Goal: Information Seeking & Learning: Learn about a topic

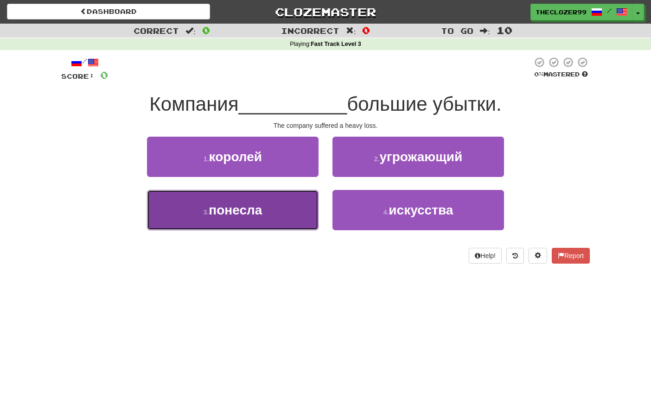
click at [277, 209] on button "3 . понесла" at bounding box center [233, 210] width 172 height 40
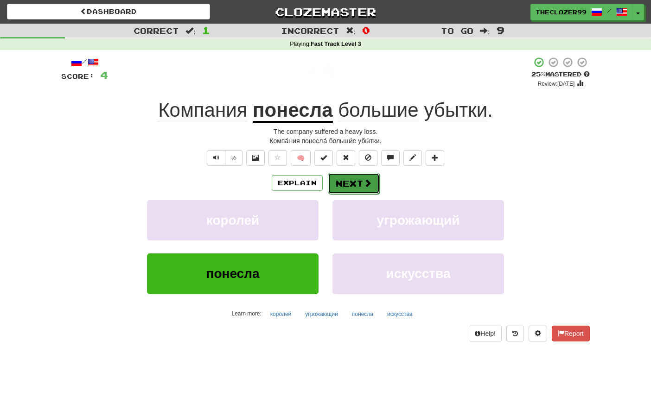
click at [343, 185] on button "Next" at bounding box center [354, 183] width 52 height 21
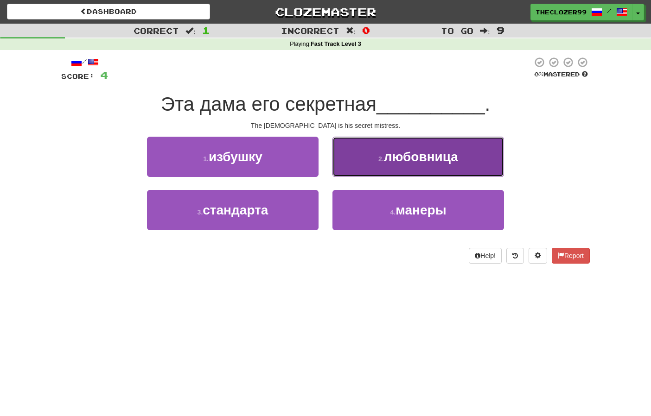
click at [351, 176] on button "2 . любовница" at bounding box center [418, 157] width 172 height 40
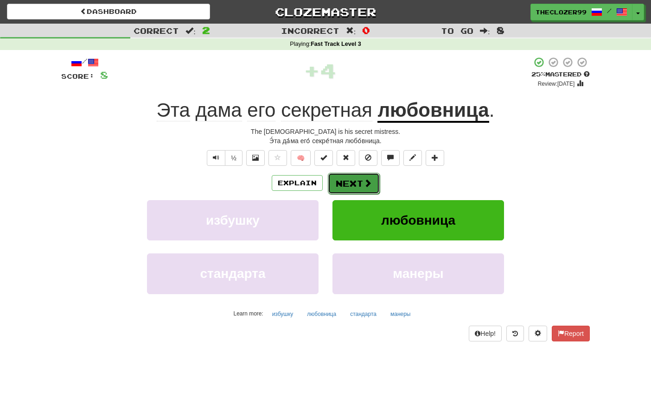
click at [349, 187] on button "Next" at bounding box center [354, 183] width 52 height 21
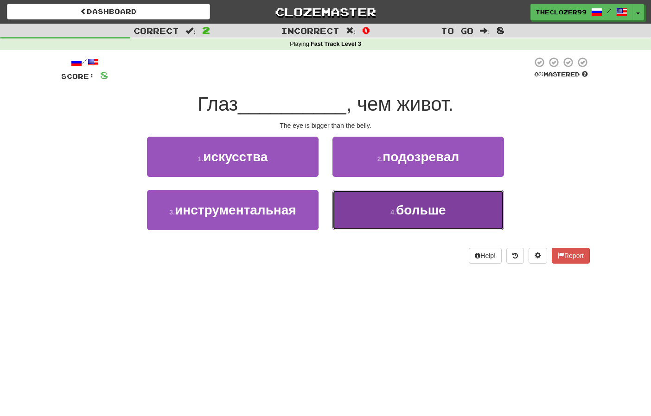
click at [345, 206] on button "4 . больше" at bounding box center [418, 210] width 172 height 40
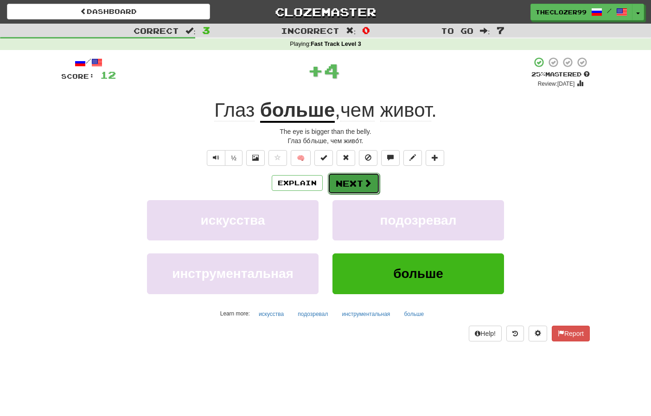
click at [352, 184] on button "Next" at bounding box center [354, 183] width 52 height 21
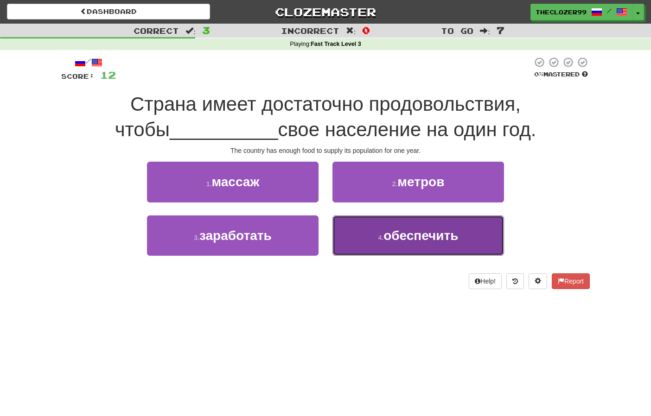
click at [369, 233] on button "4 . обеспечить" at bounding box center [418, 236] width 172 height 40
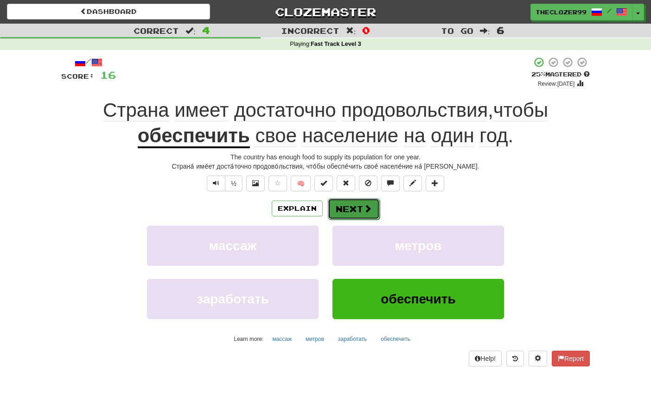
click at [357, 212] on button "Next" at bounding box center [354, 208] width 52 height 21
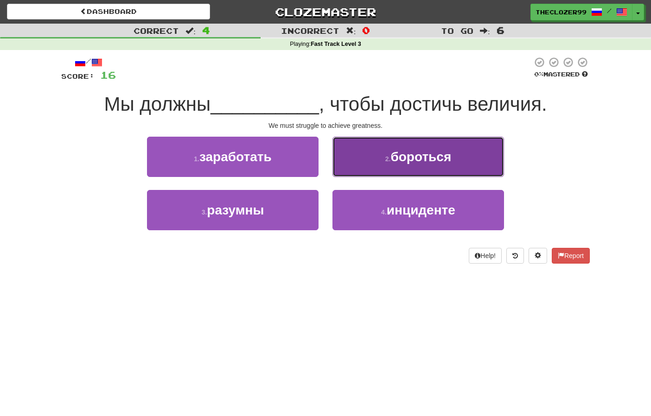
click at [368, 161] on button "2 . бороться" at bounding box center [418, 157] width 172 height 40
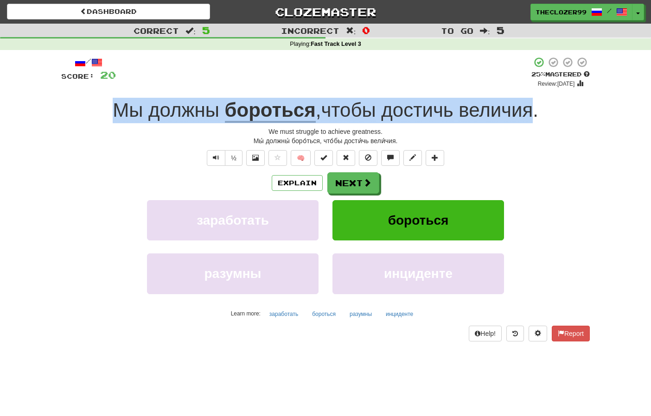
drag, startPoint x: 114, startPoint y: 110, endPoint x: 534, endPoint y: 114, distance: 419.5
click at [534, 114] on div "Мы должны бороться , чтобы достичь величия ." at bounding box center [325, 110] width 528 height 25
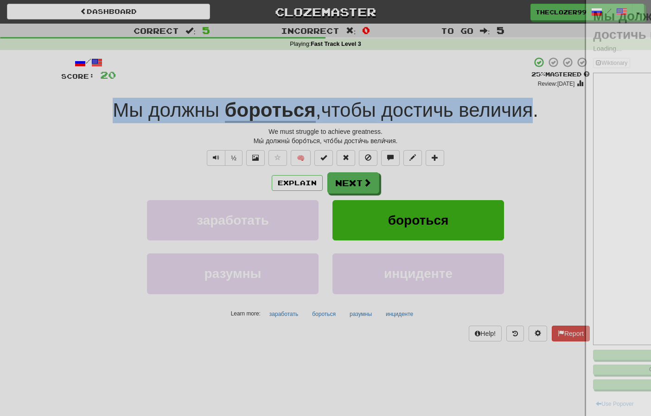
copy div "Мы должны бороться , чтобы достичь величия"
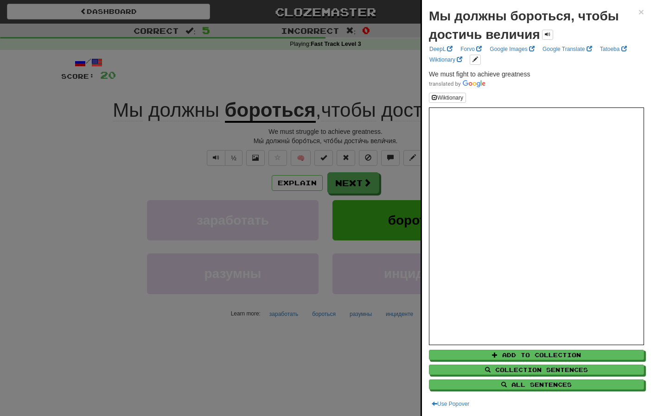
click at [107, 158] on div at bounding box center [325, 208] width 651 height 416
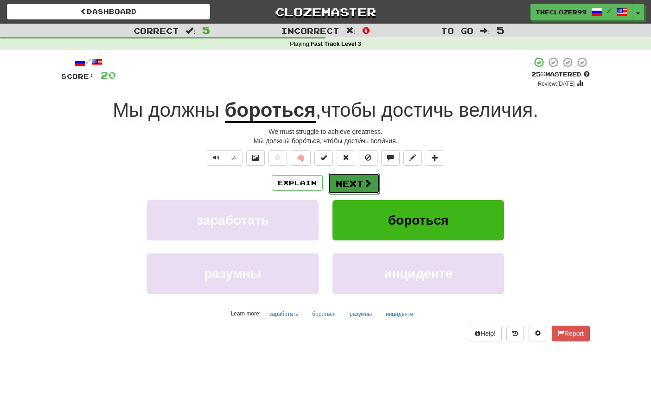
click at [342, 184] on button "Next" at bounding box center [354, 183] width 52 height 21
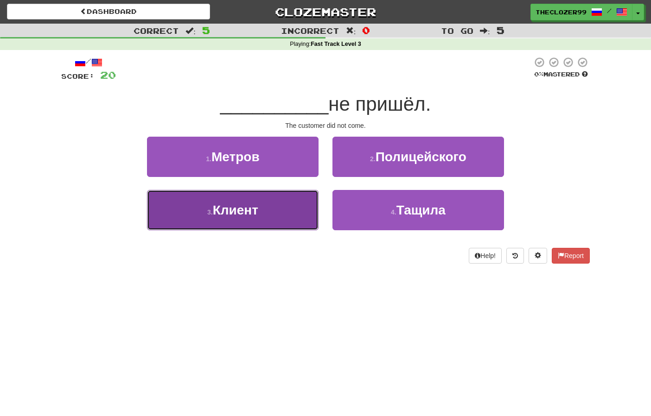
click at [303, 213] on button "3 . Клиент" at bounding box center [233, 210] width 172 height 40
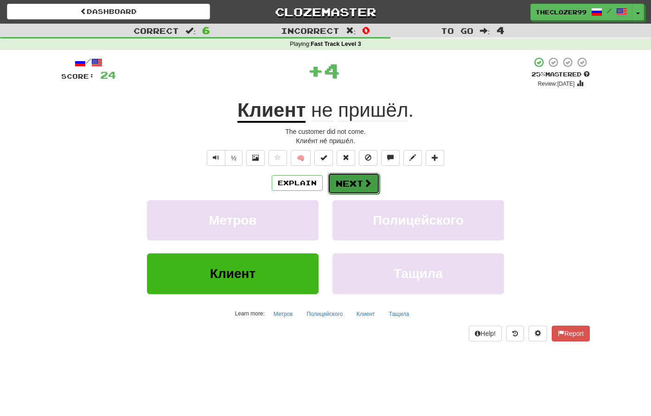
click at [353, 184] on button "Next" at bounding box center [354, 183] width 52 height 21
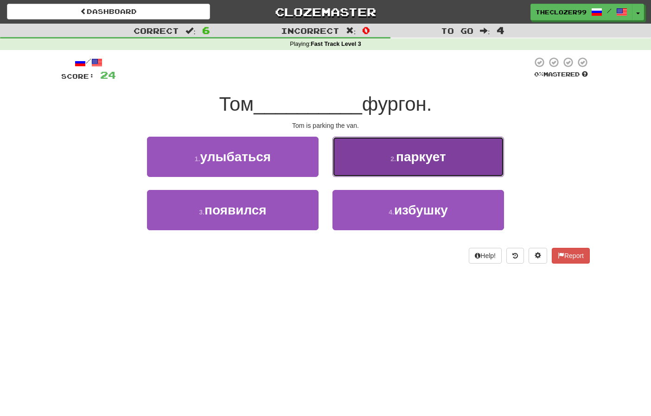
click at [375, 172] on button "2 . паркует" at bounding box center [418, 157] width 172 height 40
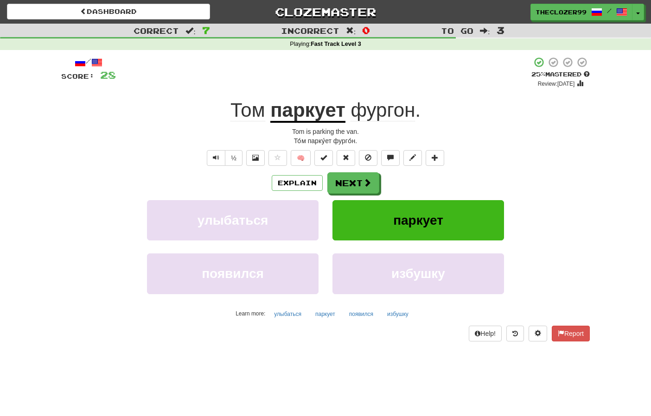
click at [307, 114] on u "паркует" at bounding box center [307, 111] width 75 height 24
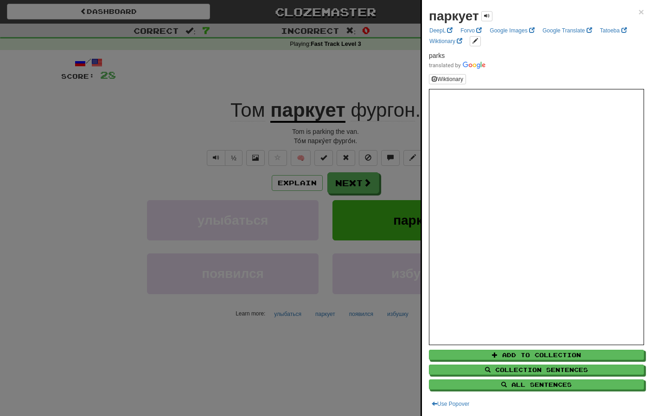
click at [164, 136] on div at bounding box center [325, 208] width 651 height 416
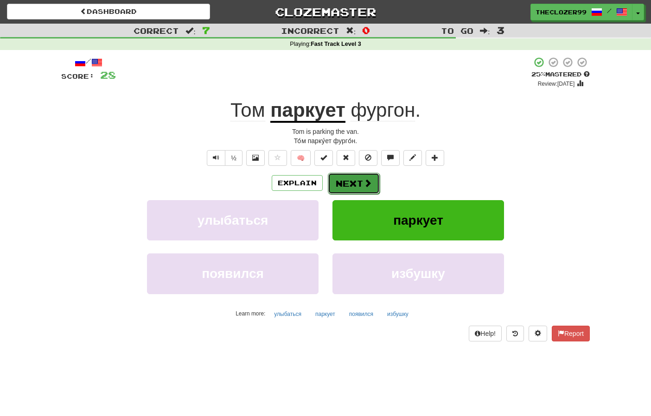
click at [345, 174] on button "Next" at bounding box center [354, 183] width 52 height 21
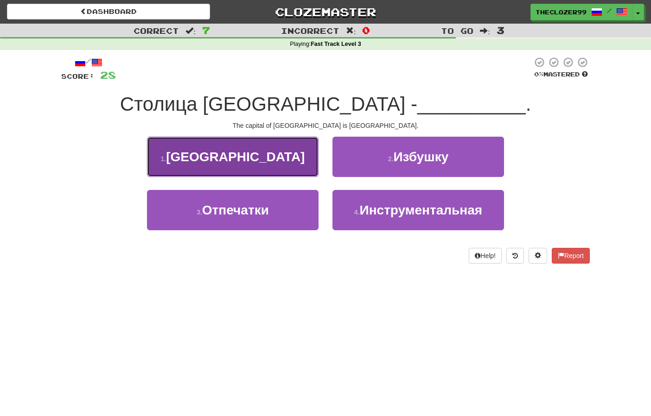
click at [286, 168] on button "1 . Париж" at bounding box center [233, 157] width 172 height 40
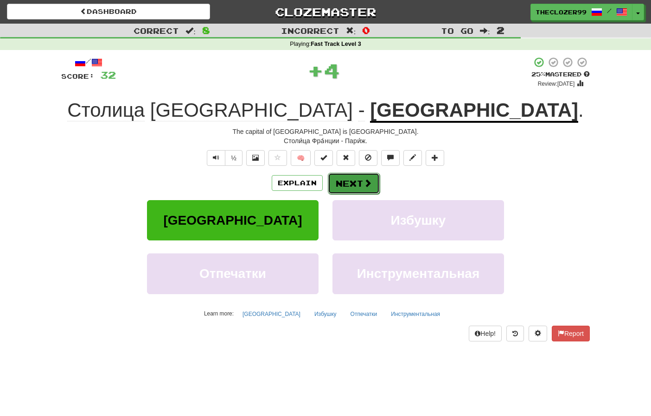
click at [354, 185] on button "Next" at bounding box center [354, 183] width 52 height 21
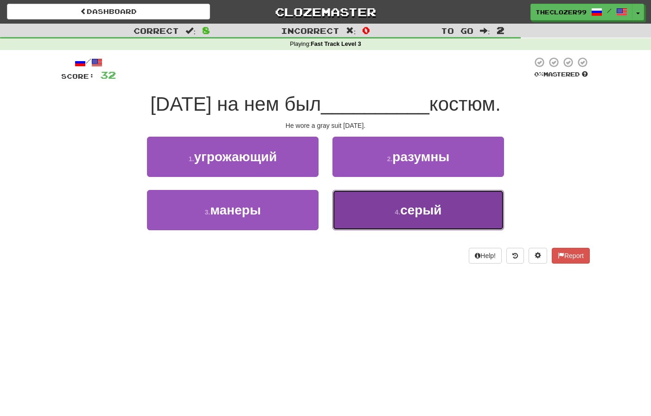
click at [358, 214] on button "4 . серый" at bounding box center [418, 210] width 172 height 40
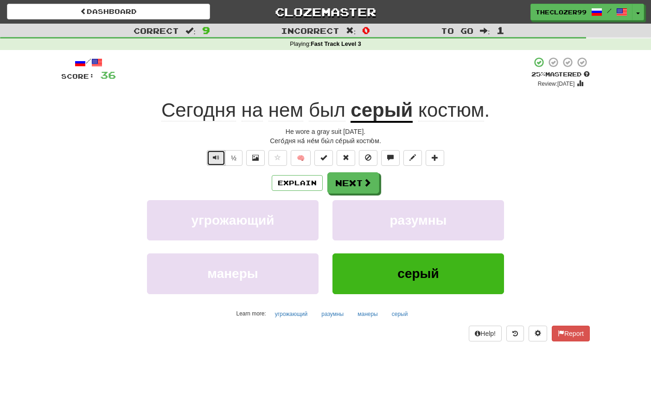
click at [220, 159] on button "Text-to-speech controls" at bounding box center [216, 158] width 19 height 16
click at [357, 180] on button "Next" at bounding box center [354, 183] width 52 height 21
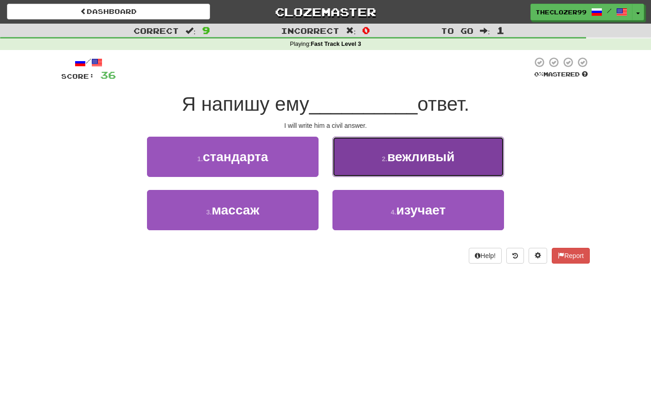
click at [357, 171] on button "2 . вежливый" at bounding box center [418, 157] width 172 height 40
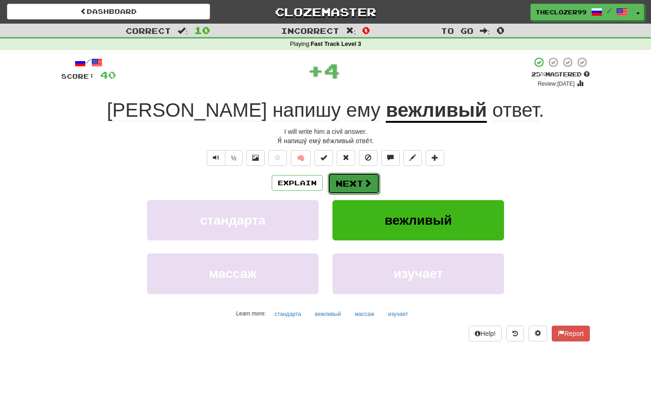
click at [351, 181] on button "Next" at bounding box center [354, 183] width 52 height 21
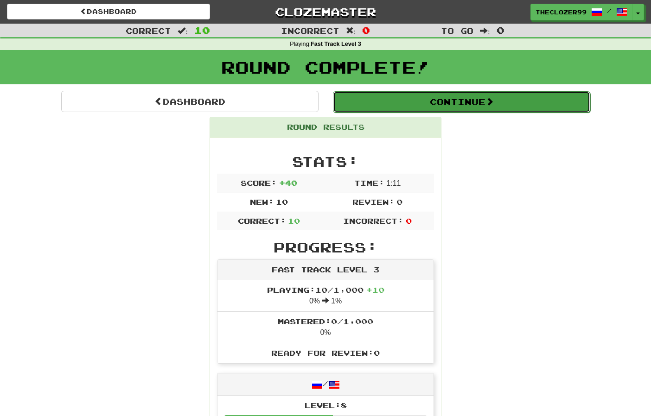
click at [421, 107] on button "Continue" at bounding box center [461, 101] width 257 height 21
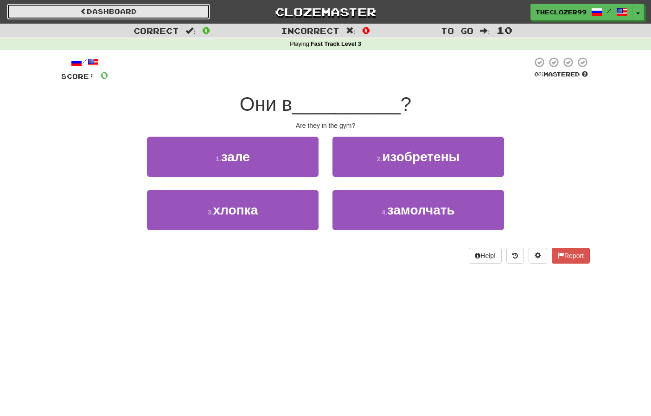
click at [86, 15] on link "Dashboard" at bounding box center [108, 12] width 203 height 16
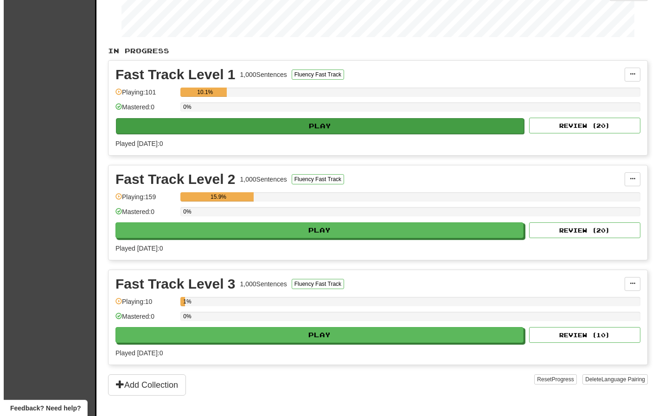
scroll to position [185, 0]
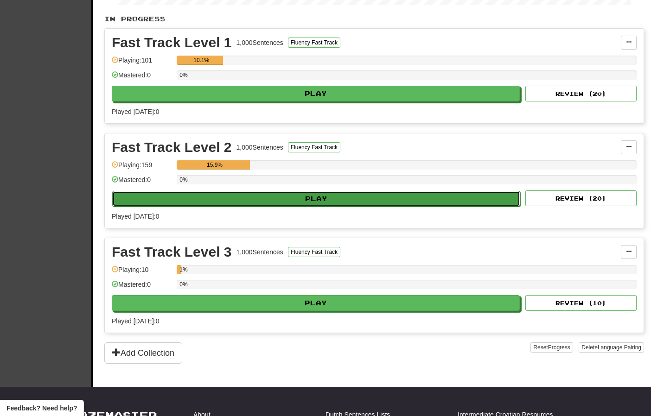
click at [292, 199] on button "Play" at bounding box center [316, 199] width 408 height 16
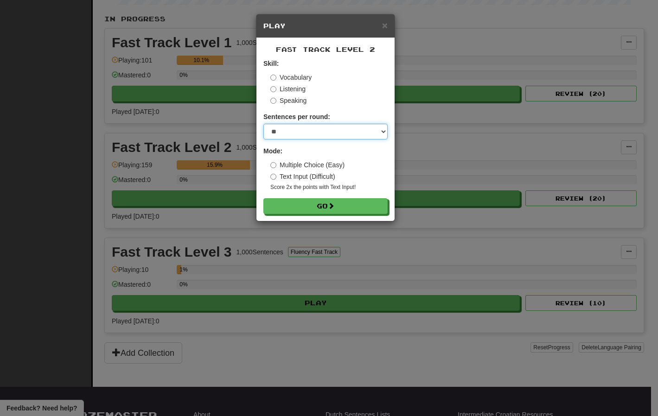
drag, startPoint x: 289, startPoint y: 127, endPoint x: 290, endPoint y: 133, distance: 6.6
click at [289, 127] on select "* ** ** ** ** ** *** ********" at bounding box center [325, 132] width 124 height 16
select select "***"
click at [263, 124] on select "* ** ** ** ** ** *** ********" at bounding box center [325, 132] width 124 height 16
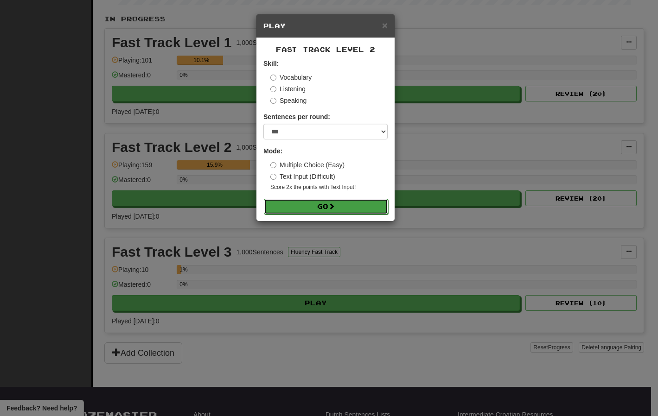
click at [312, 209] on button "Go" at bounding box center [326, 207] width 124 height 16
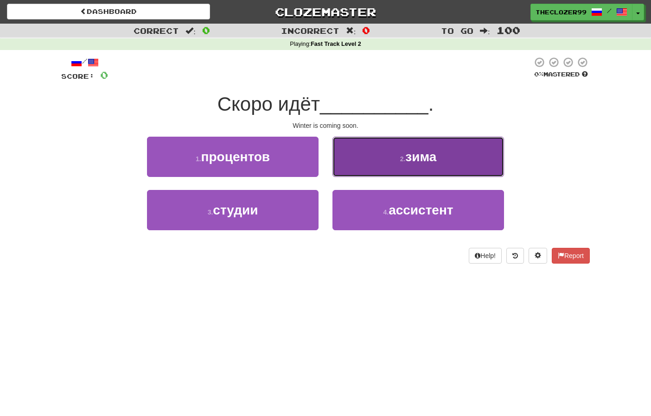
click at [365, 164] on button "2 . зима" at bounding box center [418, 157] width 172 height 40
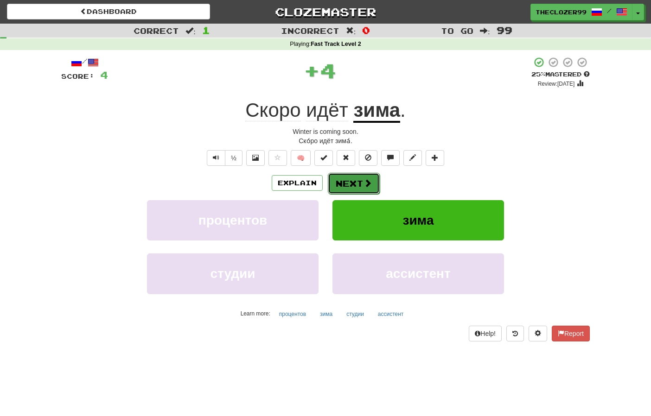
click at [362, 182] on button "Next" at bounding box center [354, 183] width 52 height 21
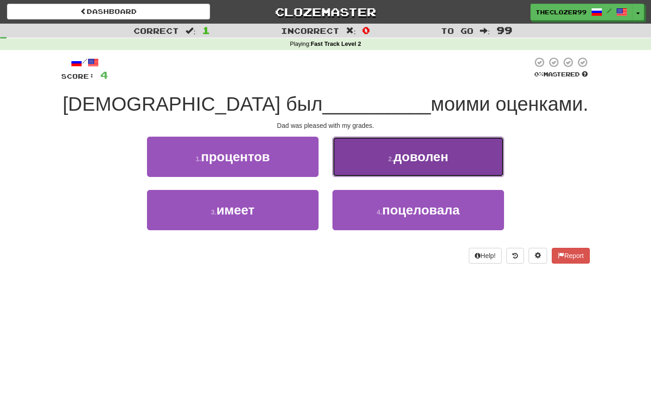
click at [373, 164] on button "2 . доволен" at bounding box center [418, 157] width 172 height 40
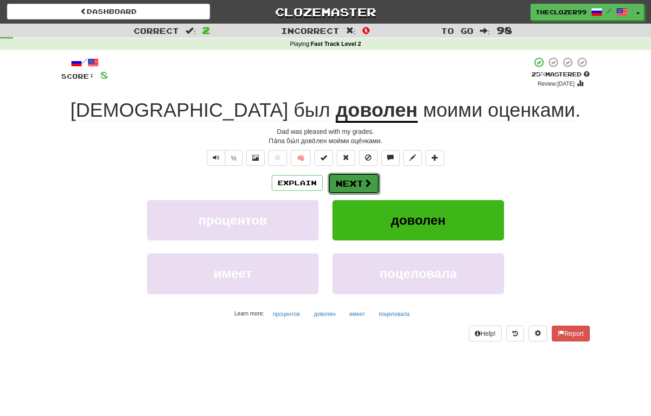
click at [342, 186] on button "Next" at bounding box center [354, 183] width 52 height 21
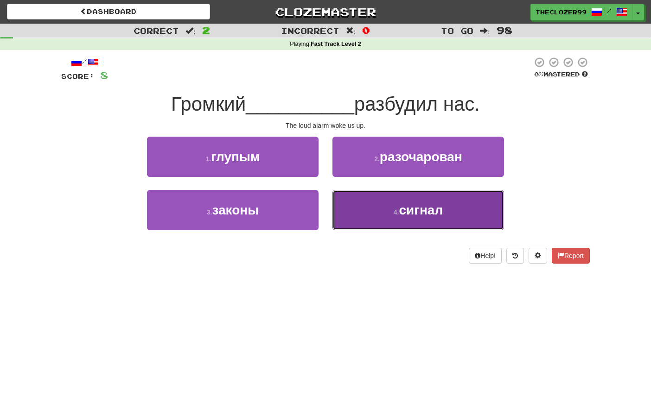
click at [348, 206] on button "4 . сигнал" at bounding box center [418, 210] width 172 height 40
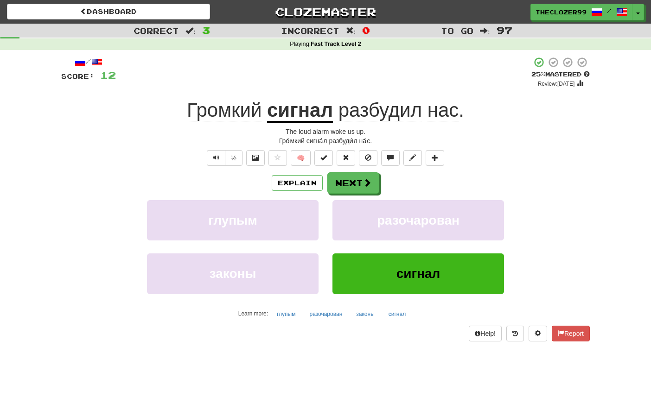
click at [370, 119] on span "разбудил" at bounding box center [379, 110] width 83 height 22
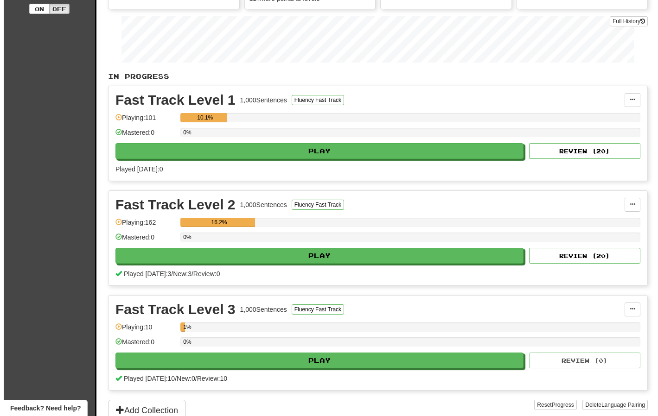
scroll to position [139, 0]
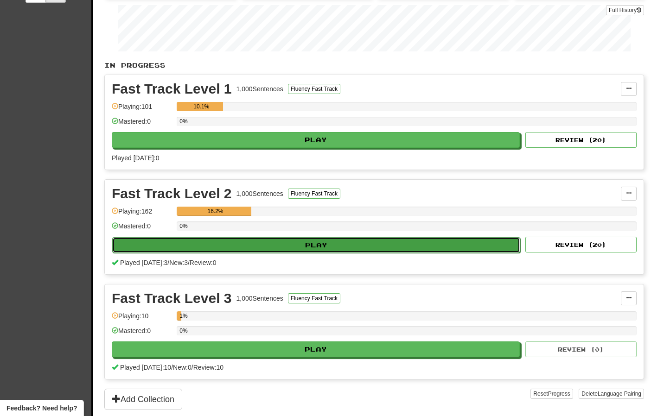
click at [455, 242] on button "Play" at bounding box center [316, 245] width 408 height 16
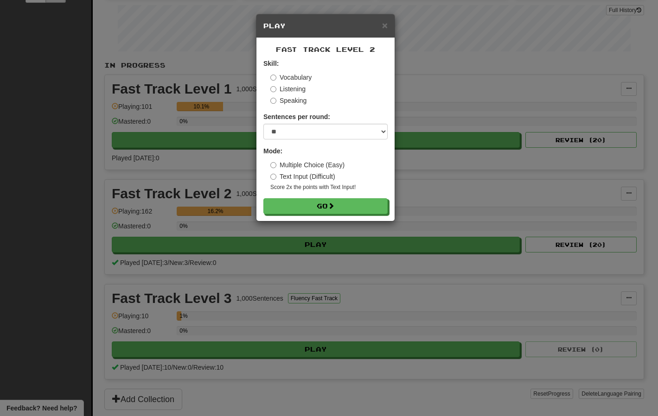
click at [315, 116] on label "Sentences per round:" at bounding box center [296, 116] width 67 height 9
click at [324, 134] on select "* ** ** ** ** ** *** ********" at bounding box center [325, 132] width 124 height 16
click at [263, 124] on select "* ** ** ** ** ** *** ********" at bounding box center [325, 132] width 124 height 16
click at [292, 136] on select "* ** ** ** ** ** *** ********" at bounding box center [325, 132] width 124 height 16
select select "***"
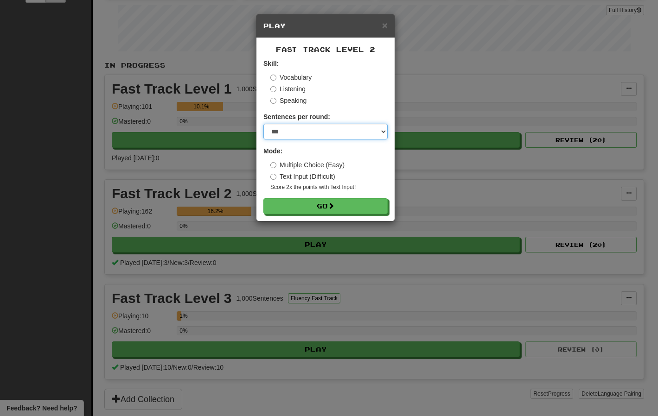
click at [263, 124] on select "* ** ** ** ** ** *** ********" at bounding box center [325, 132] width 124 height 16
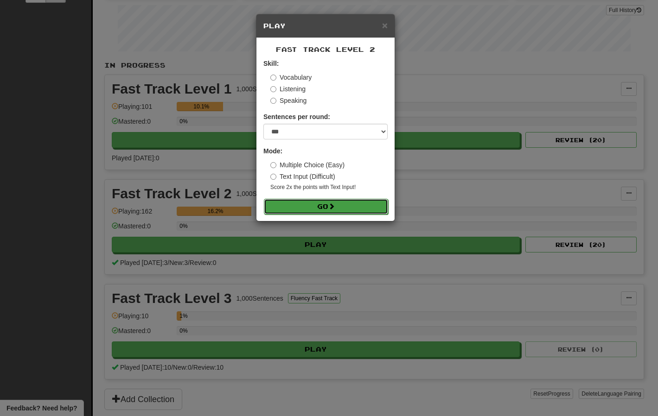
click at [303, 204] on button "Go" at bounding box center [326, 207] width 124 height 16
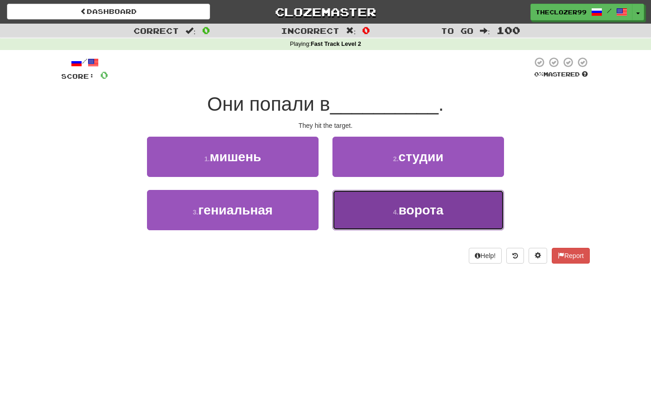
click at [359, 211] on button "4 . ворота" at bounding box center [418, 210] width 172 height 40
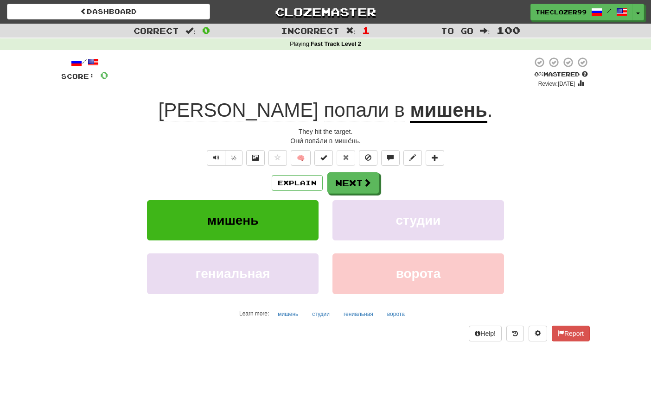
click at [394, 112] on span "попали" at bounding box center [399, 110] width 10 height 22
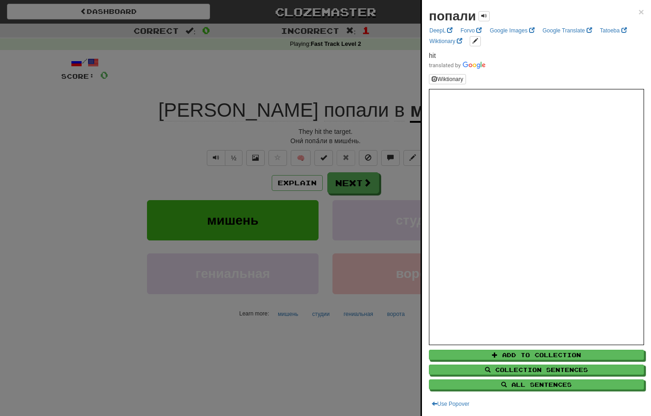
click at [234, 82] on div at bounding box center [325, 208] width 651 height 416
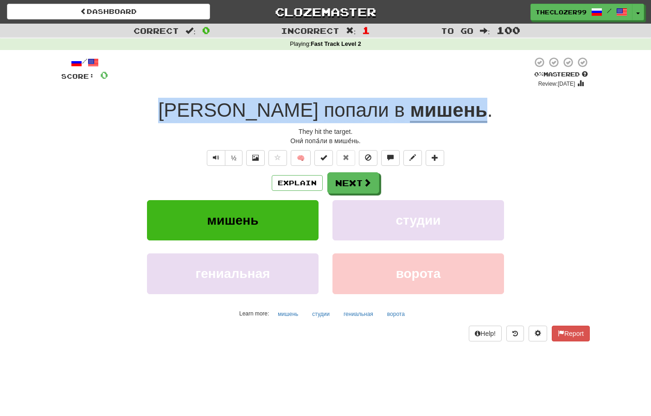
drag, startPoint x: 255, startPoint y: 108, endPoint x: 423, endPoint y: 108, distance: 167.3
click at [423, 108] on div "Они попали в мишень ." at bounding box center [325, 110] width 528 height 25
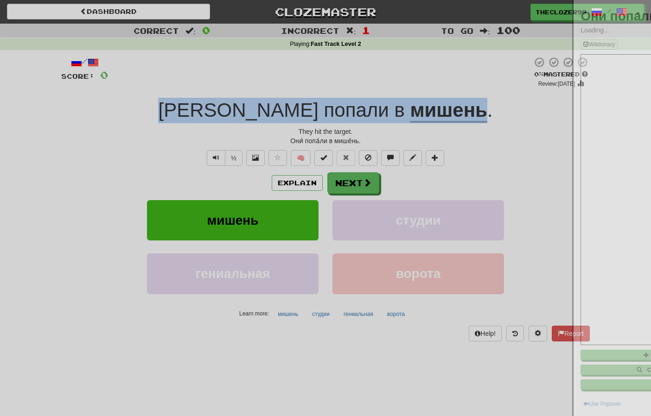
copy div "Они попали в мишень"
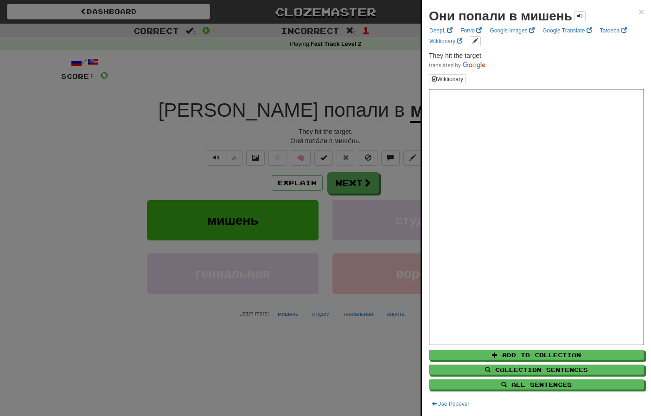
click at [307, 62] on div at bounding box center [325, 208] width 651 height 416
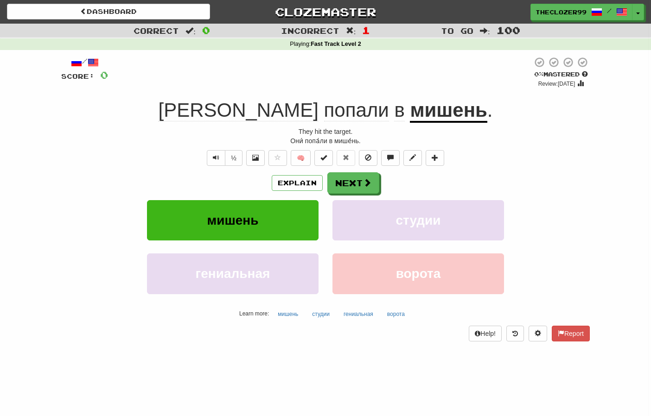
click at [394, 114] on span "попали" at bounding box center [399, 110] width 10 height 22
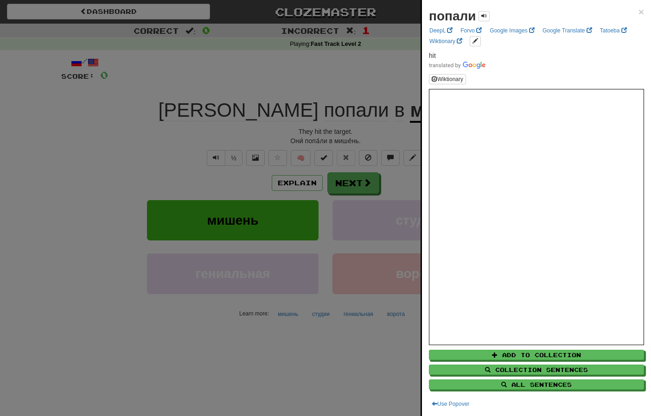
click at [392, 87] on div at bounding box center [325, 208] width 651 height 416
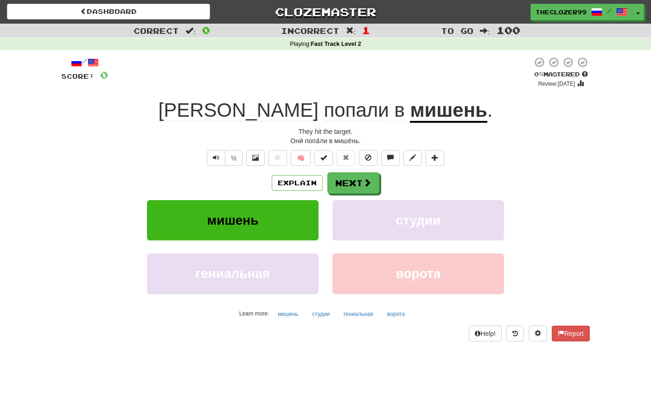
click at [371, 123] on div "/ Score: 0 0 % Mastered Review: [DATE] Они попали в мишень . They hit the targe…" at bounding box center [325, 199] width 528 height 285
click at [410, 120] on u "мишень" at bounding box center [448, 111] width 77 height 24
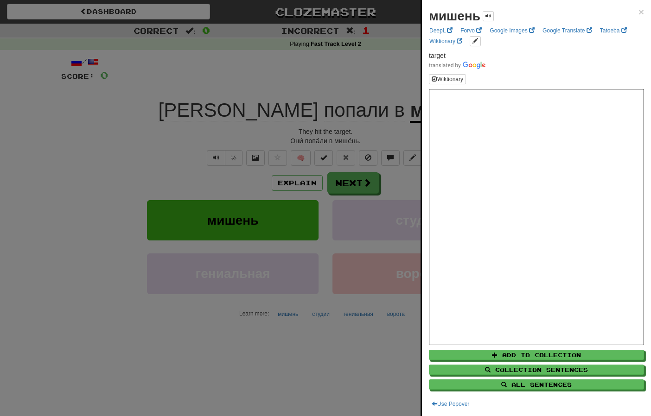
click at [154, 124] on div at bounding box center [325, 208] width 651 height 416
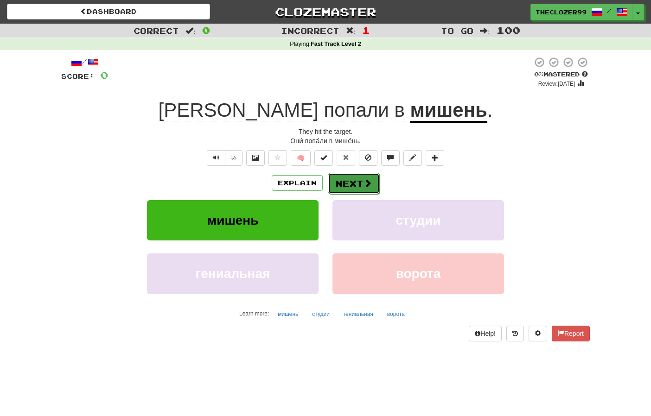
click at [349, 188] on button "Next" at bounding box center [354, 183] width 52 height 21
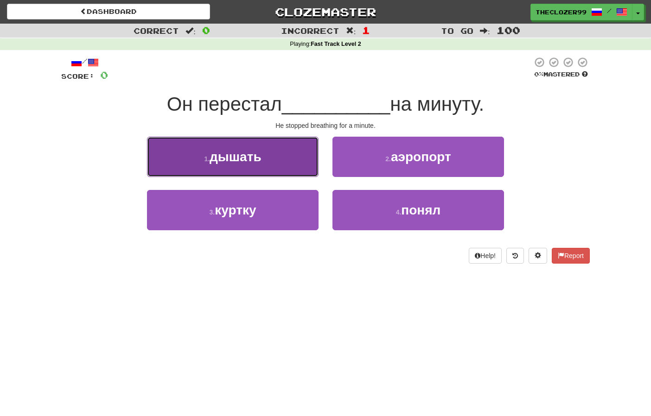
click at [282, 171] on button "1 . дышать" at bounding box center [233, 157] width 172 height 40
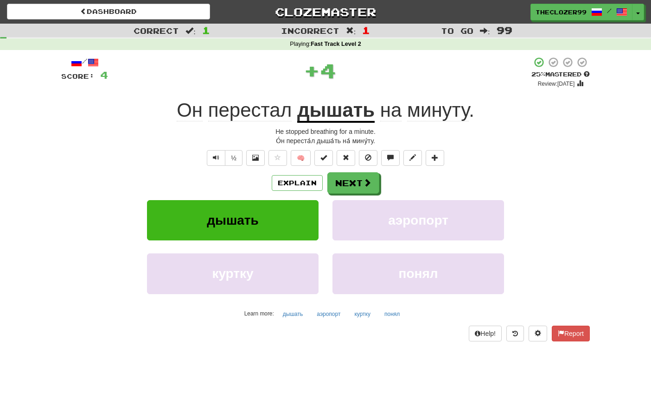
click at [320, 114] on u "дышать" at bounding box center [335, 111] width 77 height 24
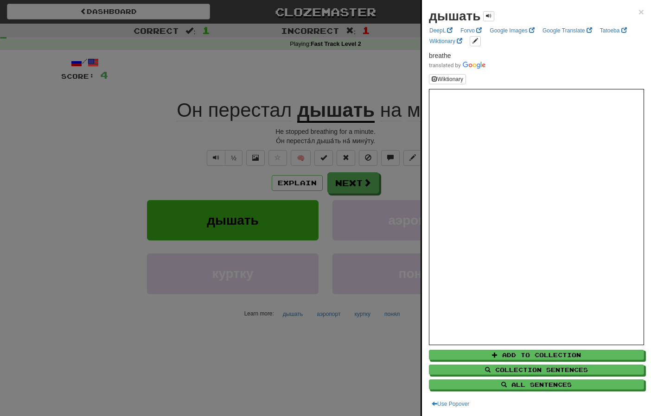
click at [346, 108] on div at bounding box center [325, 208] width 651 height 416
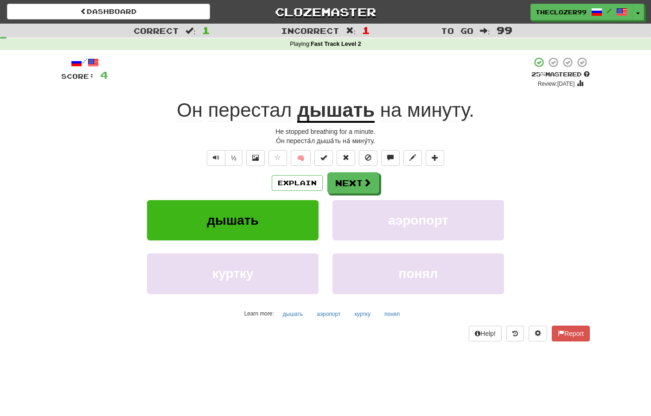
click at [350, 111] on u "дышать" at bounding box center [335, 111] width 77 height 24
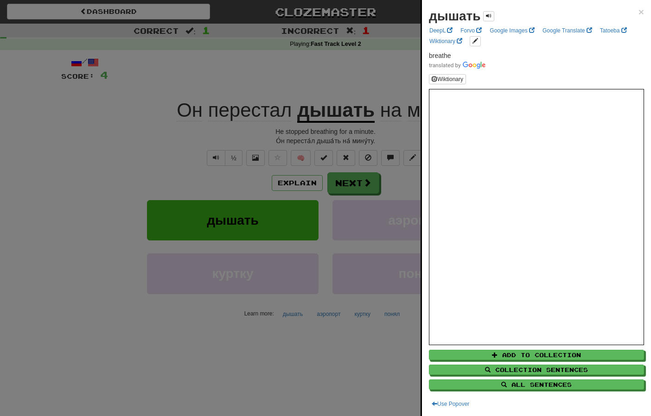
click at [38, 291] on div at bounding box center [325, 208] width 651 height 416
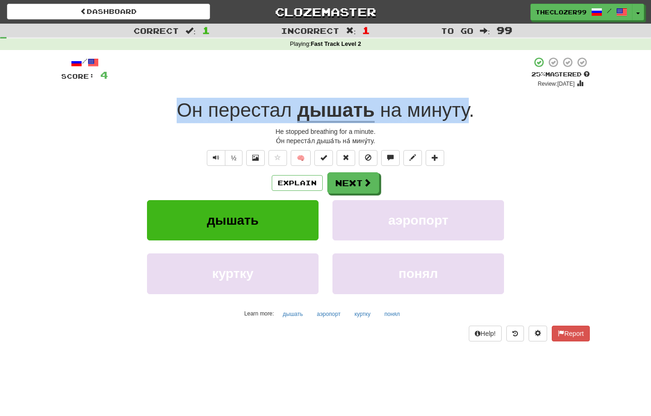
drag, startPoint x: 177, startPoint y: 112, endPoint x: 466, endPoint y: 118, distance: 289.3
click at [466, 118] on div "Он перестал дышать на минуту ." at bounding box center [325, 110] width 528 height 25
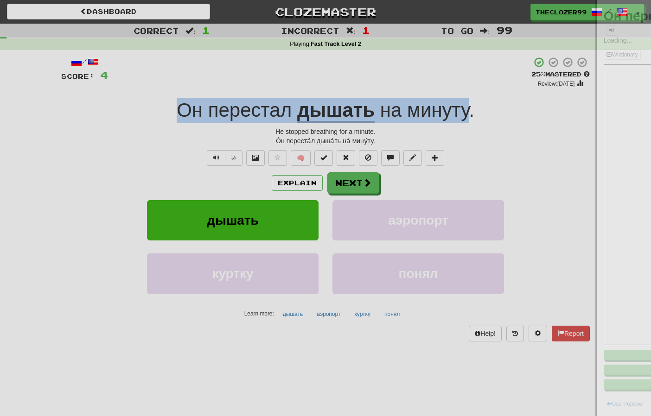
copy div "Он перестал дышать на минуту"
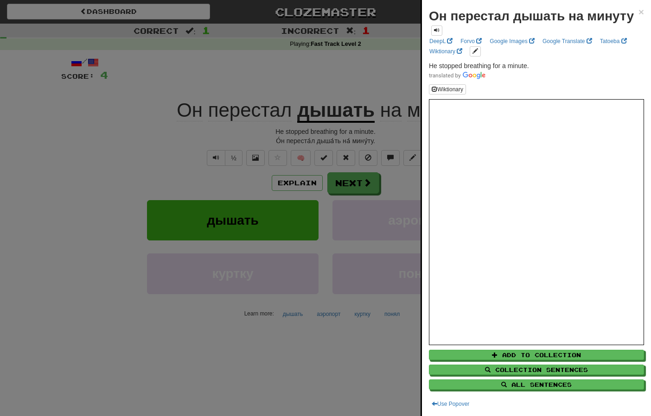
click at [15, 258] on div at bounding box center [325, 208] width 651 height 416
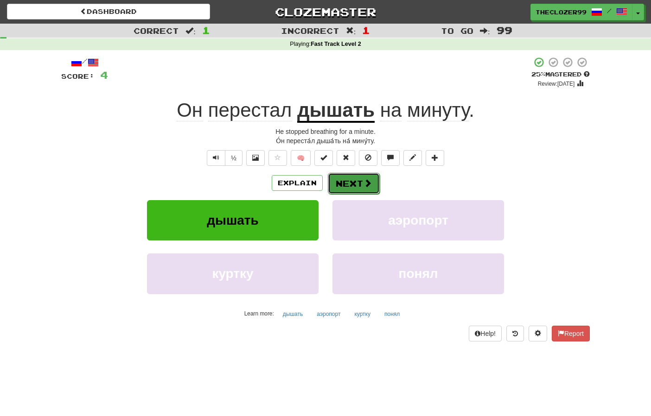
click at [342, 182] on button "Next" at bounding box center [354, 183] width 52 height 21
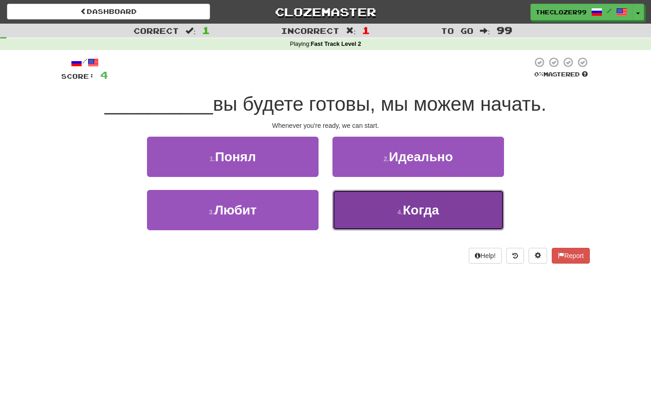
click at [382, 216] on button "4 . Когда" at bounding box center [418, 210] width 172 height 40
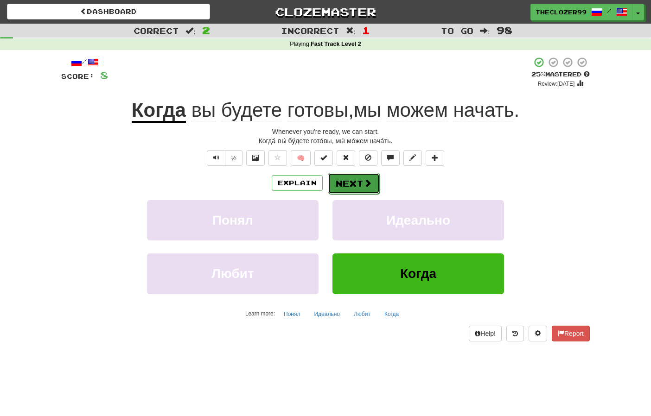
click at [350, 187] on button "Next" at bounding box center [354, 183] width 52 height 21
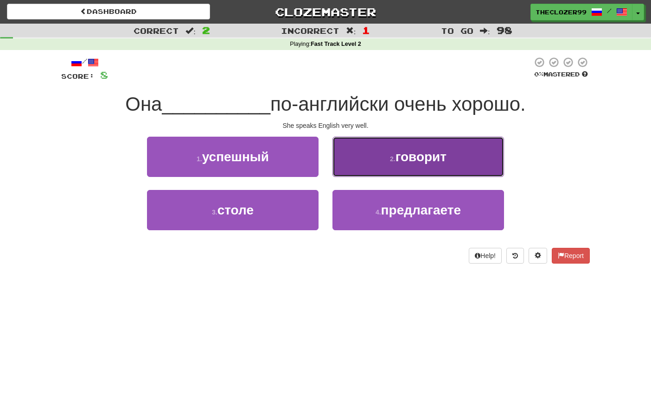
click at [367, 160] on button "2 . говорит" at bounding box center [418, 157] width 172 height 40
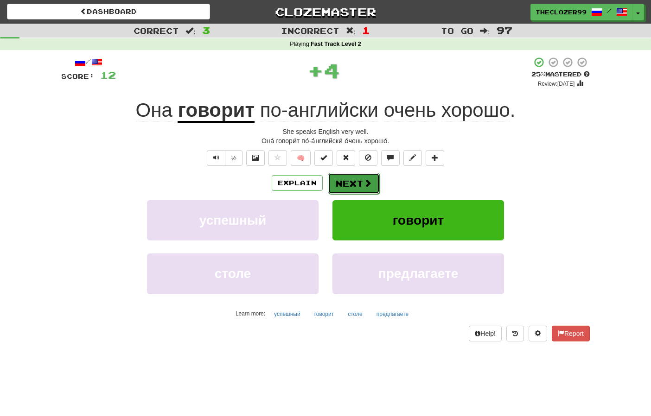
click at [358, 184] on button "Next" at bounding box center [354, 183] width 52 height 21
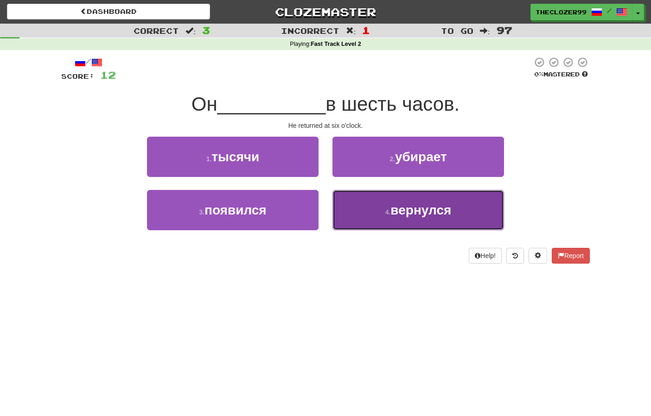
click at [375, 212] on button "4 . вернулся" at bounding box center [418, 210] width 172 height 40
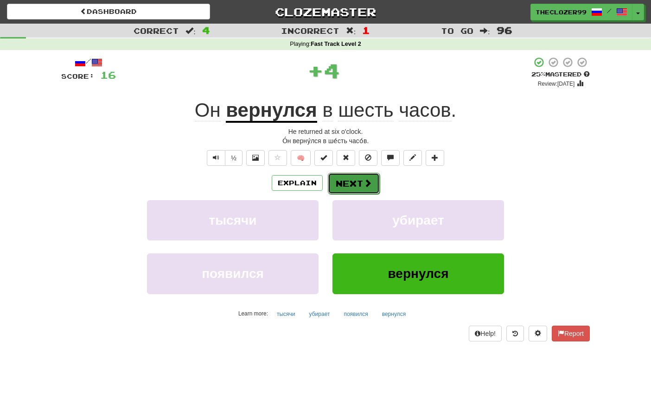
click at [356, 184] on button "Next" at bounding box center [354, 183] width 52 height 21
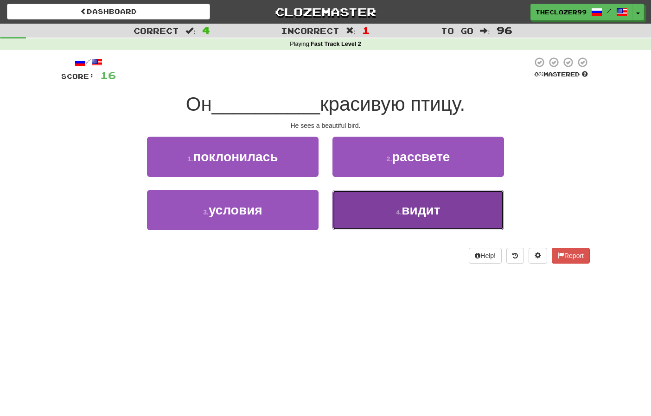
click at [365, 209] on button "4 . видит" at bounding box center [418, 210] width 172 height 40
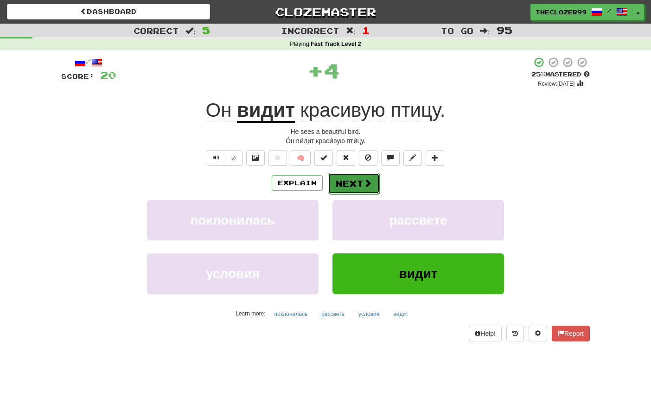
click at [354, 181] on button "Next" at bounding box center [354, 183] width 52 height 21
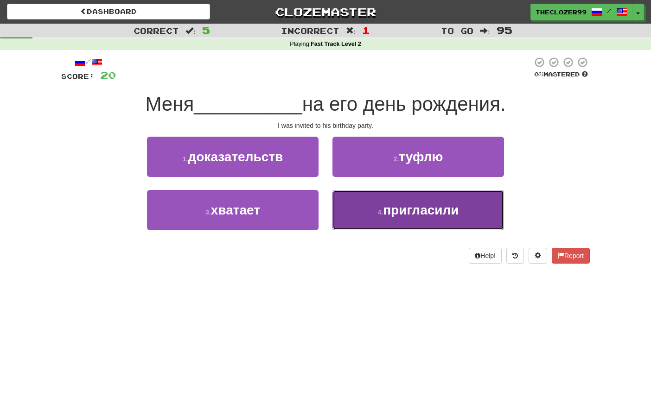
click at [392, 219] on button "4 . пригласили" at bounding box center [418, 210] width 172 height 40
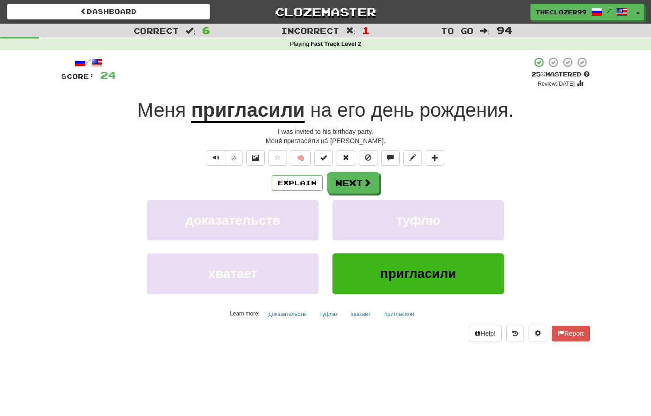
drag, startPoint x: 25, startPoint y: 260, endPoint x: 51, endPoint y: 217, distance: 49.9
click at [25, 260] on div "Correct : 6 Incorrect : 1 To go : 94 Playing : Fast Track Level 2 / Score: 24 +…" at bounding box center [325, 189] width 651 height 331
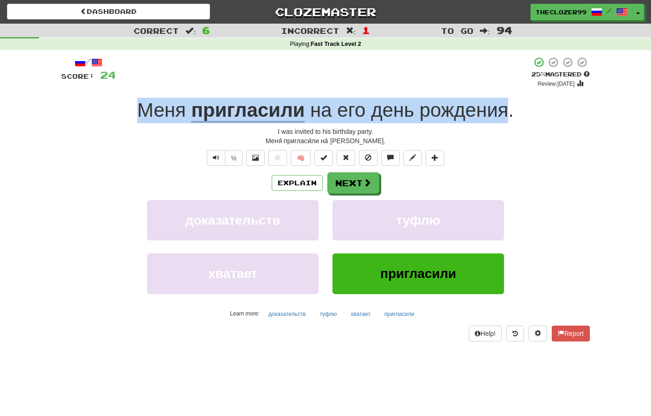
drag, startPoint x: 136, startPoint y: 117, endPoint x: 508, endPoint y: 97, distance: 371.8
click at [508, 97] on div "/ Score: 24 + 4 25 % Mastered Review: 2025-08-19 Меня пригласили на его день ро…" at bounding box center [325, 199] width 528 height 285
copy div "Меня пригласили на его день рождения"
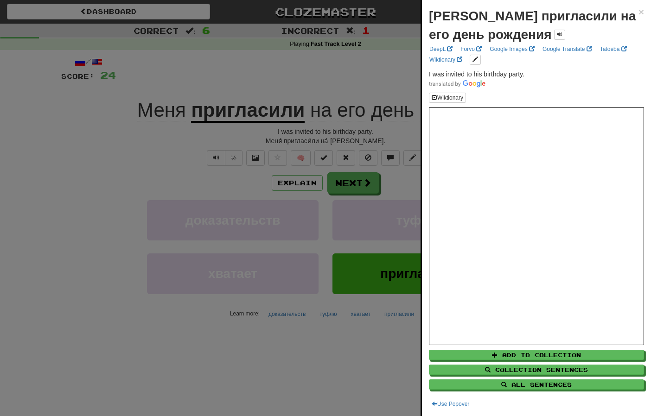
click at [24, 216] on div at bounding box center [325, 208] width 651 height 416
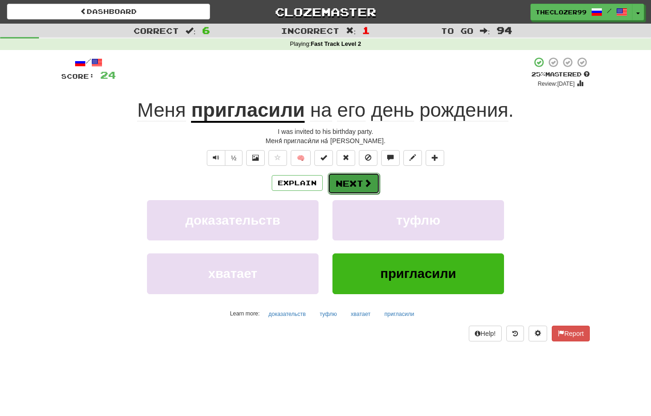
click at [346, 181] on button "Next" at bounding box center [354, 183] width 52 height 21
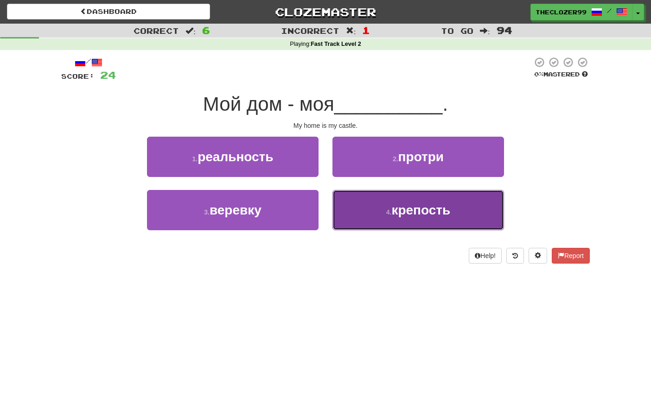
click at [365, 212] on button "4 . крепость" at bounding box center [418, 210] width 172 height 40
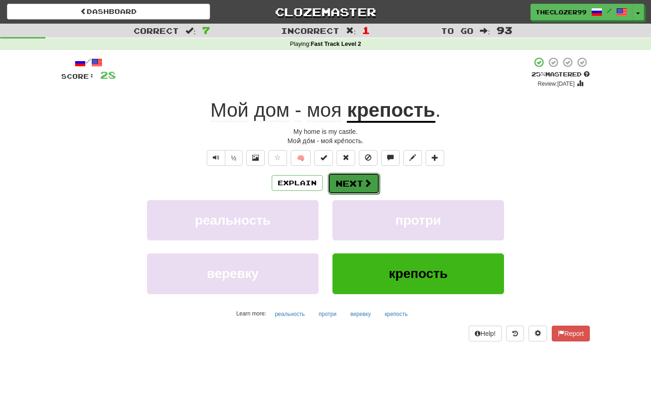
click at [356, 189] on button "Next" at bounding box center [354, 183] width 52 height 21
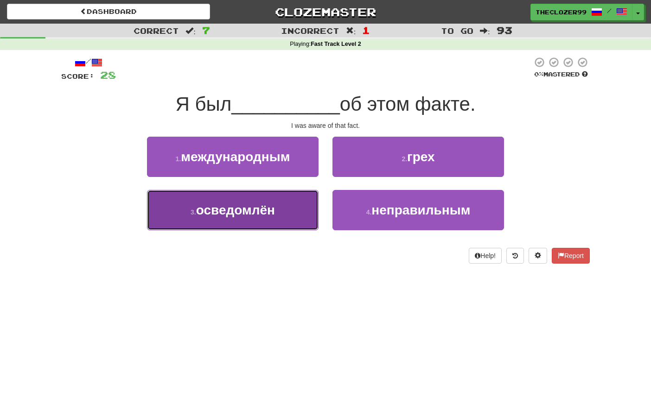
click at [288, 221] on button "3 . осведомлён" at bounding box center [233, 210] width 172 height 40
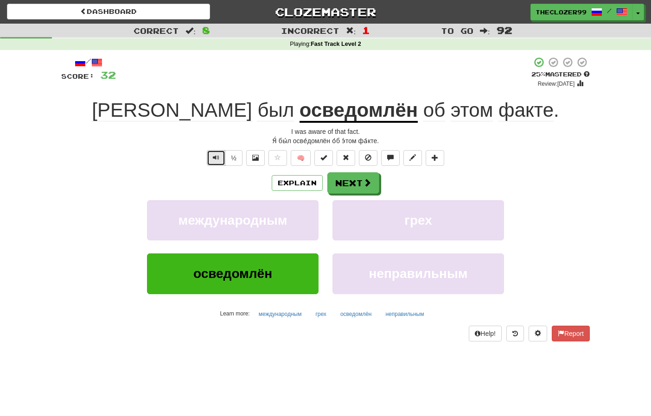
click at [216, 154] on span "Text-to-speech controls" at bounding box center [216, 157] width 6 height 6
click at [299, 114] on u "осведомлён" at bounding box center [358, 111] width 118 height 24
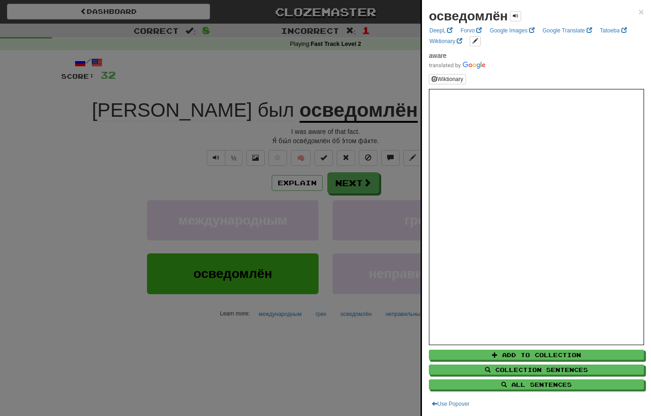
click at [359, 82] on div at bounding box center [325, 208] width 651 height 416
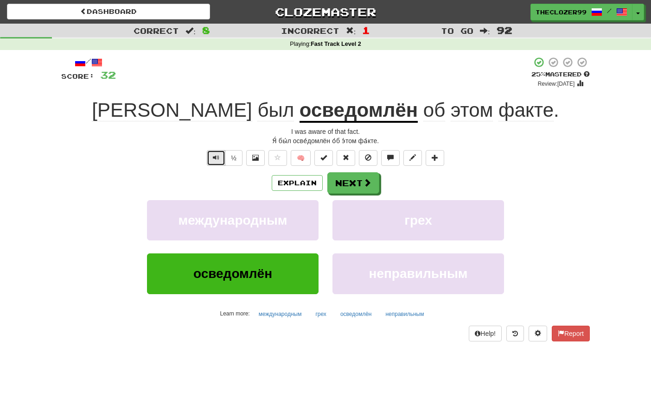
click at [216, 156] on span "Text-to-speech controls" at bounding box center [216, 157] width 6 height 6
click at [345, 184] on button "Next" at bounding box center [354, 183] width 52 height 21
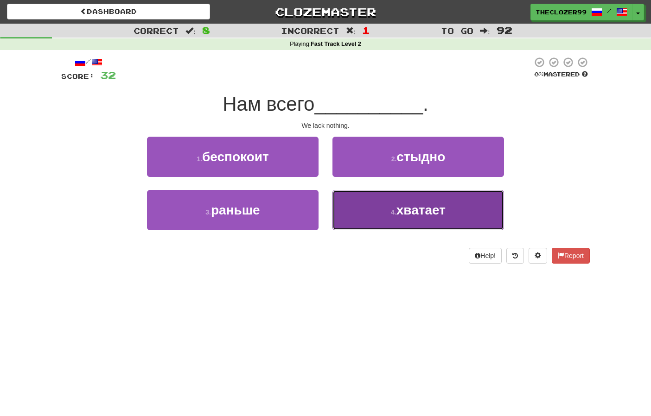
click at [397, 217] on button "4 . хватает" at bounding box center [418, 210] width 172 height 40
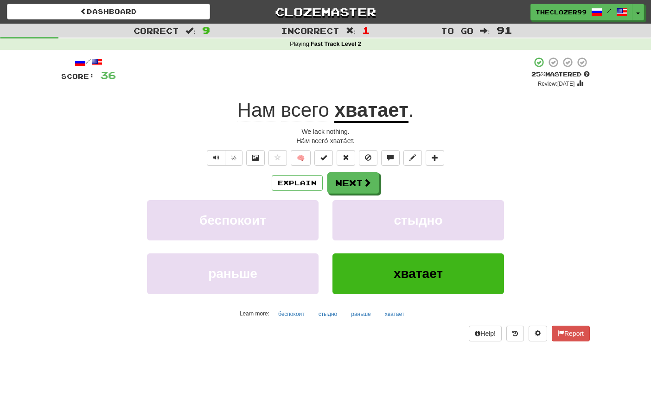
click at [25, 224] on div "Correct : 9 Incorrect : 1 To go : 91 Playing : Fast Track Level 2 / Score: 36 +…" at bounding box center [325, 189] width 651 height 331
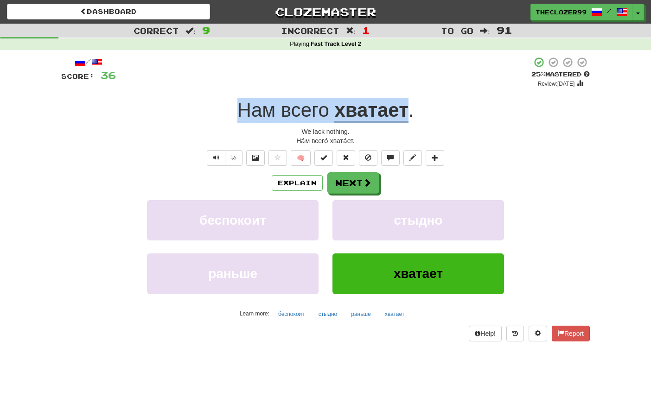
drag, startPoint x: 238, startPoint y: 106, endPoint x: 408, endPoint y: 110, distance: 169.7
click at [408, 110] on div "Нам всего хватает ." at bounding box center [325, 110] width 528 height 25
copy div "Нам всего хватает"
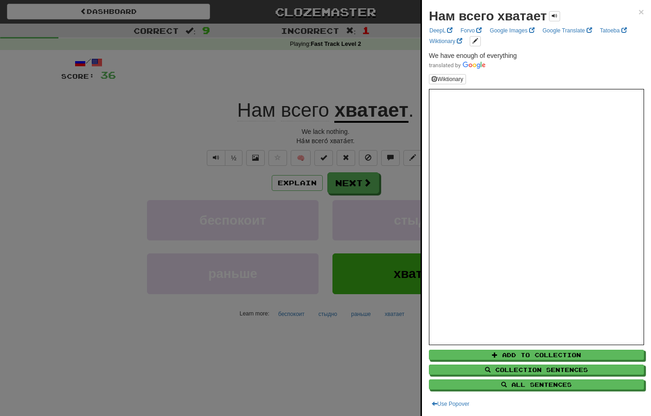
click at [318, 57] on div at bounding box center [325, 208] width 651 height 416
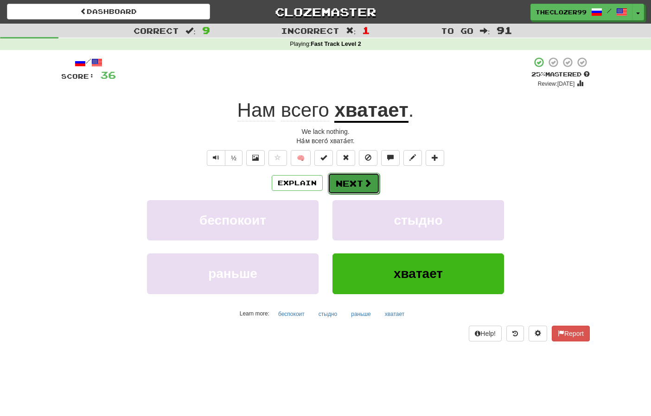
click at [357, 189] on button "Next" at bounding box center [354, 183] width 52 height 21
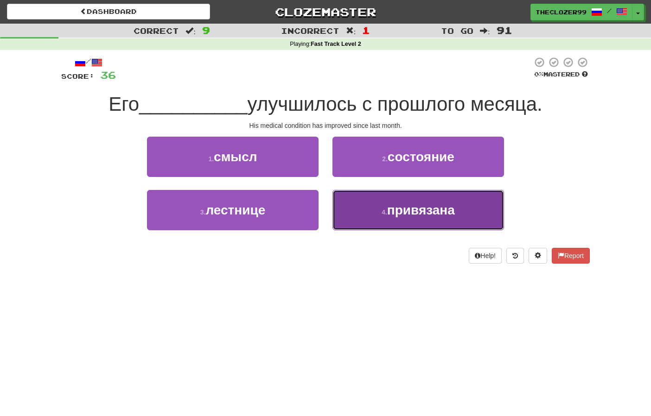
click at [381, 207] on button "4 . привязана" at bounding box center [418, 210] width 172 height 40
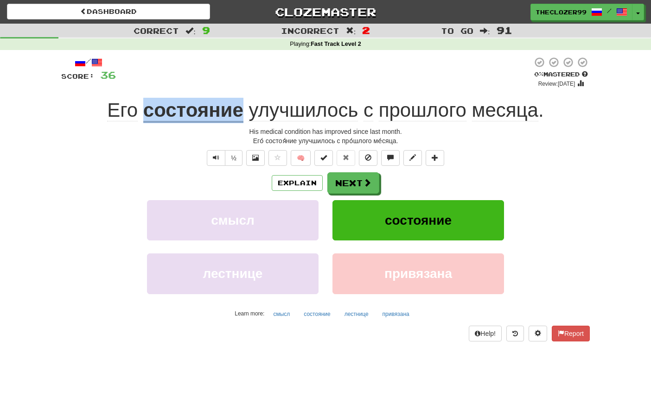
drag, startPoint x: 143, startPoint y: 114, endPoint x: 244, endPoint y: 118, distance: 100.7
click at [244, 118] on div "Его состояние улучшилось с прошлого месяца ." at bounding box center [325, 110] width 528 height 25
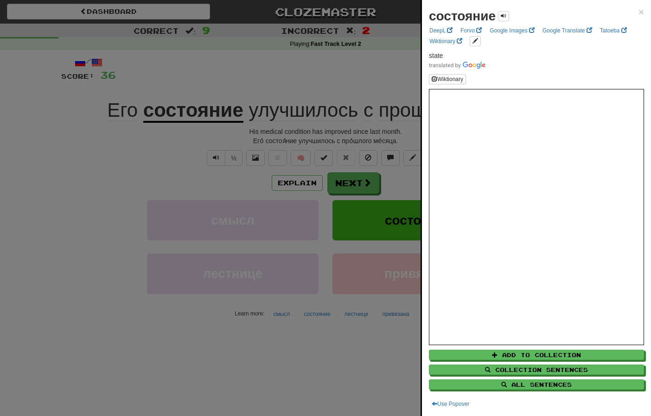
click at [314, 69] on div at bounding box center [325, 208] width 651 height 416
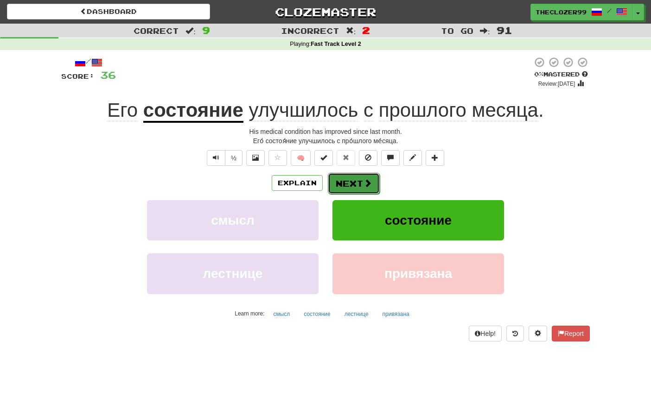
click at [353, 186] on button "Next" at bounding box center [354, 183] width 52 height 21
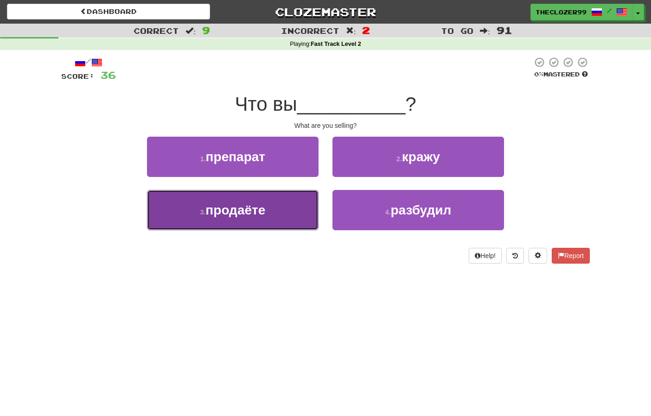
click at [306, 209] on button "3 . продаёте" at bounding box center [233, 210] width 172 height 40
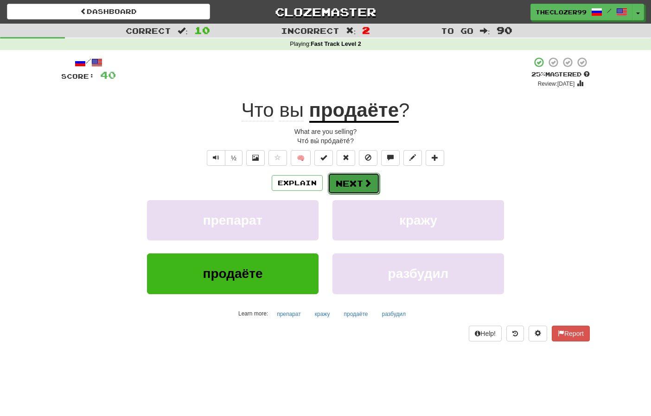
click at [343, 184] on button "Next" at bounding box center [354, 183] width 52 height 21
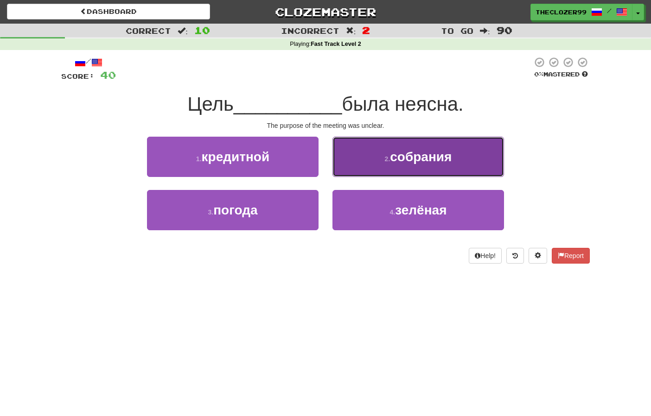
click at [369, 171] on button "2 . собрания" at bounding box center [418, 157] width 172 height 40
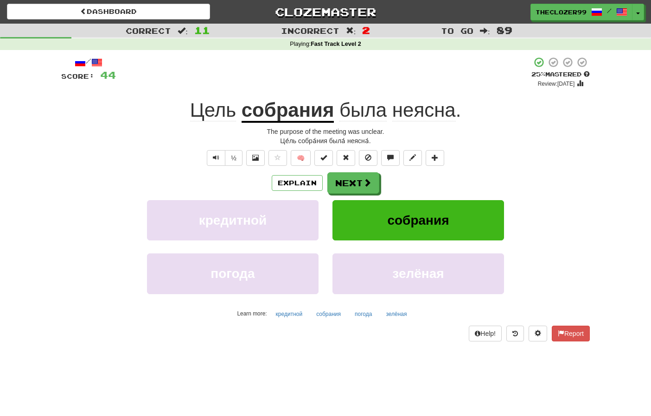
click at [310, 113] on u "собрания" at bounding box center [288, 111] width 93 height 24
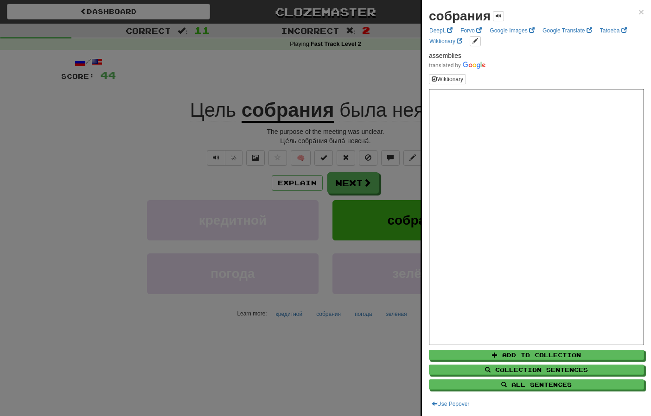
click at [338, 76] on div at bounding box center [325, 208] width 651 height 416
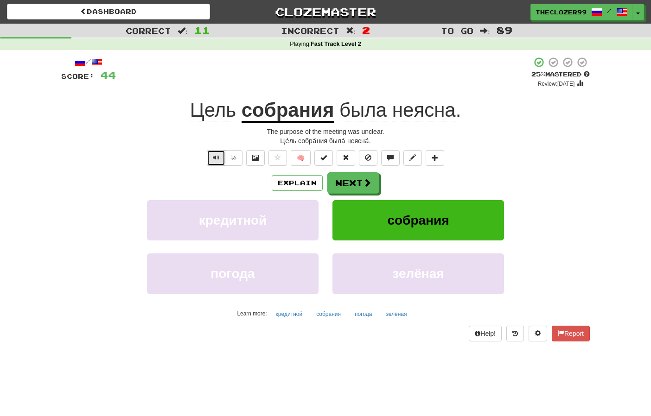
click at [219, 154] on span "Text-to-speech controls" at bounding box center [216, 157] width 6 height 6
click at [349, 186] on button "Next" at bounding box center [354, 183] width 52 height 21
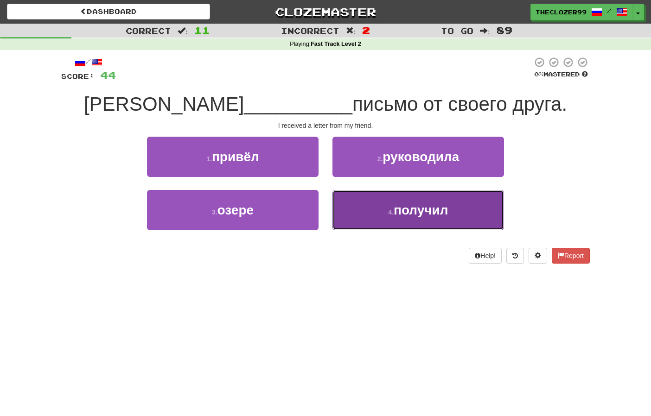
click at [366, 199] on button "4 . получил" at bounding box center [418, 210] width 172 height 40
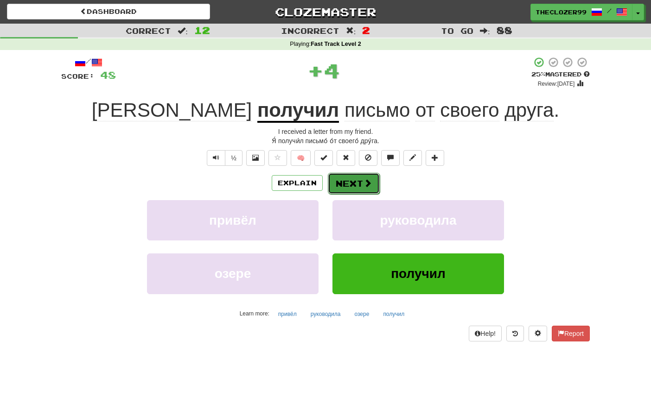
click at [349, 179] on button "Next" at bounding box center [354, 183] width 52 height 21
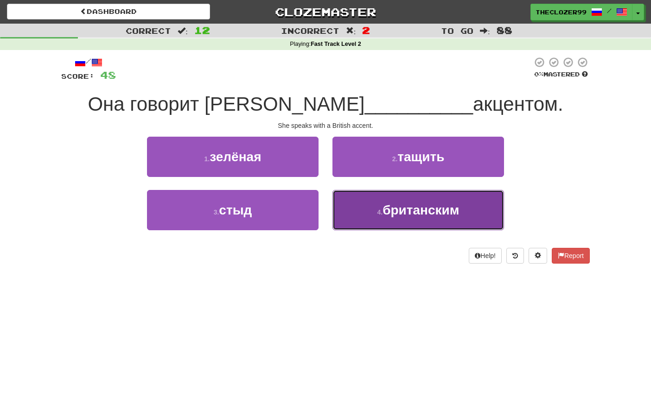
click at [366, 204] on button "4 . британским" at bounding box center [418, 210] width 172 height 40
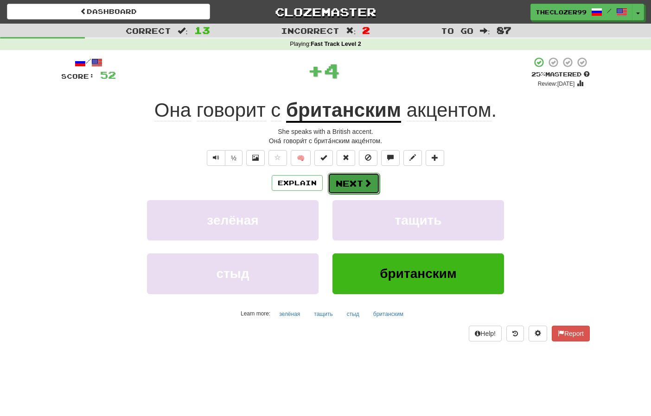
click at [358, 182] on button "Next" at bounding box center [354, 183] width 52 height 21
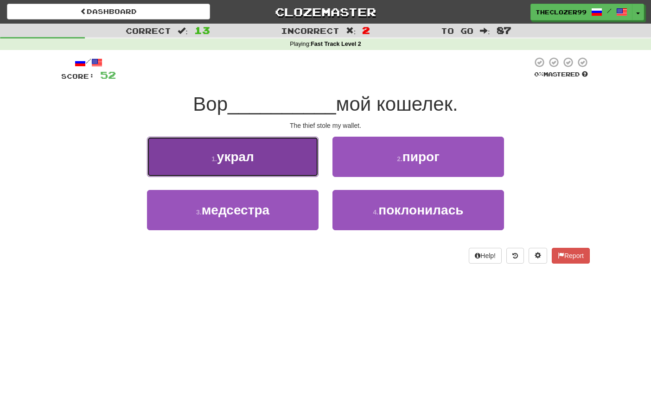
click at [288, 166] on button "1 . украл" at bounding box center [233, 157] width 172 height 40
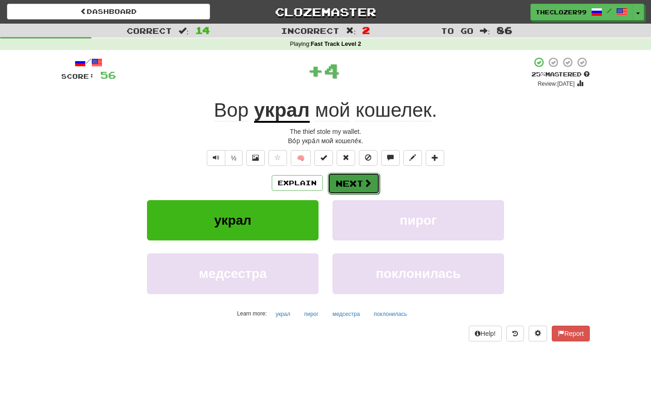
click at [342, 182] on button "Next" at bounding box center [354, 183] width 52 height 21
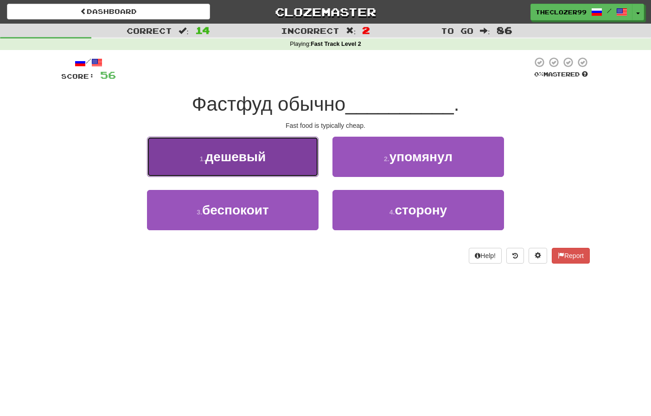
click at [270, 168] on button "1 . дешевый" at bounding box center [233, 157] width 172 height 40
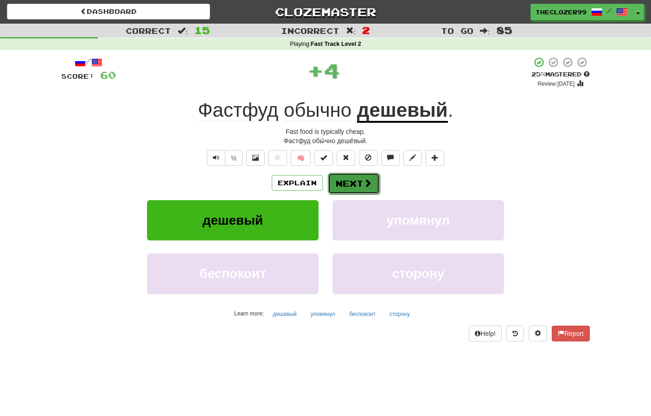
click at [341, 186] on button "Next" at bounding box center [354, 183] width 52 height 21
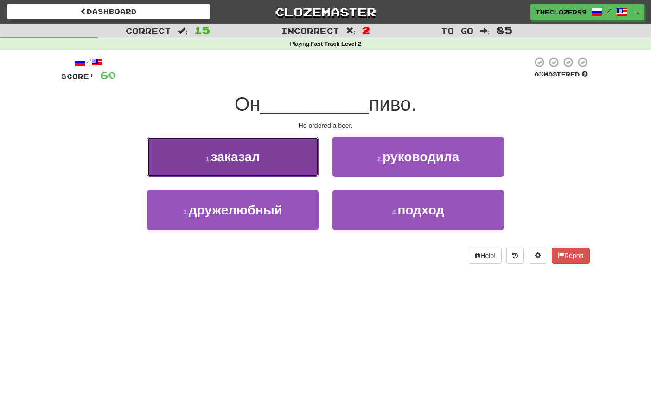
click at [316, 174] on button "1 . заказал" at bounding box center [233, 157] width 172 height 40
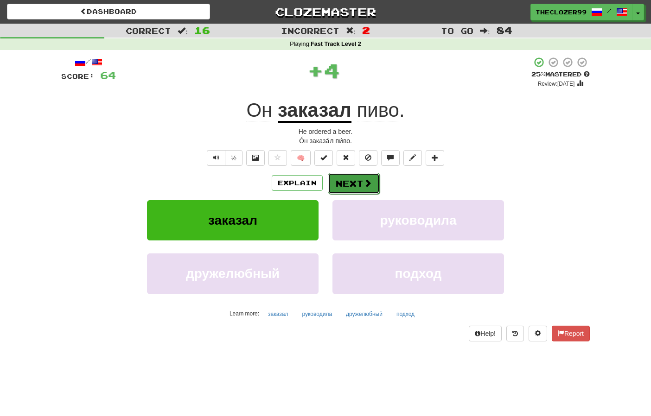
click at [350, 183] on button "Next" at bounding box center [354, 183] width 52 height 21
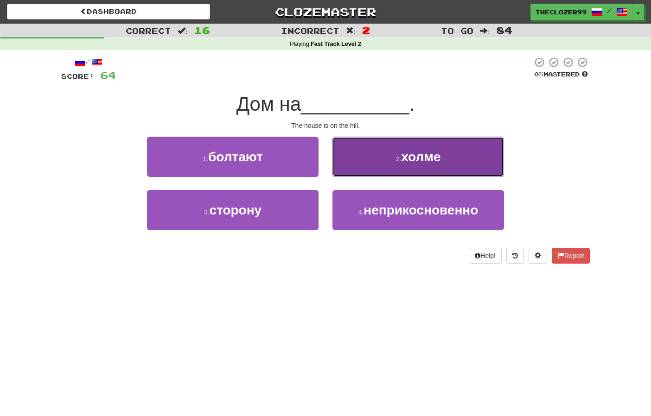
click at [366, 176] on button "2 . холме" at bounding box center [418, 157] width 172 height 40
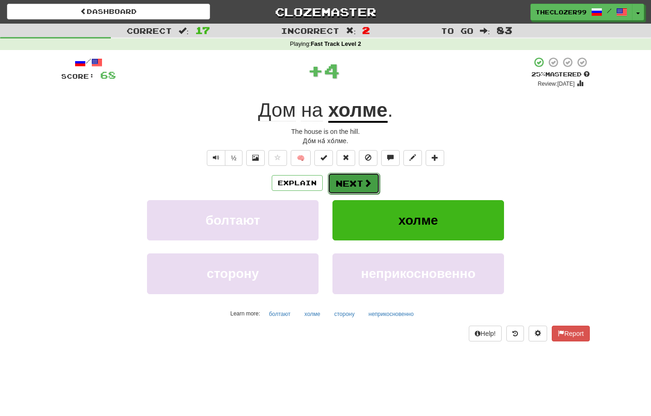
click at [360, 187] on button "Next" at bounding box center [354, 183] width 52 height 21
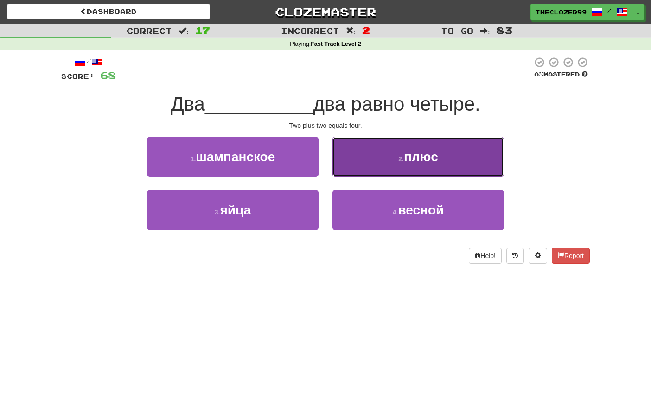
click at [371, 169] on button "2 . плюс" at bounding box center [418, 157] width 172 height 40
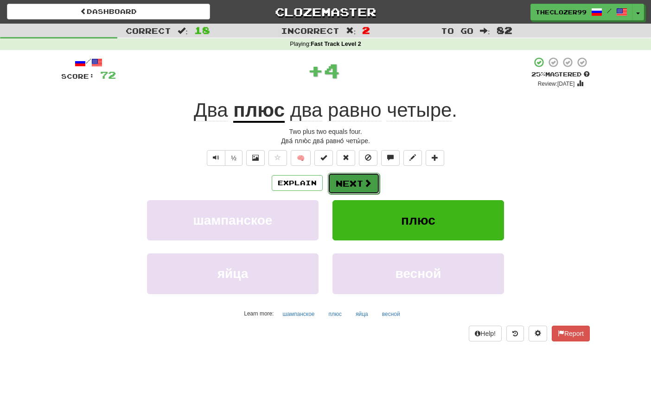
click at [346, 183] on button "Next" at bounding box center [354, 183] width 52 height 21
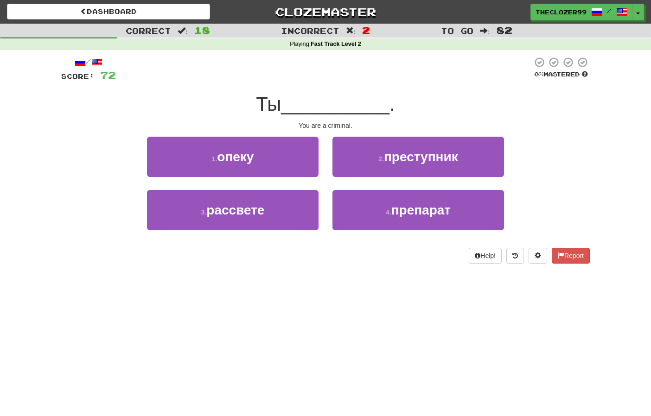
click at [21, 209] on div "Correct : 18 Incorrect : 2 To go : 82 Playing : Fast Track Level 2 / Score: 72 …" at bounding box center [325, 150] width 651 height 253
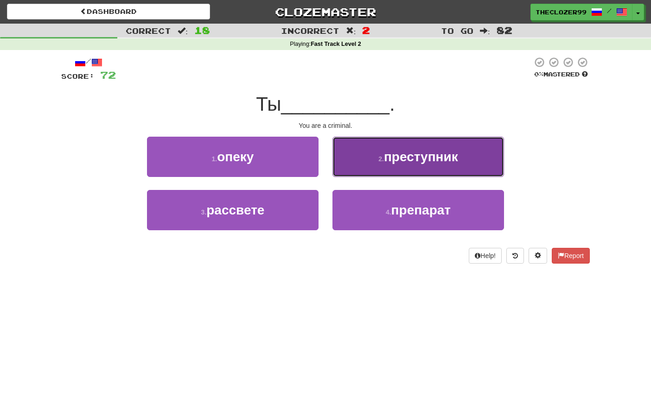
click at [369, 167] on button "2 . преступник" at bounding box center [418, 157] width 172 height 40
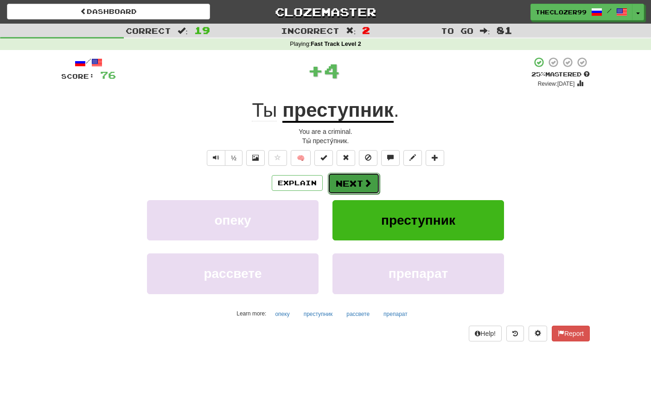
click at [355, 182] on button "Next" at bounding box center [354, 183] width 52 height 21
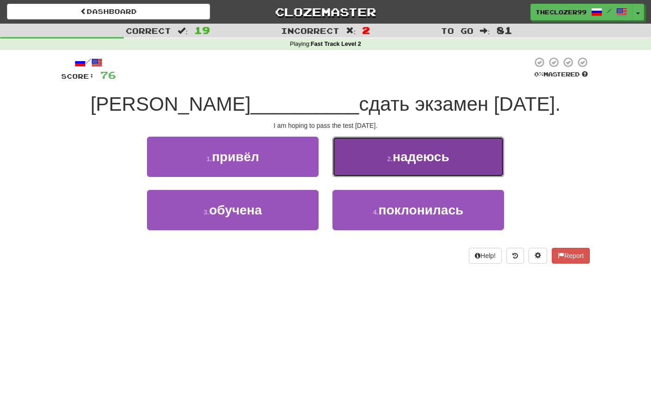
click at [366, 168] on button "2 . надеюсь" at bounding box center [418, 157] width 172 height 40
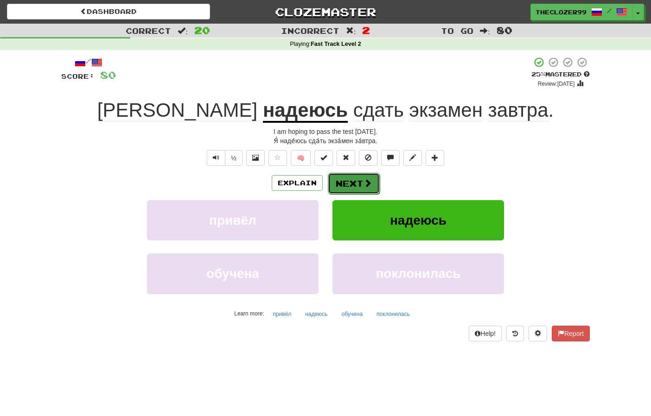
click at [359, 182] on button "Next" at bounding box center [354, 183] width 52 height 21
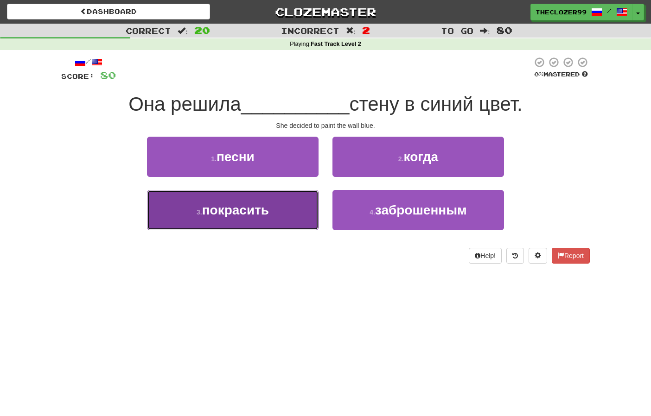
click at [292, 204] on button "3 . покрасить" at bounding box center [233, 210] width 172 height 40
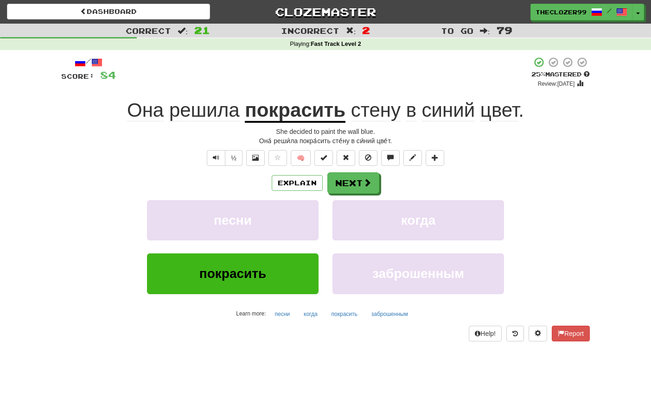
click at [62, 168] on div "/ Score: 84 + 4 25 % Mastered Review: 2025-08-19 Она решила покрасить стену в с…" at bounding box center [325, 199] width 528 height 285
click at [350, 176] on button "Next" at bounding box center [354, 183] width 52 height 21
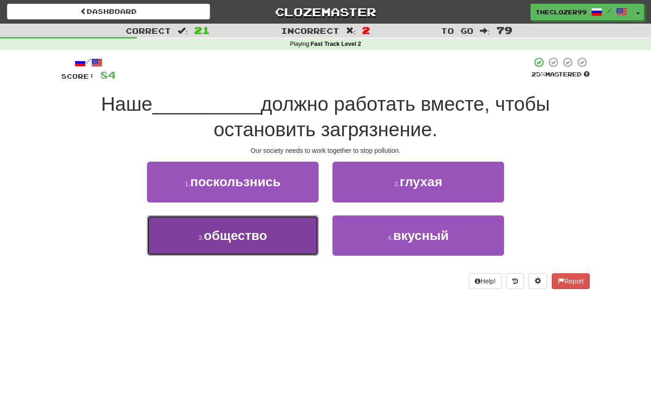
click at [270, 243] on button "3 . общество" at bounding box center [233, 236] width 172 height 40
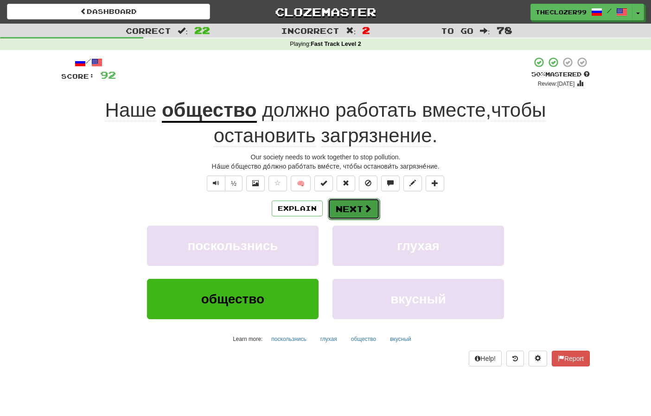
click at [350, 208] on button "Next" at bounding box center [354, 208] width 52 height 21
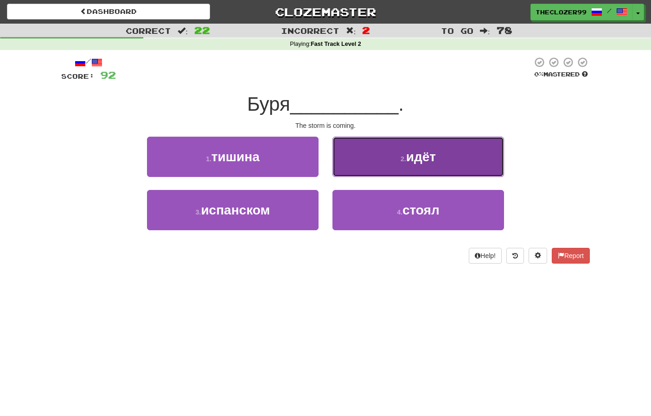
click at [353, 161] on button "2 . идёт" at bounding box center [418, 157] width 172 height 40
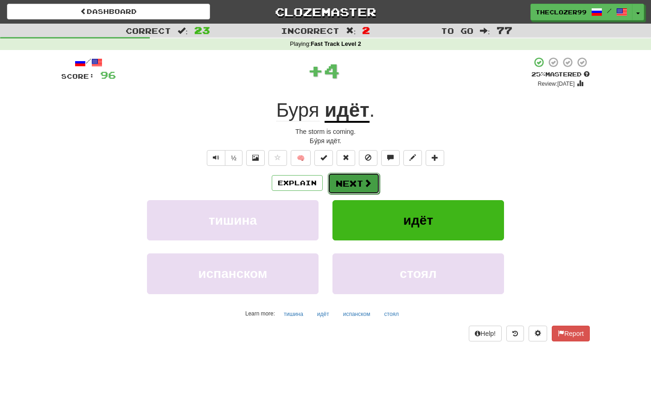
click at [359, 188] on button "Next" at bounding box center [354, 183] width 52 height 21
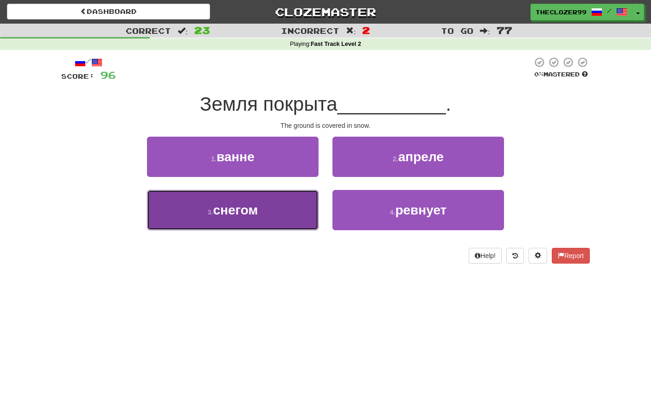
click at [300, 208] on button "3 . снегом" at bounding box center [233, 210] width 172 height 40
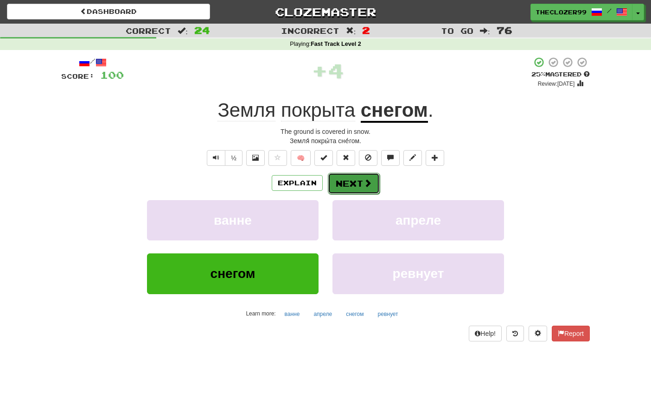
click at [359, 182] on button "Next" at bounding box center [354, 183] width 52 height 21
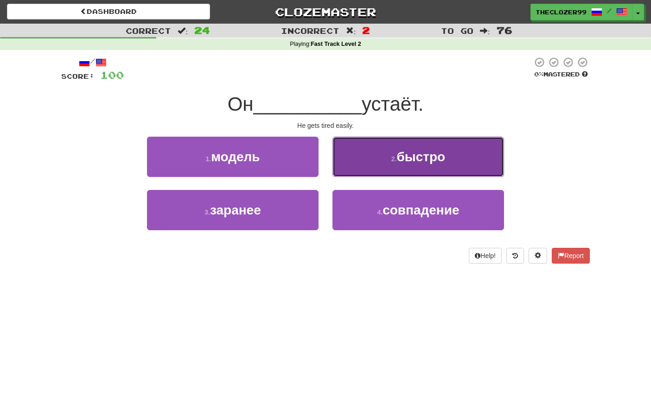
click at [364, 146] on button "2 . быстро" at bounding box center [418, 157] width 172 height 40
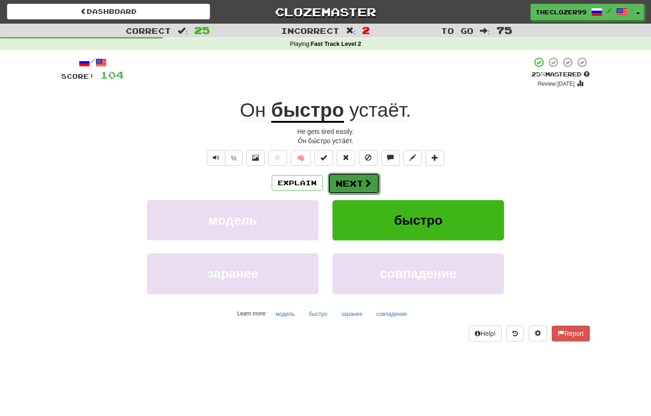
click at [358, 184] on button "Next" at bounding box center [354, 183] width 52 height 21
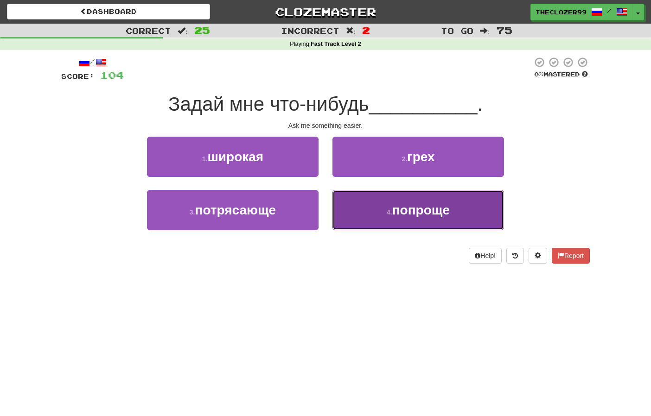
click at [368, 215] on button "4 . попроще" at bounding box center [418, 210] width 172 height 40
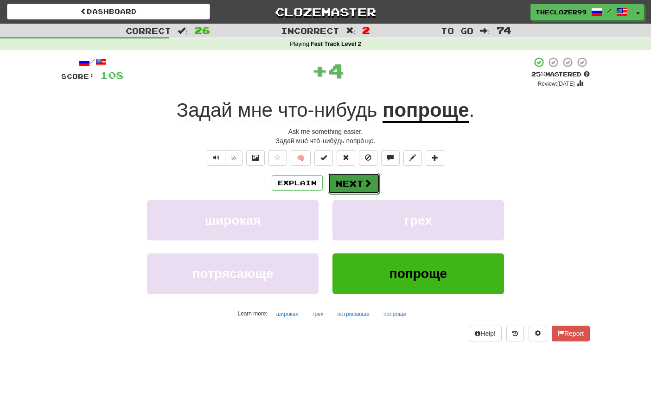
click at [348, 181] on button "Next" at bounding box center [354, 183] width 52 height 21
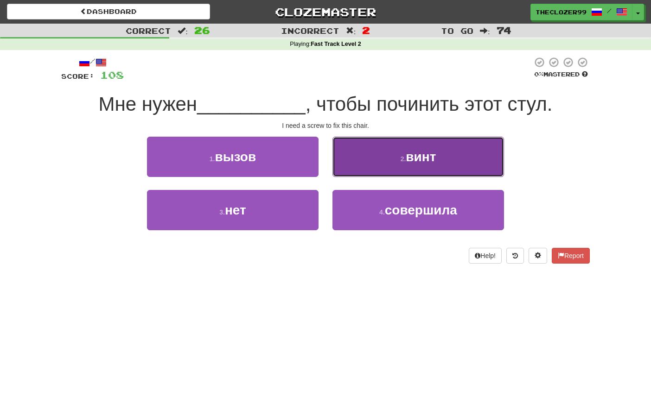
click at [385, 165] on button "2 . винт" at bounding box center [418, 157] width 172 height 40
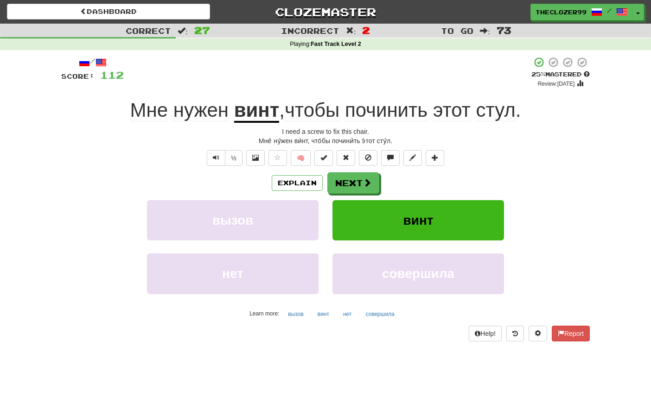
click at [15, 127] on div "Correct : 27 Incorrect : 2 To go : 73 Playing : Fast Track Level 2 / Score: 112…" at bounding box center [325, 189] width 651 height 331
click at [395, 223] on button "винт" at bounding box center [418, 220] width 172 height 40
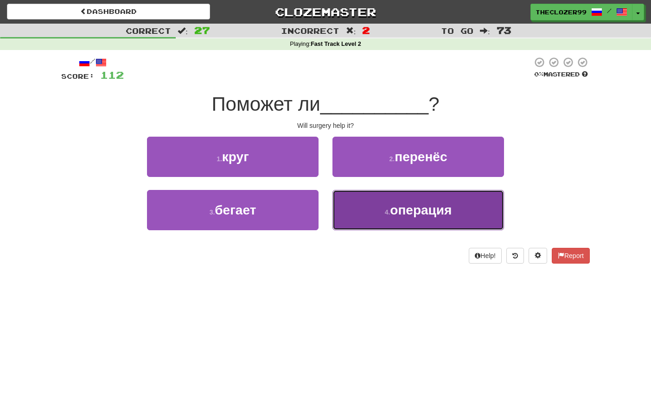
click at [381, 225] on button "4 . операция" at bounding box center [418, 210] width 172 height 40
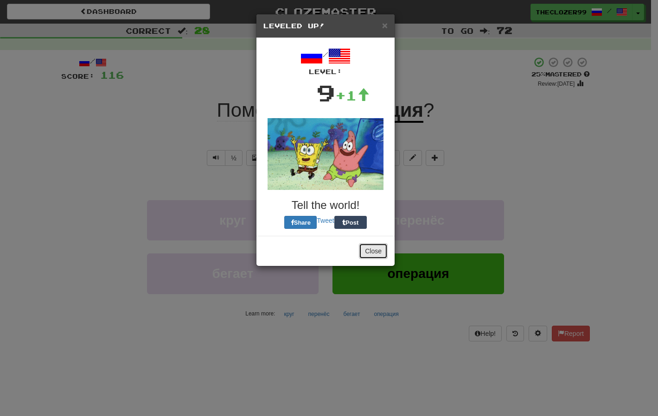
click at [371, 252] on button "Close" at bounding box center [373, 251] width 29 height 16
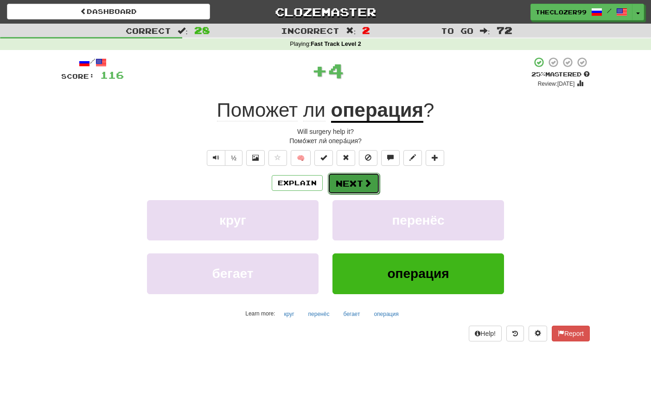
click at [348, 180] on button "Next" at bounding box center [354, 183] width 52 height 21
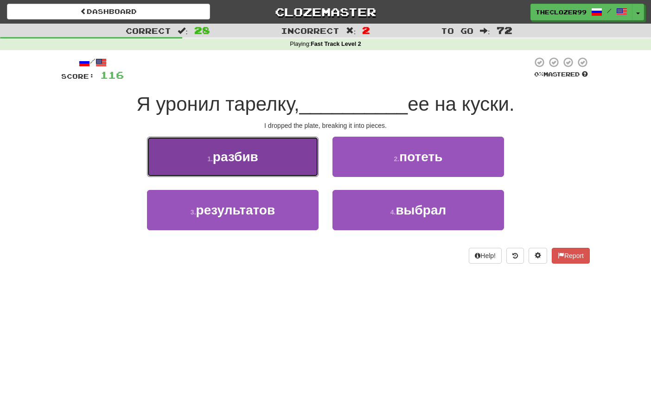
click at [272, 161] on button "1 . разбив" at bounding box center [233, 157] width 172 height 40
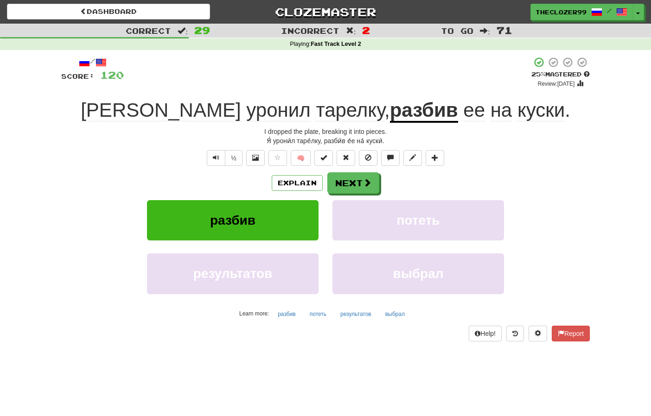
click at [45, 188] on div "Correct : 29 Incorrect : 2 To go : 71 Playing : Fast Track Level 2 / Score: 120…" at bounding box center [325, 189] width 651 height 331
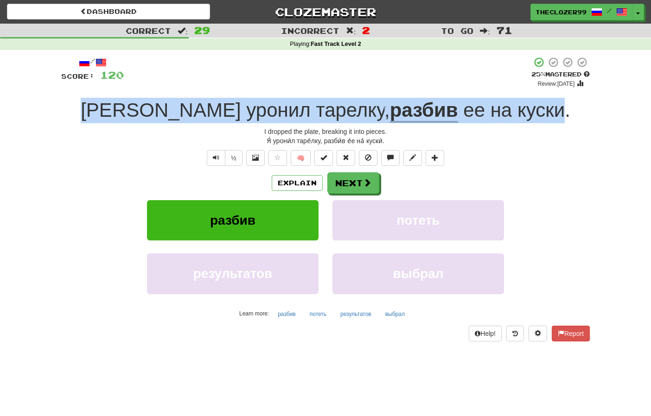
drag, startPoint x: 145, startPoint y: 113, endPoint x: 493, endPoint y: 119, distance: 348.7
click at [493, 119] on div "Я уронил тарелку , разбив ее на куски ." at bounding box center [325, 110] width 528 height 25
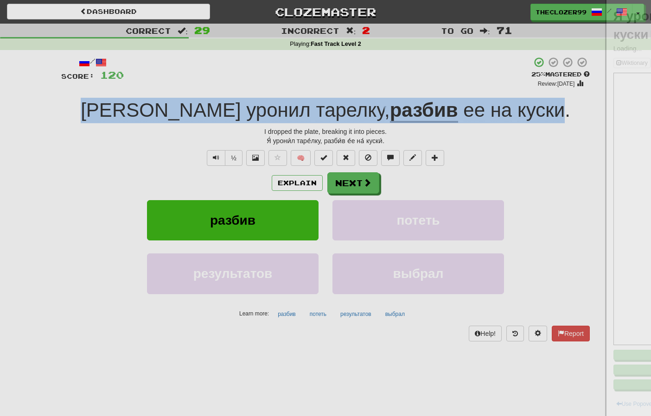
copy div "Я уронил тарелку , разбив ее на куски"
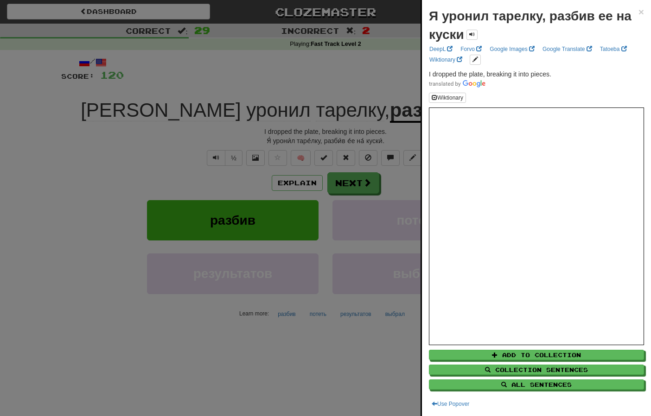
click at [46, 234] on div at bounding box center [325, 208] width 651 height 416
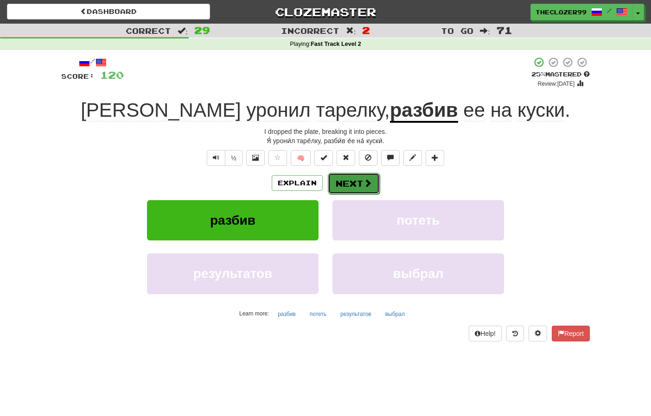
click at [356, 183] on button "Next" at bounding box center [354, 183] width 52 height 21
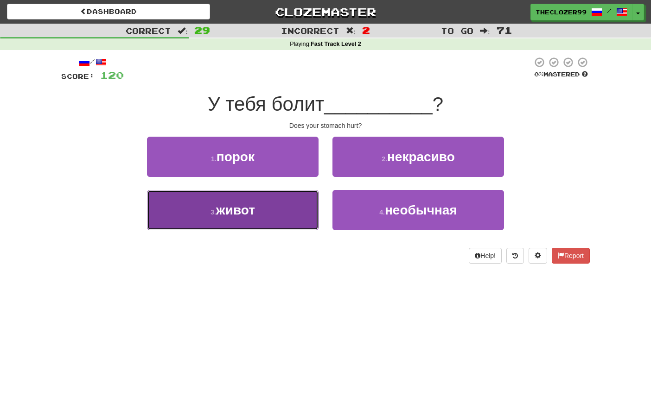
click at [280, 217] on button "3 . живот" at bounding box center [233, 210] width 172 height 40
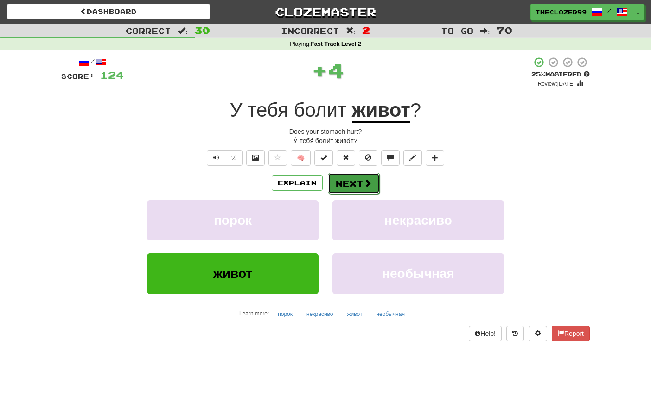
click at [341, 179] on button "Next" at bounding box center [354, 183] width 52 height 21
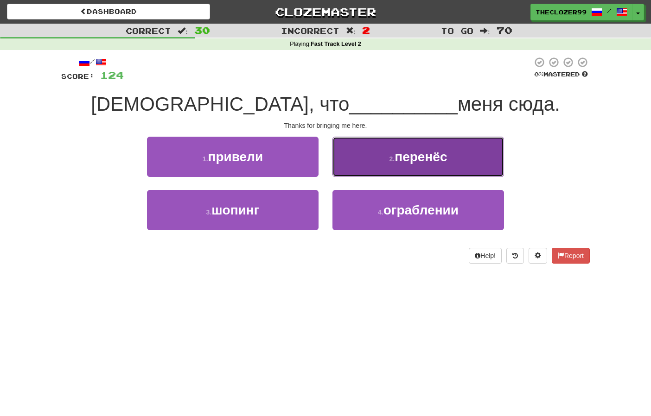
click at [389, 166] on button "2 . перенёс" at bounding box center [418, 157] width 172 height 40
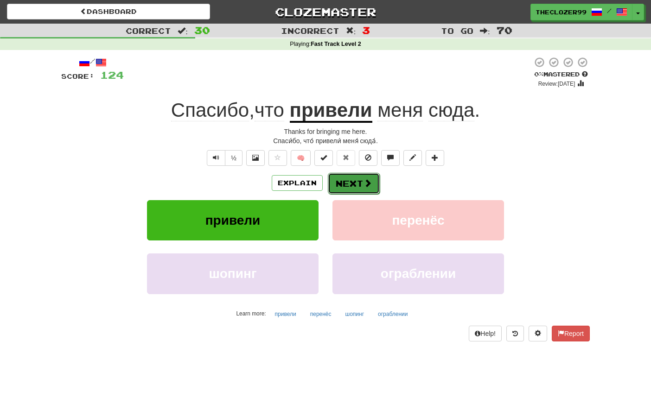
click at [342, 186] on button "Next" at bounding box center [354, 183] width 52 height 21
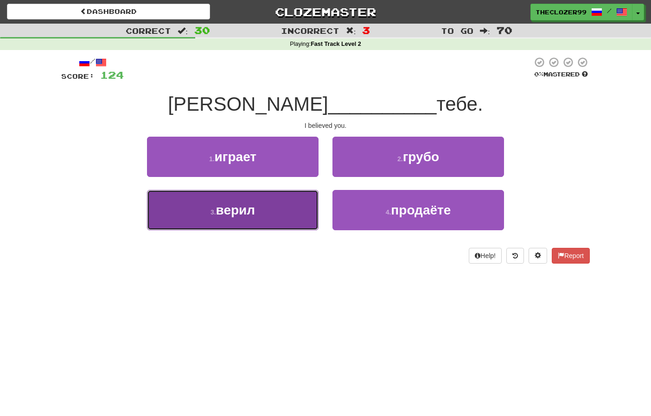
click at [309, 208] on button "3 . верил" at bounding box center [233, 210] width 172 height 40
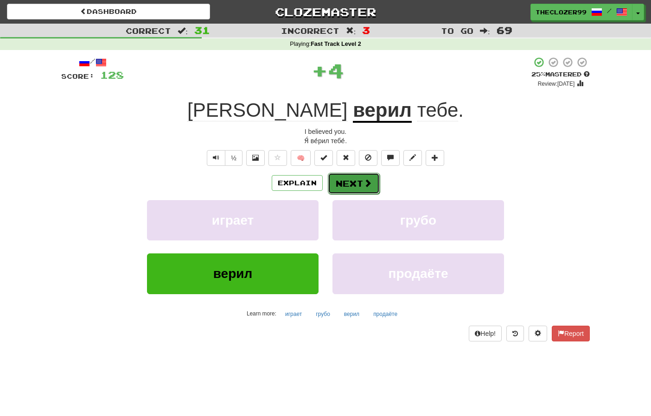
click at [346, 185] on button "Next" at bounding box center [354, 183] width 52 height 21
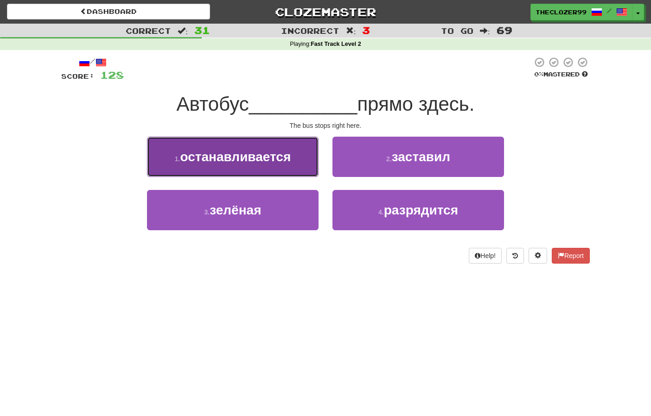
click at [298, 166] on button "1 . останавливается" at bounding box center [233, 157] width 172 height 40
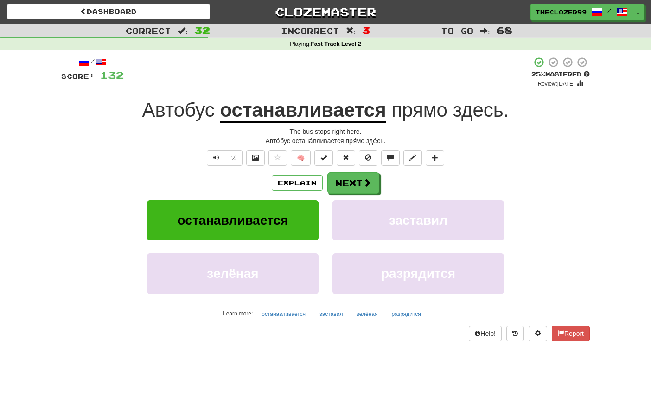
click at [72, 234] on div "останавливается заставил" at bounding box center [325, 226] width 556 height 53
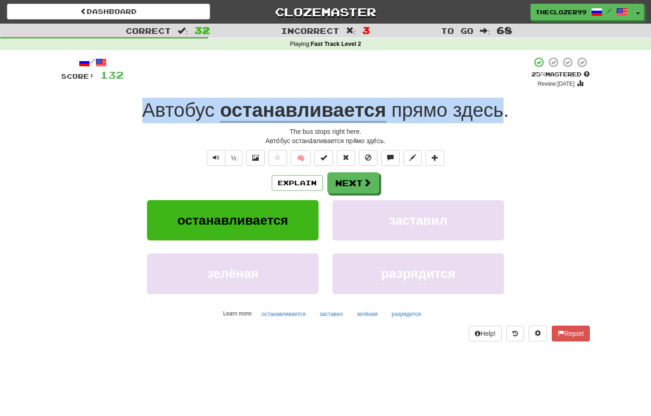
drag, startPoint x: 137, startPoint y: 116, endPoint x: 503, endPoint y: 112, distance: 366.7
click at [503, 112] on div "Автобус останавливается прямо здесь ." at bounding box center [325, 110] width 528 height 25
copy div "Автобус останавливается прямо здесь"
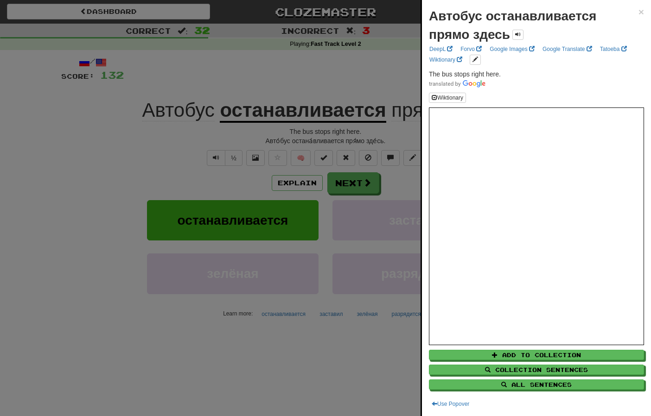
drag, startPoint x: 86, startPoint y: 214, endPoint x: 96, endPoint y: 212, distance: 10.5
click at [86, 214] on div at bounding box center [325, 208] width 651 height 416
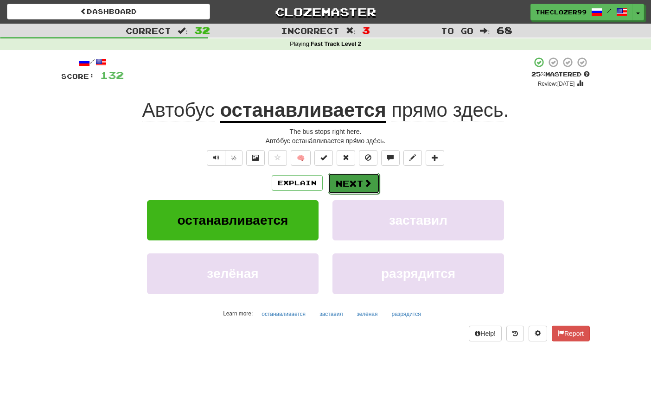
click at [346, 183] on button "Next" at bounding box center [354, 183] width 52 height 21
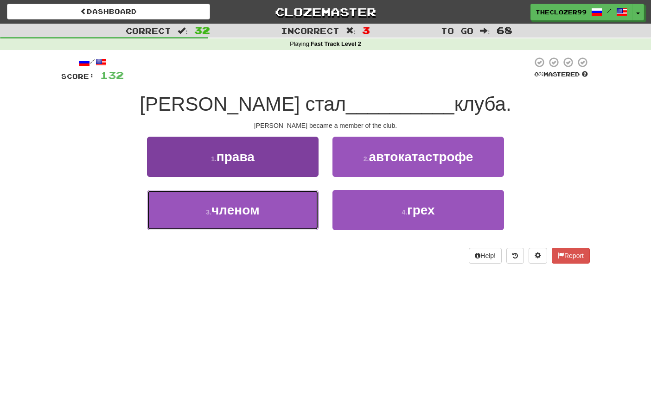
click at [269, 210] on button "3 . членом" at bounding box center [233, 210] width 172 height 40
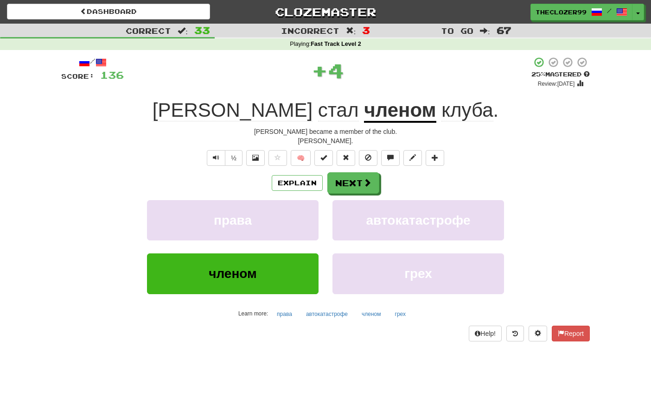
click at [364, 114] on u "членом" at bounding box center [400, 111] width 72 height 24
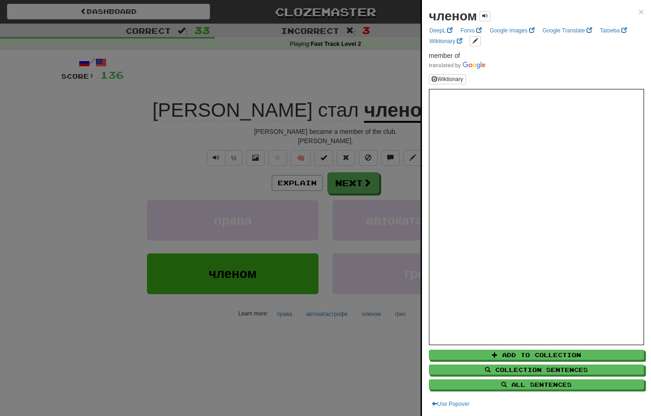
click at [187, 86] on div at bounding box center [325, 208] width 651 height 416
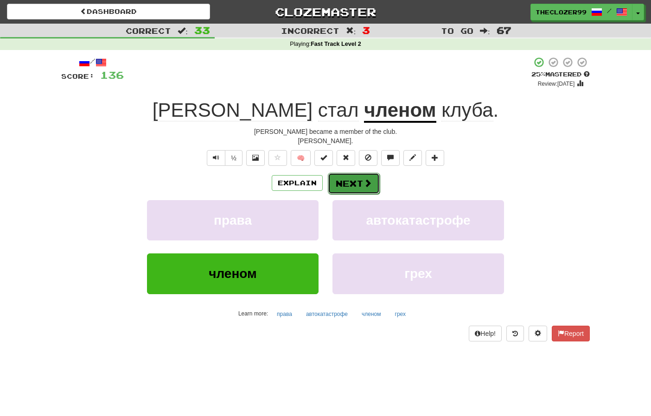
click at [353, 183] on button "Next" at bounding box center [354, 183] width 52 height 21
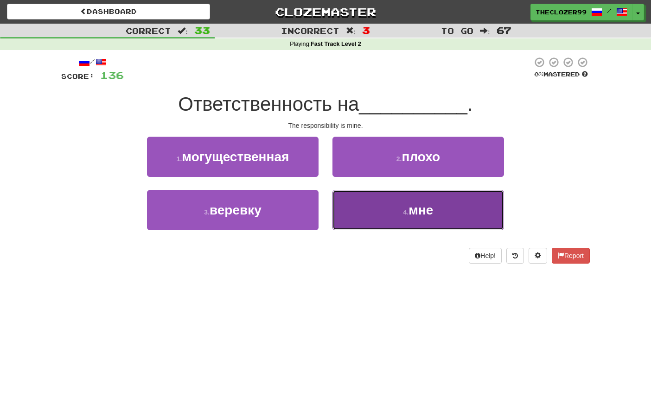
click at [376, 200] on button "4 . мне" at bounding box center [418, 210] width 172 height 40
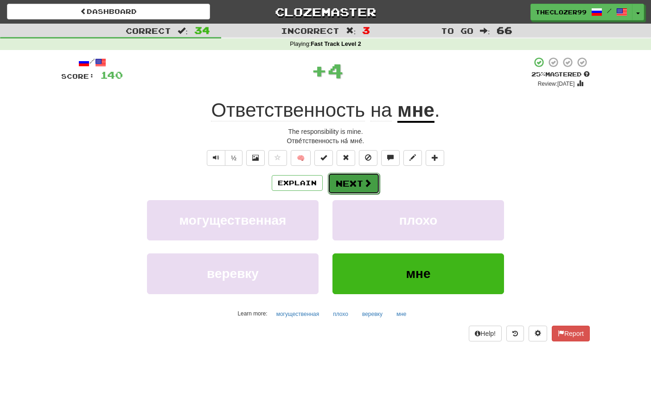
click at [345, 180] on button "Next" at bounding box center [354, 183] width 52 height 21
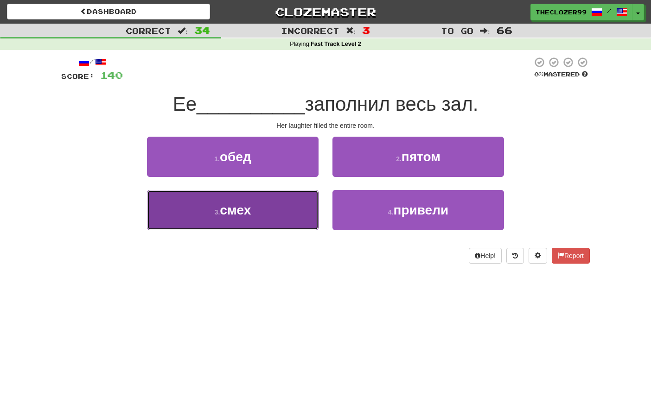
click at [292, 210] on button "3 . смех" at bounding box center [233, 210] width 172 height 40
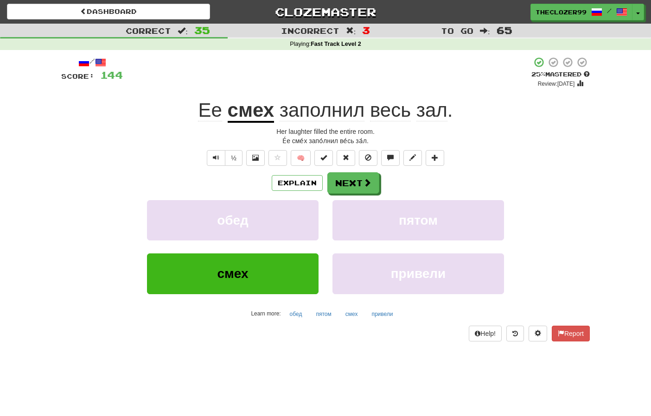
click at [62, 182] on div "Explain Next" at bounding box center [325, 182] width 528 height 21
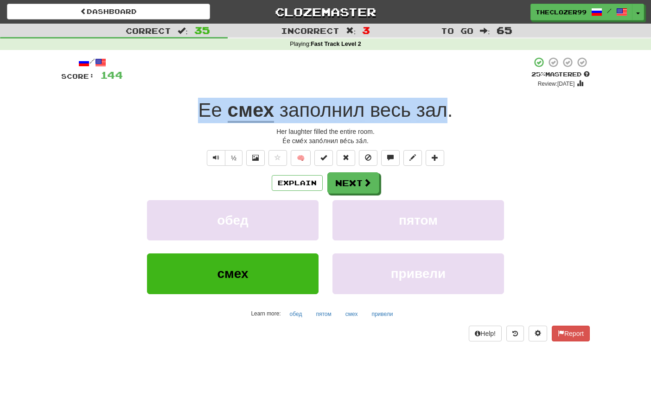
drag, startPoint x: 199, startPoint y: 114, endPoint x: 448, endPoint y: 121, distance: 249.5
click at [448, 121] on div "Ее смех заполнил весь зал ." at bounding box center [325, 110] width 528 height 25
copy div "Ее смех заполнил весь зал"
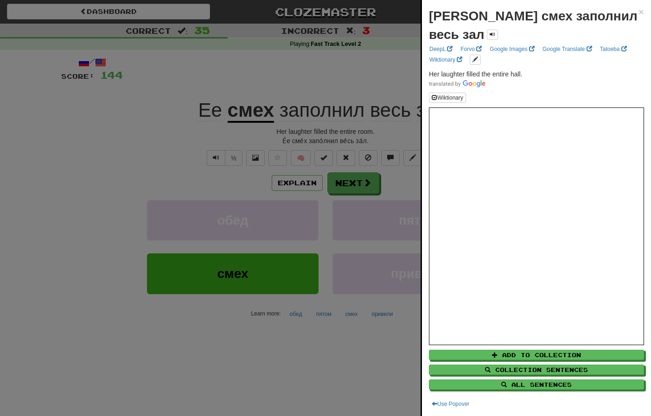
click at [73, 204] on div at bounding box center [325, 208] width 651 height 416
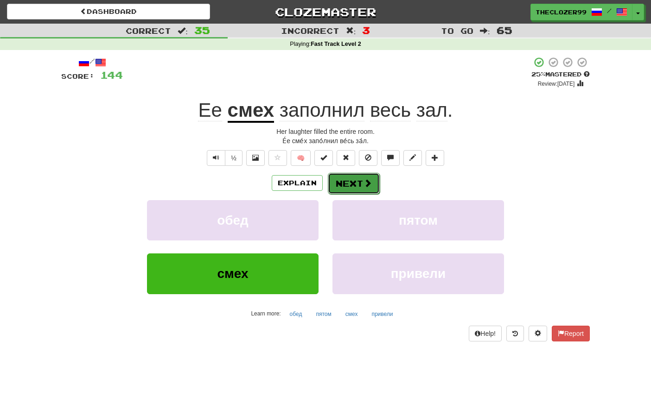
click at [357, 181] on button "Next" at bounding box center [354, 183] width 52 height 21
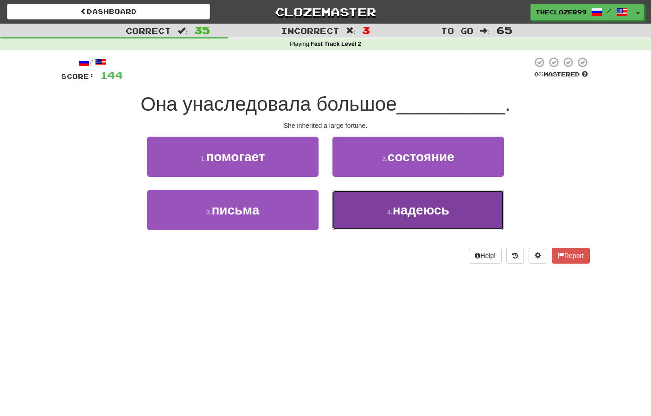
click at [356, 206] on button "4 . надеюсь" at bounding box center [418, 210] width 172 height 40
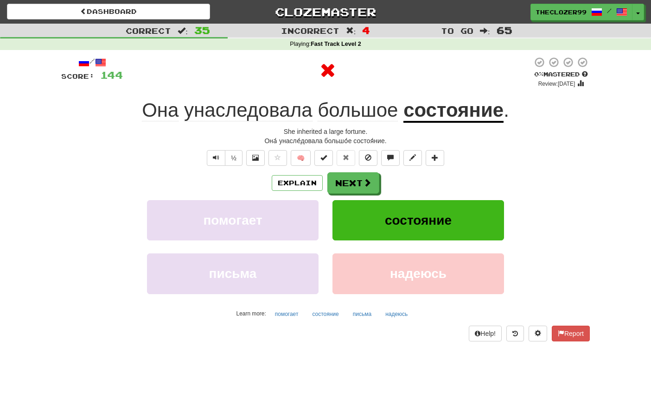
click at [451, 115] on u "состояние" at bounding box center [453, 111] width 100 height 24
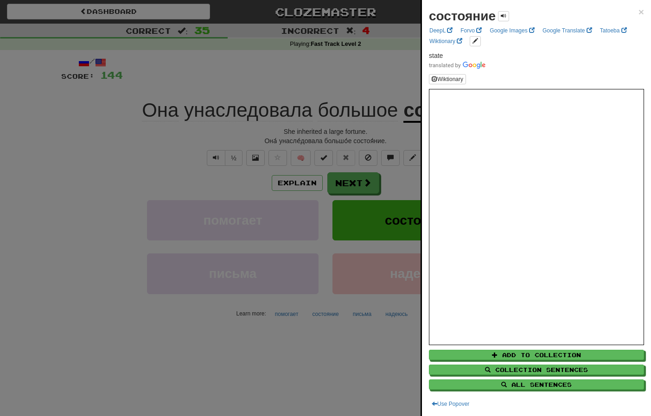
click at [119, 163] on div at bounding box center [325, 208] width 651 height 416
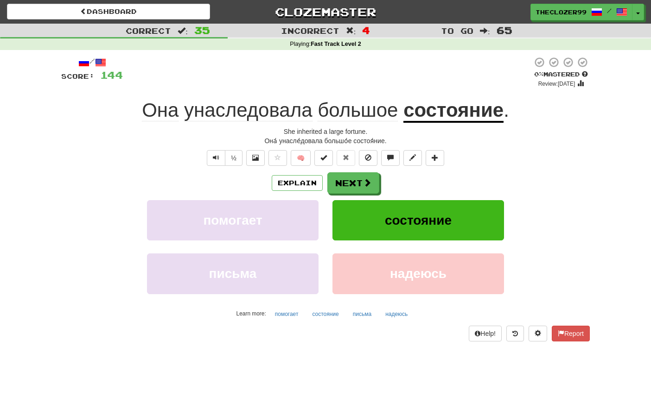
click at [74, 186] on div "Explain Next" at bounding box center [325, 182] width 528 height 21
click at [335, 183] on button "Next" at bounding box center [354, 183] width 52 height 21
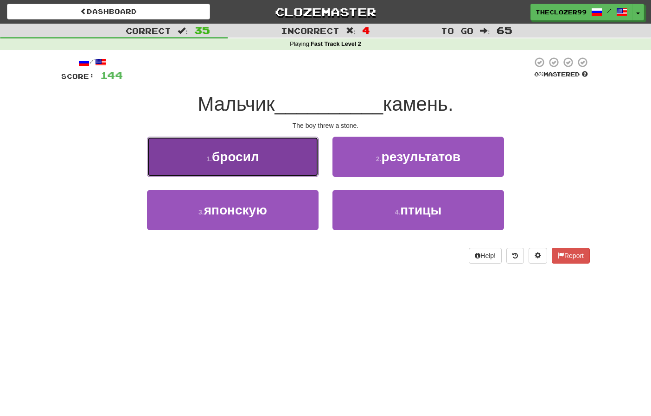
click at [278, 151] on button "1 . бросил" at bounding box center [233, 157] width 172 height 40
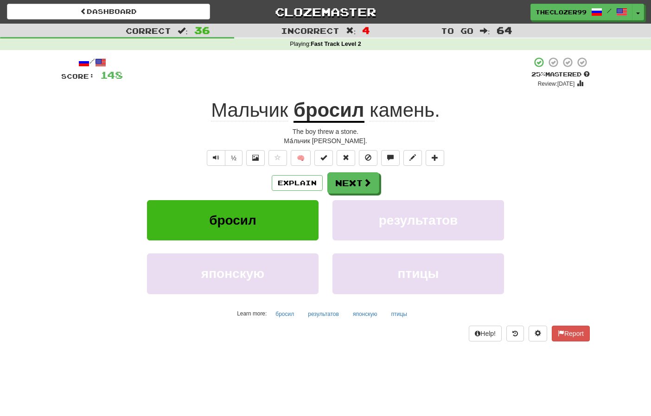
click at [40, 231] on div "Correct : 36 Incorrect : 4 To go : 64 Playing : Fast Track Level 2 / Score: 148…" at bounding box center [325, 189] width 651 height 331
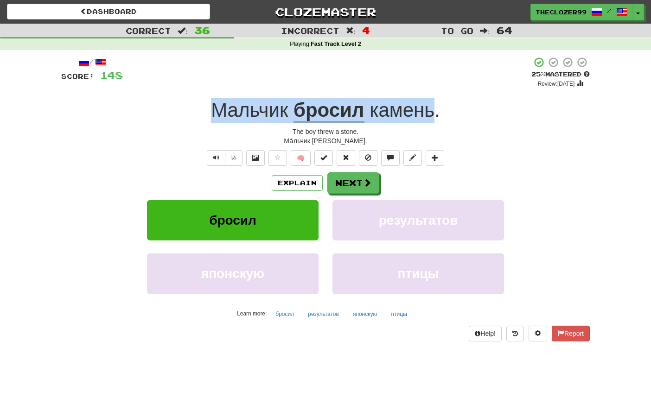
drag, startPoint x: 201, startPoint y: 112, endPoint x: 433, endPoint y: 105, distance: 231.4
click at [433, 105] on div "Мальчик бросил камень ." at bounding box center [325, 110] width 528 height 25
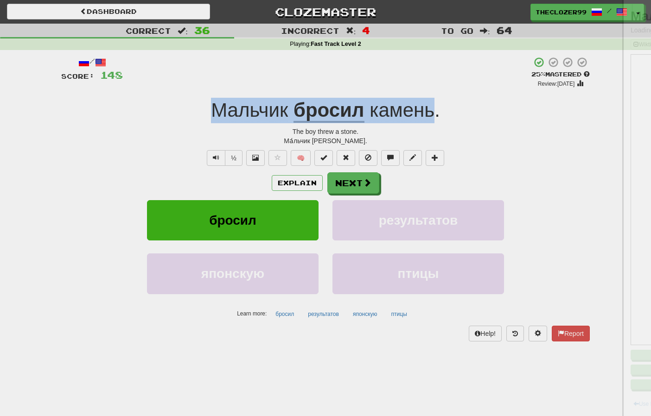
copy div "Мальчик бросил камень"
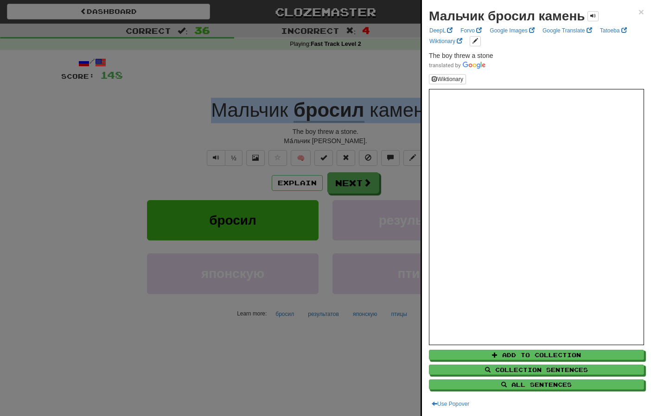
click at [55, 214] on div at bounding box center [325, 208] width 651 height 416
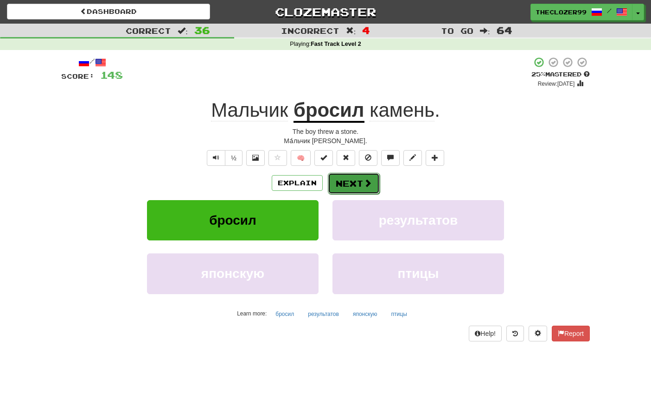
click at [350, 190] on button "Next" at bounding box center [354, 183] width 52 height 21
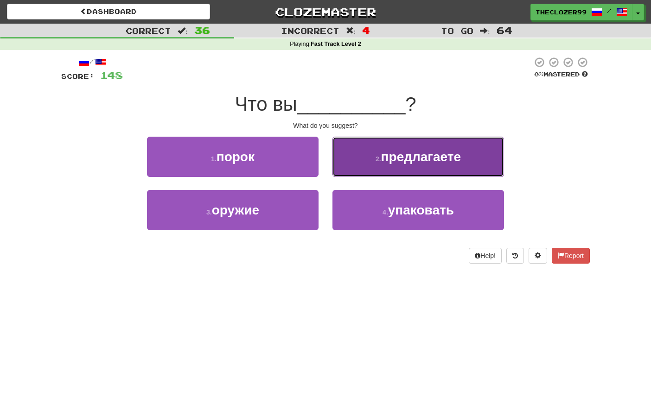
click at [360, 164] on button "2 . предлагаете" at bounding box center [418, 157] width 172 height 40
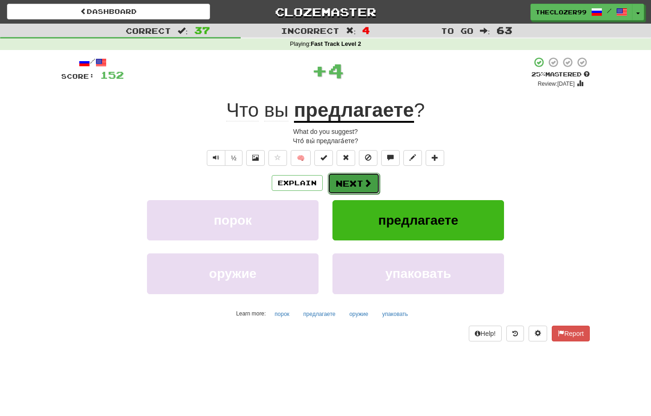
click at [356, 185] on button "Next" at bounding box center [354, 183] width 52 height 21
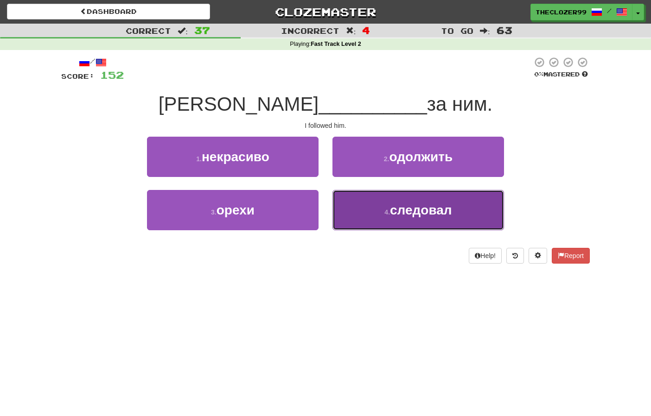
click at [366, 205] on button "4 . следовал" at bounding box center [418, 210] width 172 height 40
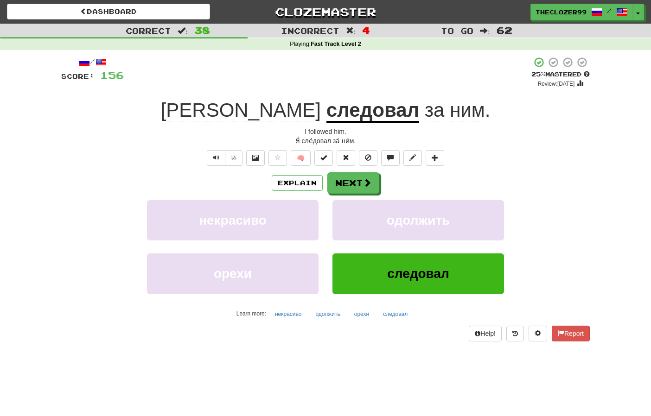
click at [84, 188] on div "Explain Next" at bounding box center [325, 182] width 528 height 21
click at [342, 183] on button "Next" at bounding box center [354, 183] width 52 height 21
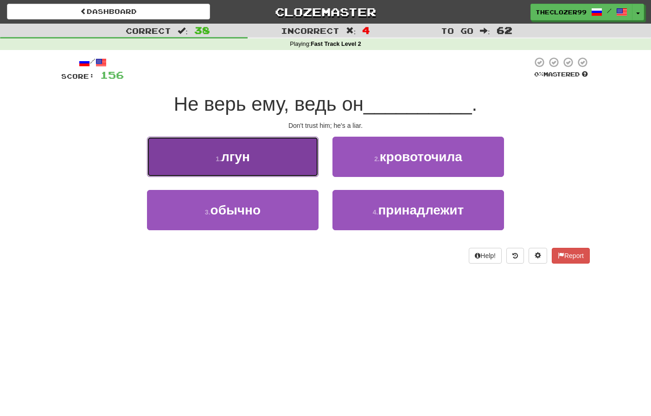
click at [295, 166] on button "1 . лгун" at bounding box center [233, 157] width 172 height 40
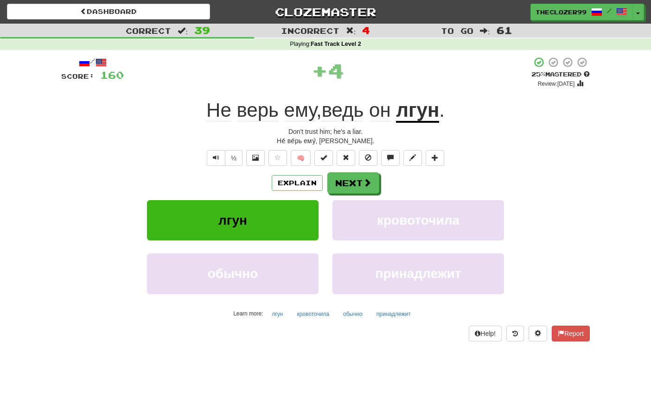
click at [369, 109] on span "ведь" at bounding box center [380, 110] width 22 height 22
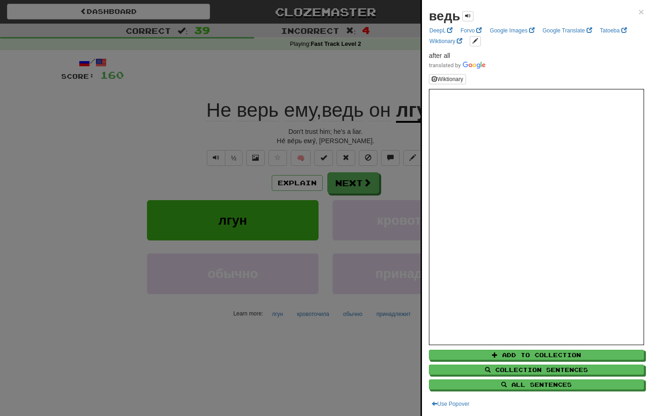
click at [352, 81] on div at bounding box center [325, 208] width 651 height 416
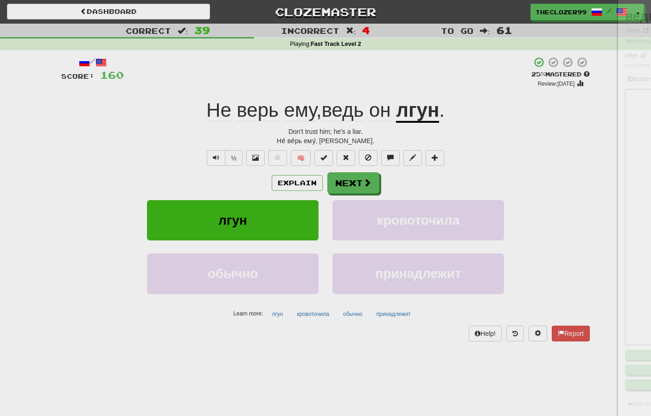
click at [418, 114] on u "лгун" at bounding box center [417, 111] width 43 height 24
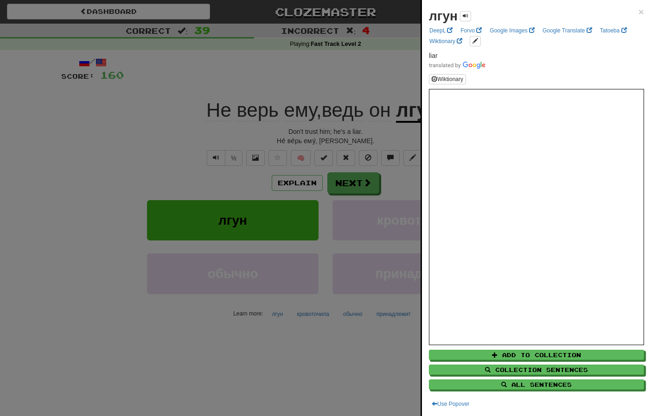
click at [356, 65] on div at bounding box center [325, 208] width 651 height 416
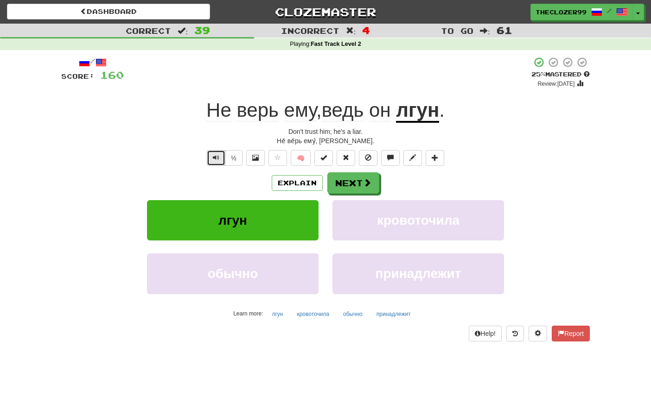
click at [216, 162] on button "Text-to-speech controls" at bounding box center [216, 158] width 19 height 16
click at [354, 178] on button "Next" at bounding box center [354, 183] width 52 height 21
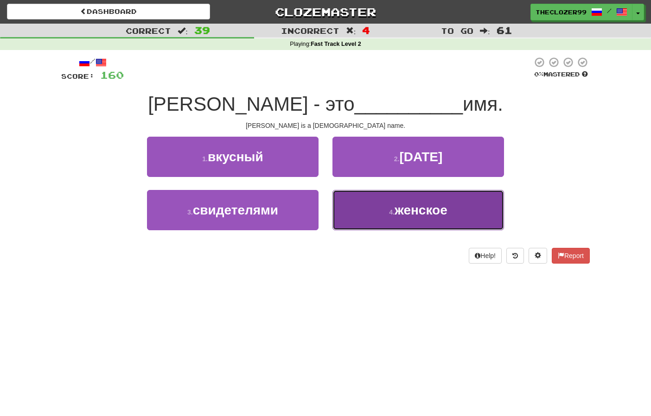
click at [365, 201] on button "4 . женское" at bounding box center [418, 210] width 172 height 40
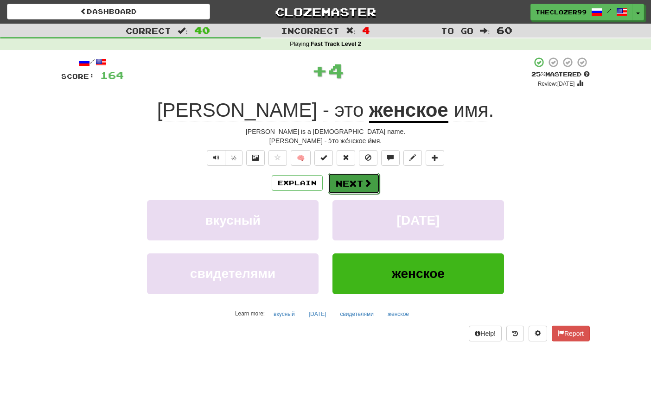
click at [349, 178] on button "Next" at bounding box center [354, 183] width 52 height 21
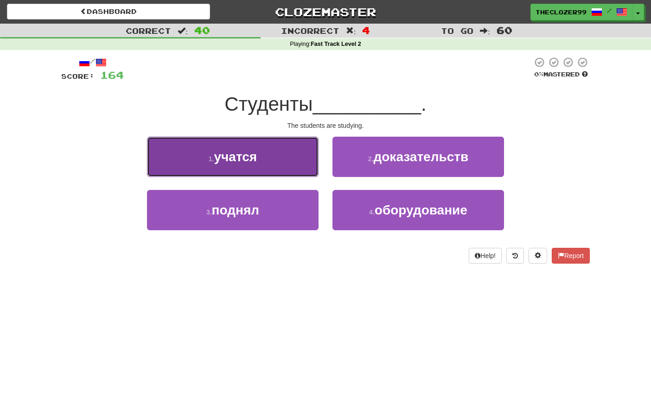
click at [256, 153] on span "учатся" at bounding box center [235, 157] width 43 height 14
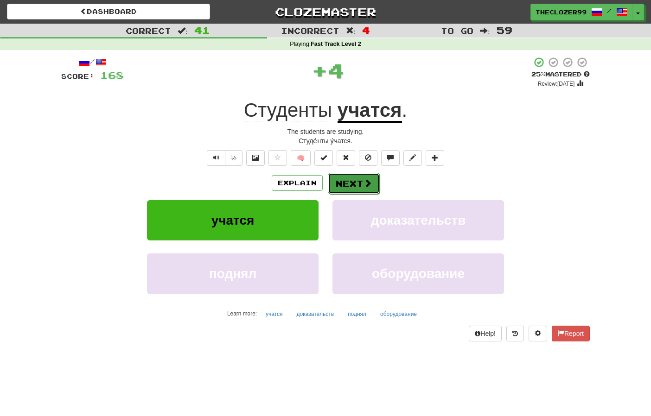
click at [347, 184] on button "Next" at bounding box center [354, 183] width 52 height 21
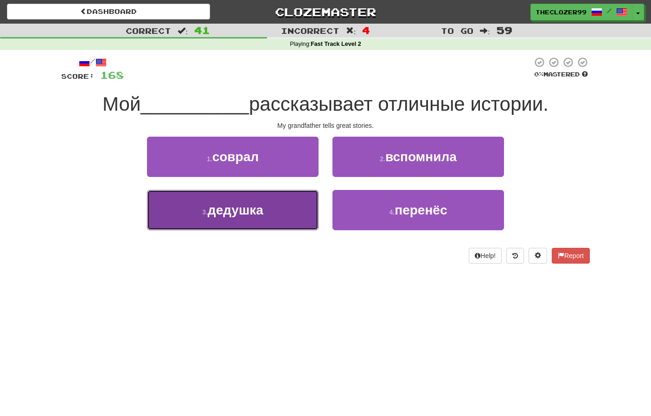
click at [303, 211] on button "3 . дедушка" at bounding box center [233, 210] width 172 height 40
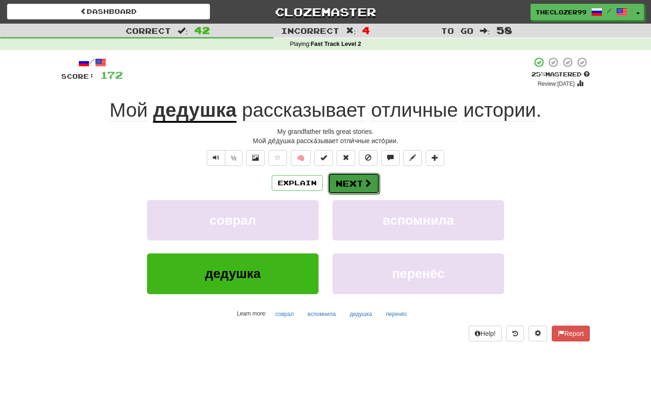
click at [351, 188] on button "Next" at bounding box center [354, 183] width 52 height 21
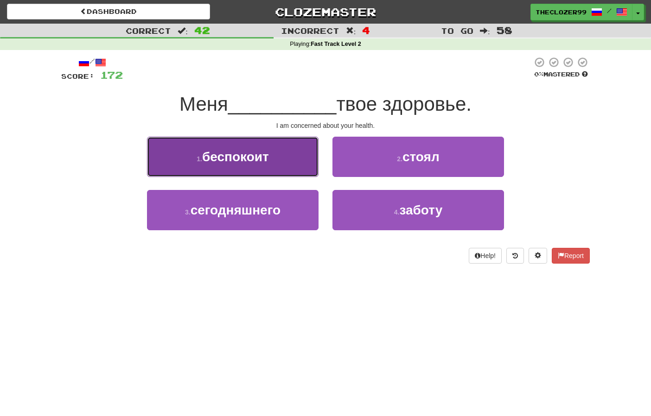
click at [298, 171] on button "1 . беспокоит" at bounding box center [233, 157] width 172 height 40
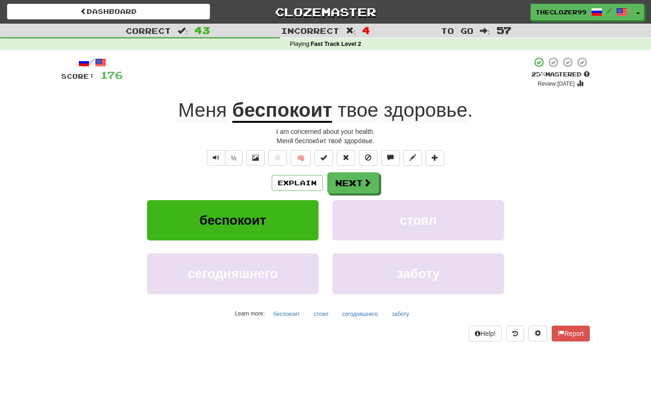
click at [55, 218] on div "/ Score: 176 + 4 25 % Mastered Review: 2025-08-19 Меня беспокоит твое здоровье …" at bounding box center [325, 202] width 542 height 304
drag, startPoint x: 64, startPoint y: 190, endPoint x: 98, endPoint y: 156, distance: 48.2
click at [64, 190] on div "Explain Next" at bounding box center [325, 182] width 528 height 21
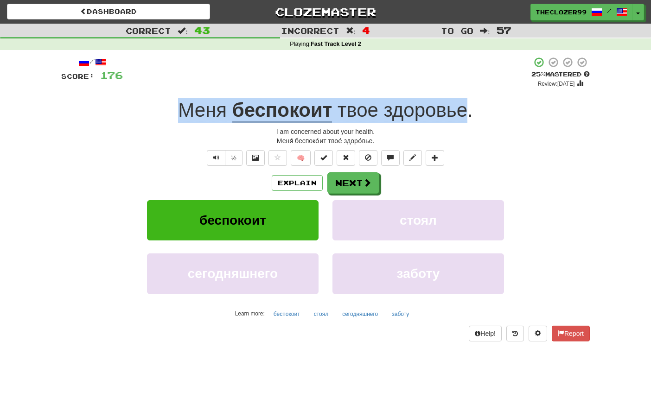
drag, startPoint x: 173, startPoint y: 106, endPoint x: 468, endPoint y: 113, distance: 294.9
click at [468, 113] on div "Меня беспокоит твое здоровье ." at bounding box center [325, 110] width 528 height 25
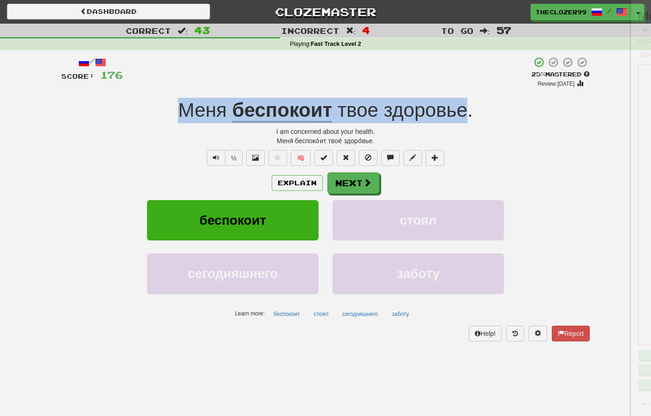
copy div "Меня беспокоит твое здоровье"
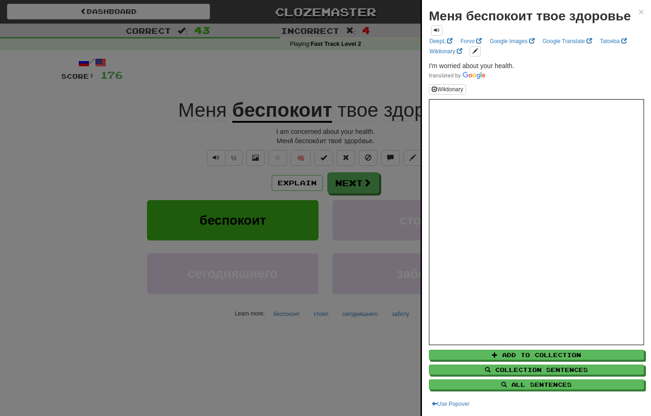
click at [68, 179] on div at bounding box center [325, 208] width 651 height 416
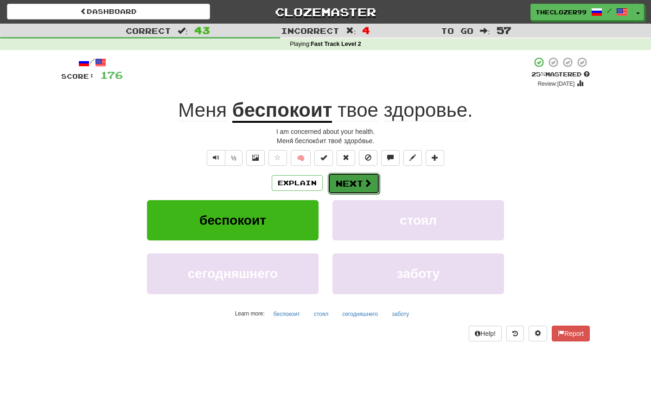
click at [366, 190] on button "Next" at bounding box center [354, 183] width 52 height 21
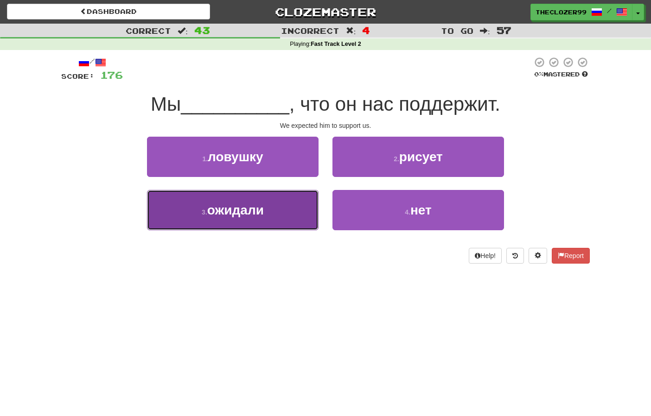
click at [269, 208] on button "3 . ожидали" at bounding box center [233, 210] width 172 height 40
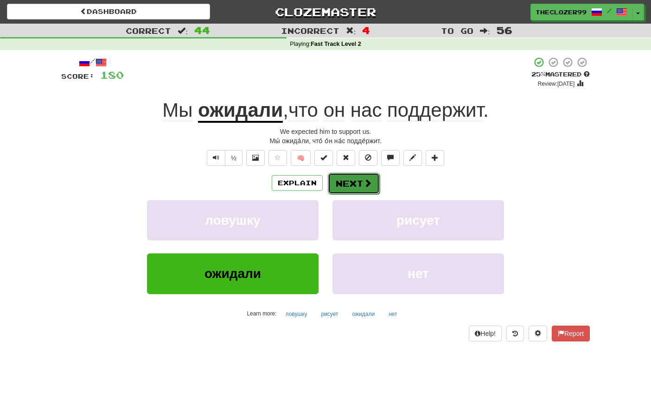
click at [349, 189] on button "Next" at bounding box center [354, 183] width 52 height 21
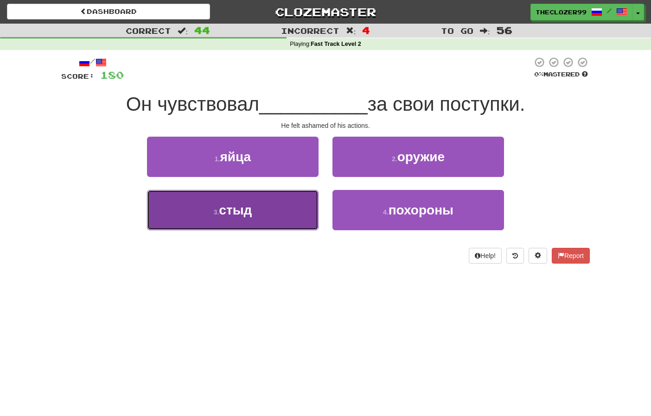
click at [282, 212] on button "3 . стыд" at bounding box center [233, 210] width 172 height 40
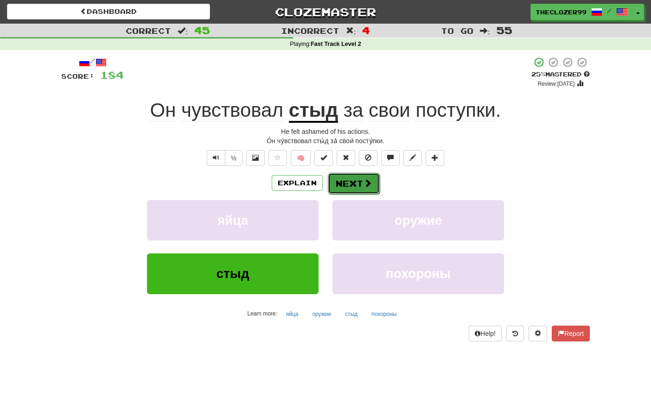
click at [355, 186] on button "Next" at bounding box center [354, 183] width 52 height 21
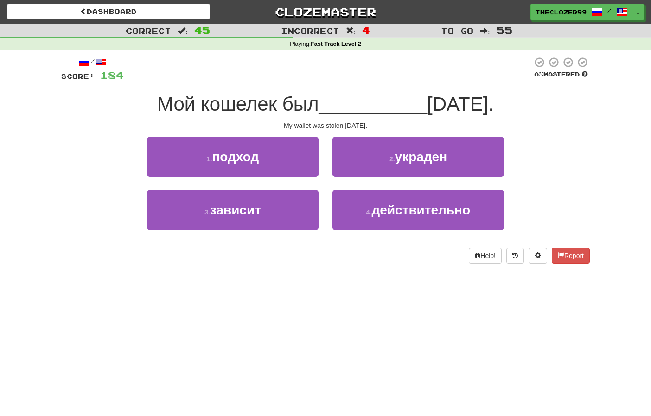
click at [362, 177] on div "2 . украден" at bounding box center [417, 163] width 185 height 53
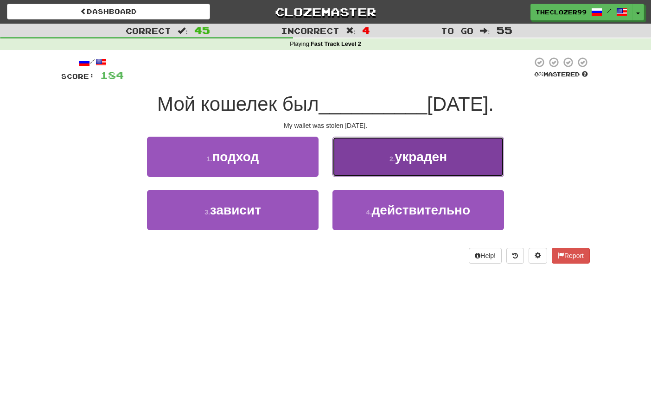
click at [363, 170] on button "2 . украден" at bounding box center [418, 157] width 172 height 40
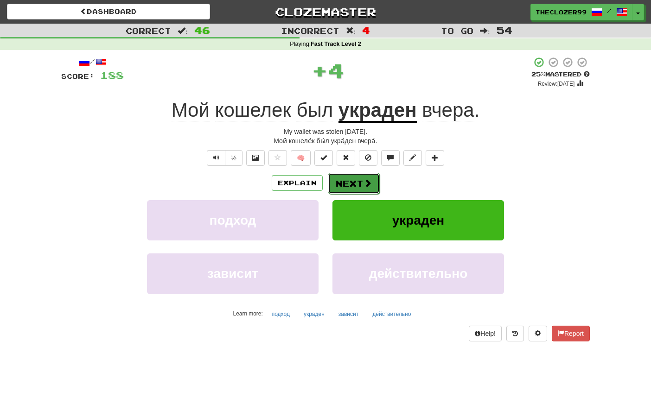
click at [361, 185] on button "Next" at bounding box center [354, 183] width 52 height 21
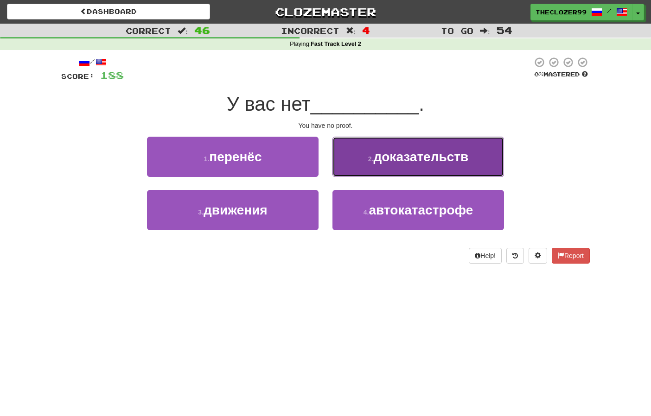
click at [371, 166] on button "2 . доказательств" at bounding box center [418, 157] width 172 height 40
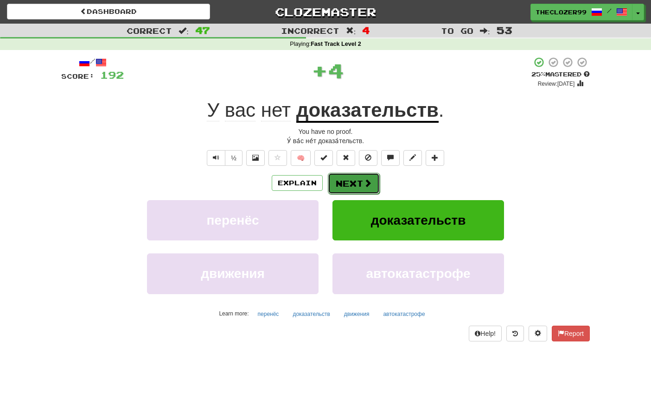
click at [345, 184] on button "Next" at bounding box center [354, 183] width 52 height 21
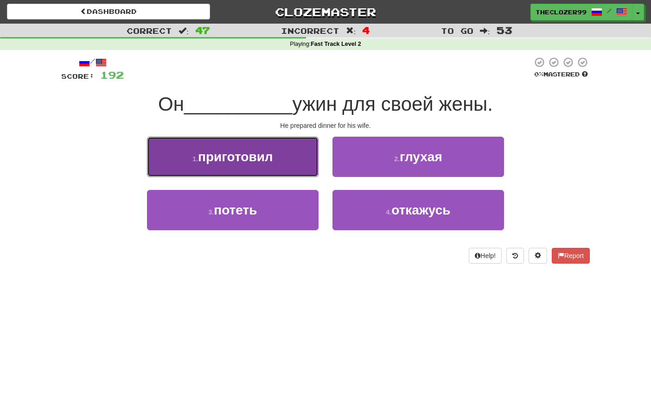
click at [291, 166] on button "1 . приготовил" at bounding box center [233, 157] width 172 height 40
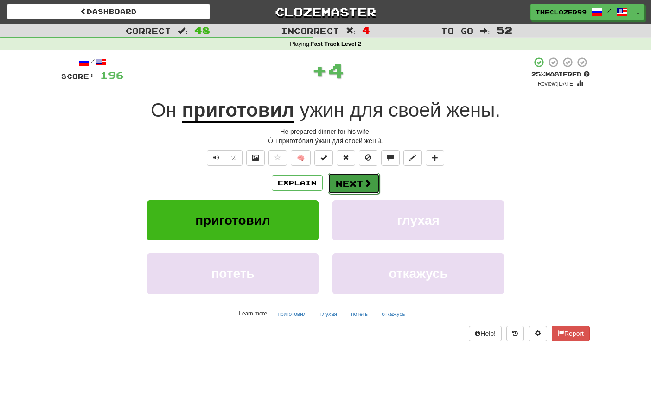
click at [351, 186] on button "Next" at bounding box center [354, 183] width 52 height 21
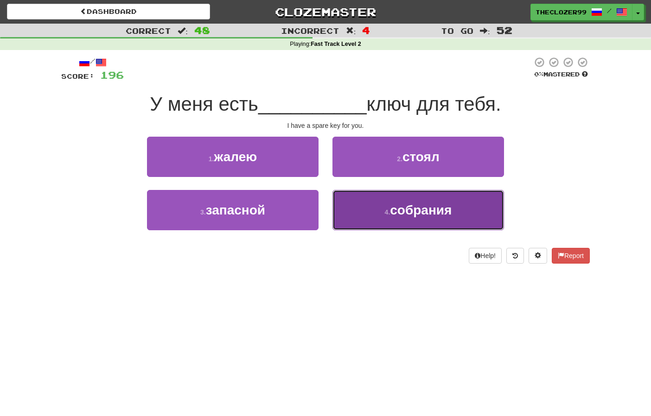
click at [404, 218] on button "4 . собрания" at bounding box center [418, 210] width 172 height 40
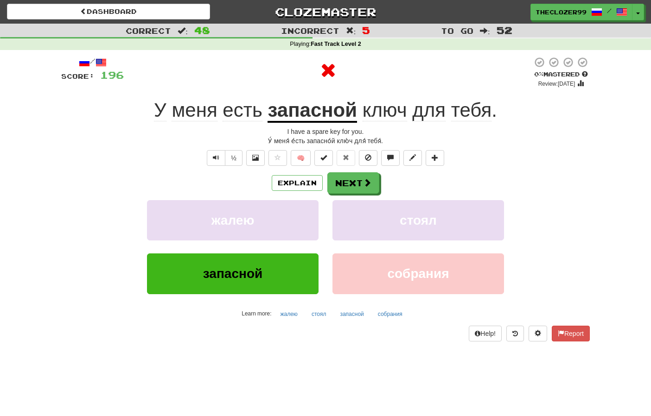
click at [310, 108] on u "запасной" at bounding box center [311, 111] width 89 height 24
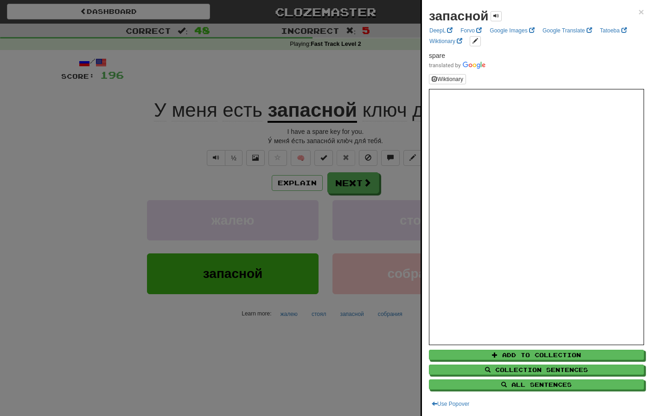
click at [160, 129] on div at bounding box center [325, 208] width 651 height 416
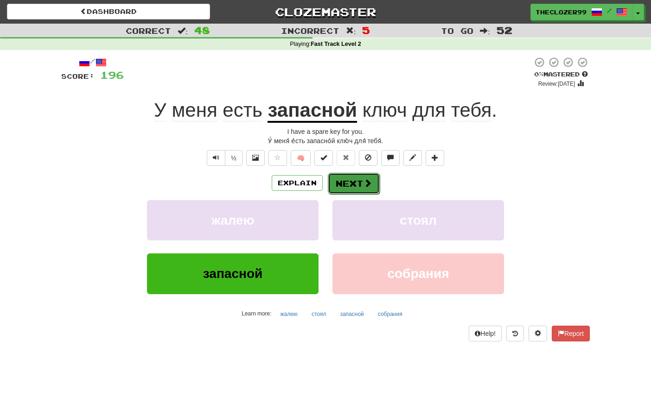
click at [351, 186] on button "Next" at bounding box center [354, 183] width 52 height 21
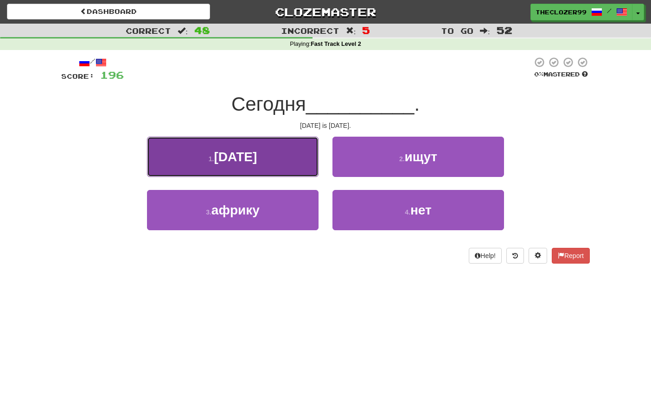
click at [282, 159] on button "1 . суббота" at bounding box center [233, 157] width 172 height 40
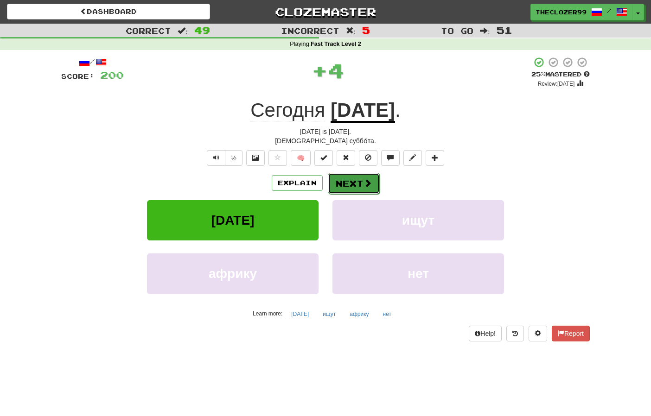
click at [358, 184] on button "Next" at bounding box center [354, 183] width 52 height 21
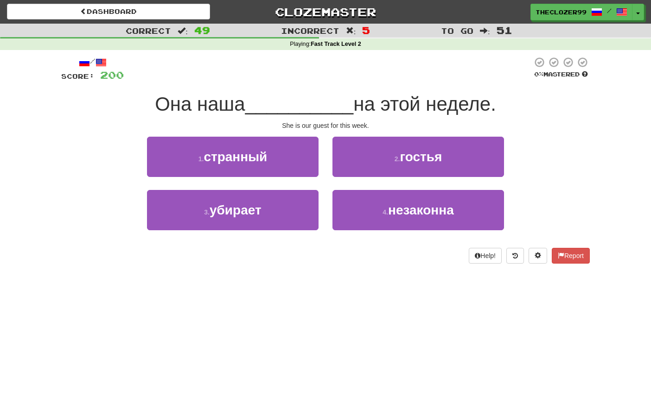
click at [356, 177] on div "2 . гостья" at bounding box center [417, 163] width 185 height 53
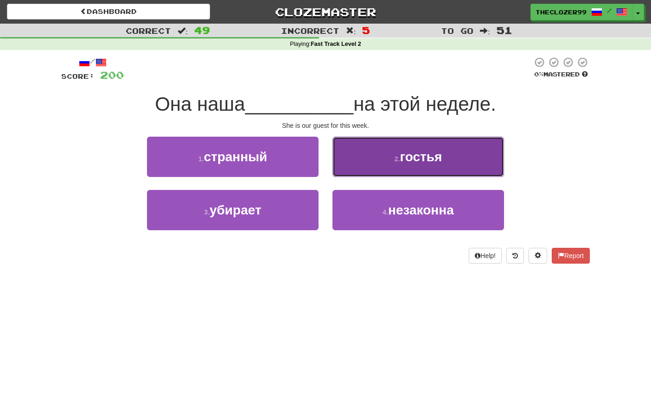
click at [365, 164] on button "2 . гостья" at bounding box center [418, 157] width 172 height 40
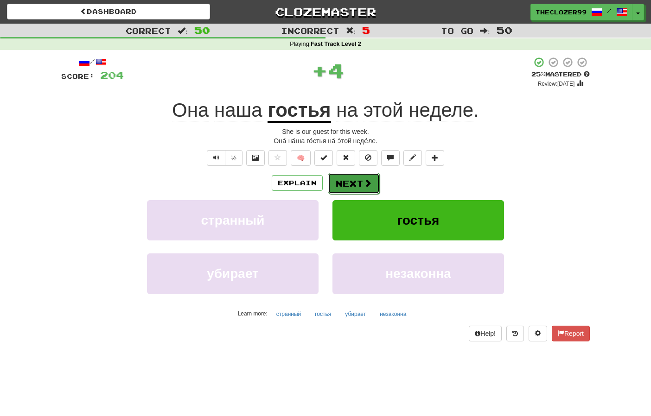
click at [350, 181] on button "Next" at bounding box center [354, 183] width 52 height 21
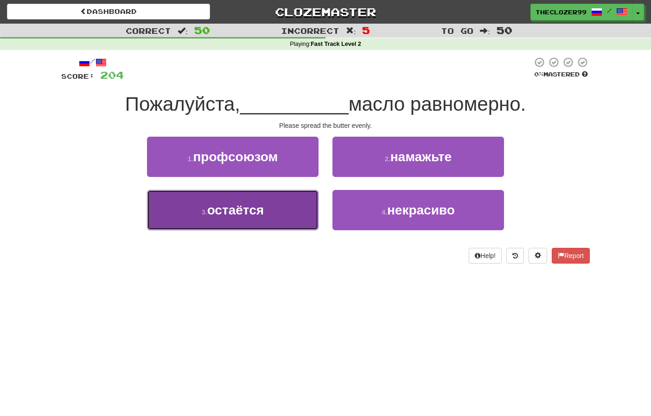
click at [269, 202] on button "3 . остаётся" at bounding box center [233, 210] width 172 height 40
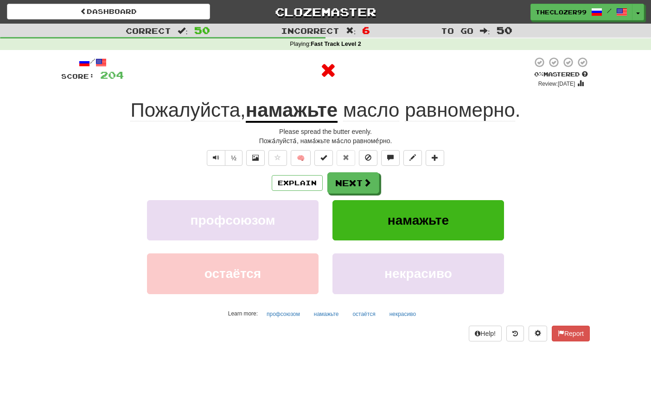
click at [293, 113] on u "намажьте" at bounding box center [292, 111] width 92 height 24
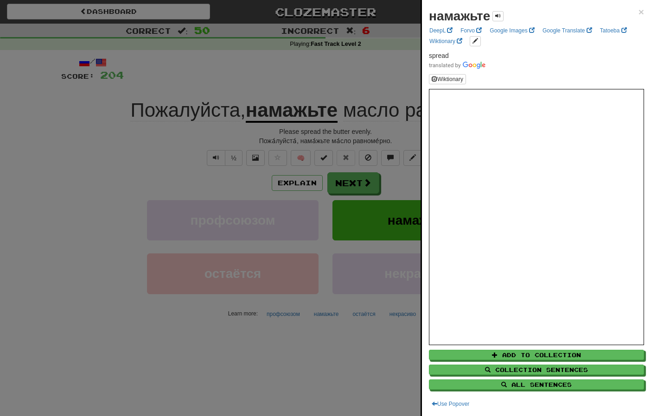
click at [324, 80] on div at bounding box center [325, 208] width 651 height 416
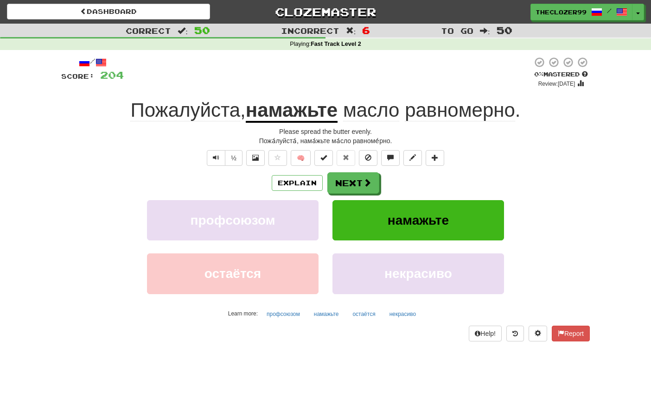
click at [71, 153] on div "½ 🧠" at bounding box center [325, 158] width 528 height 16
click at [338, 186] on button "Next" at bounding box center [354, 183] width 52 height 21
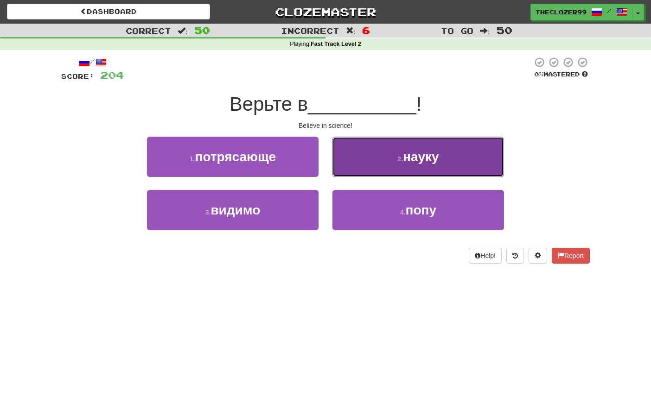
click at [373, 157] on button "2 . науку" at bounding box center [418, 157] width 172 height 40
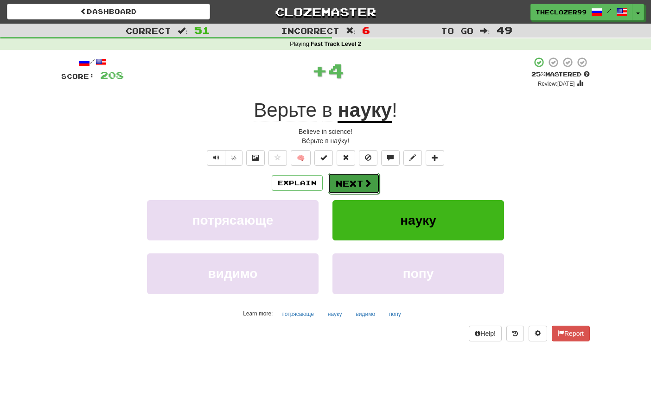
click at [368, 182] on span at bounding box center [367, 183] width 8 height 8
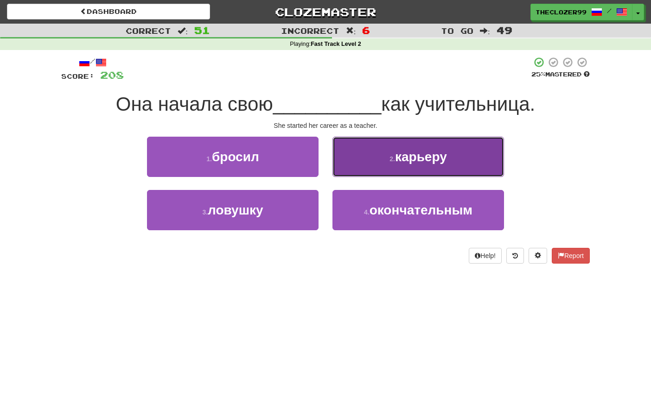
click at [407, 163] on span "карьеру" at bounding box center [421, 157] width 52 height 14
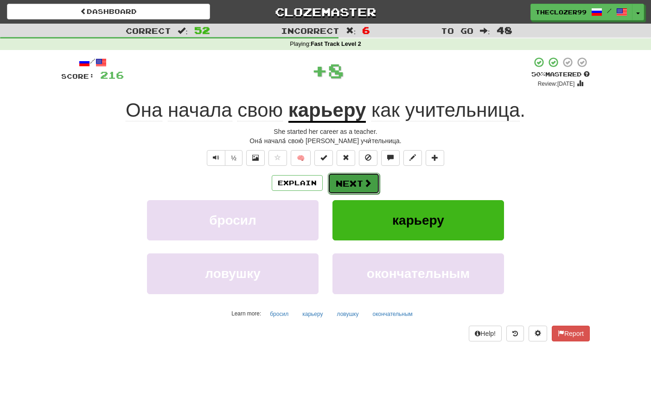
click at [354, 188] on button "Next" at bounding box center [354, 183] width 52 height 21
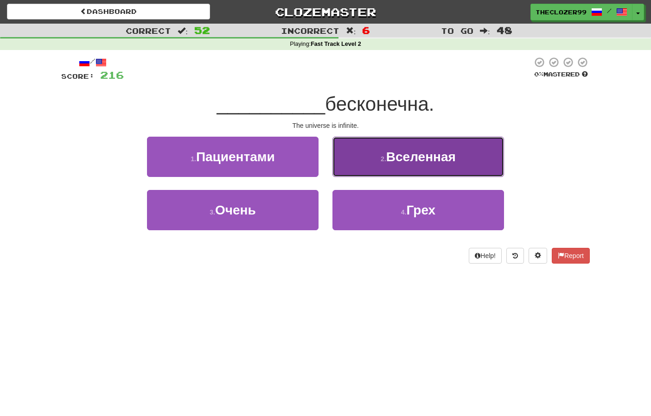
click at [369, 168] on button "2 . Вселенная" at bounding box center [418, 157] width 172 height 40
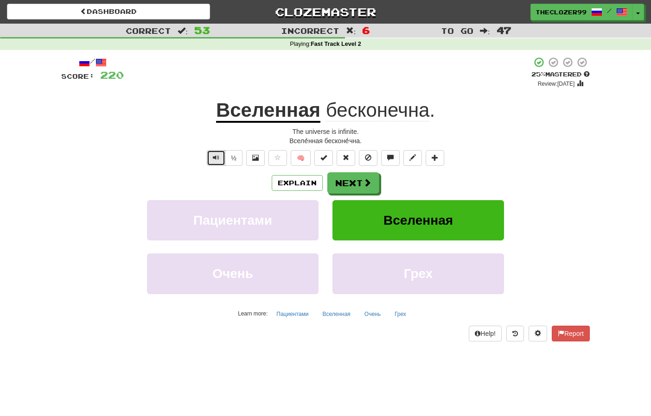
click at [210, 162] on button "Text-to-speech controls" at bounding box center [216, 158] width 19 height 16
click at [221, 153] on button "Text-to-speech controls" at bounding box center [216, 158] width 19 height 16
click at [355, 186] on button "Next" at bounding box center [354, 183] width 52 height 21
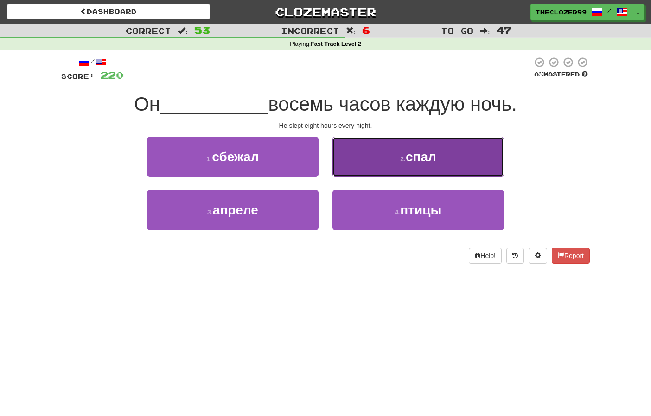
click at [365, 174] on button "2 . спал" at bounding box center [418, 157] width 172 height 40
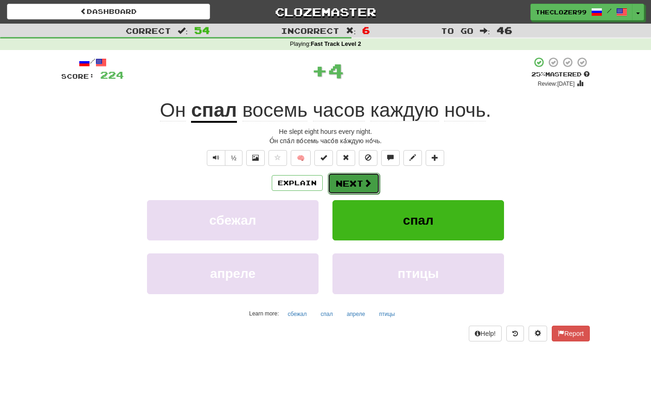
click at [366, 181] on span at bounding box center [367, 183] width 8 height 8
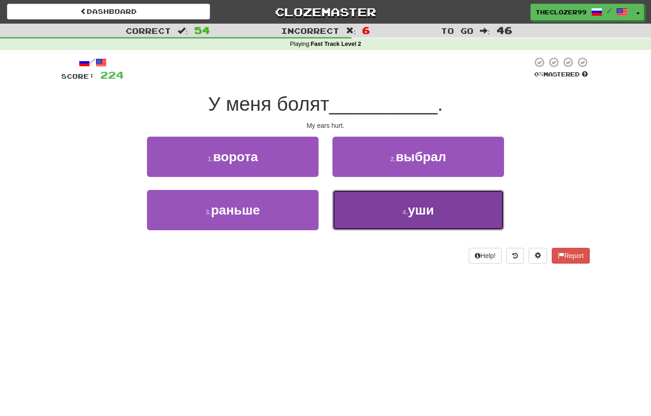
click at [361, 197] on button "4 . уши" at bounding box center [418, 210] width 172 height 40
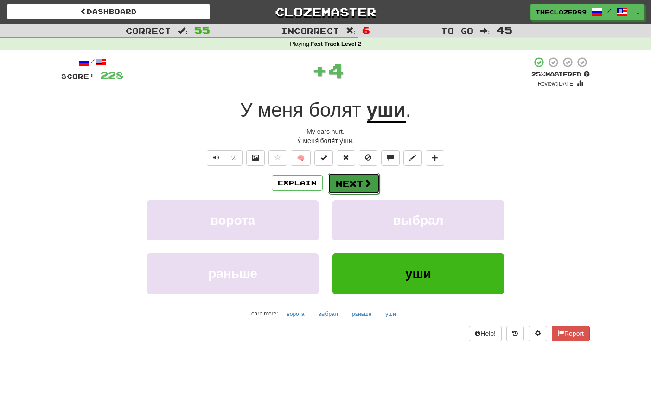
click at [357, 176] on button "Next" at bounding box center [354, 183] width 52 height 21
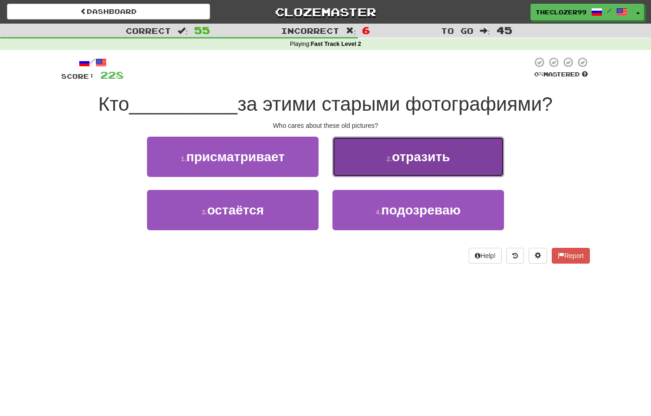
click at [371, 167] on button "2 . отразить" at bounding box center [418, 157] width 172 height 40
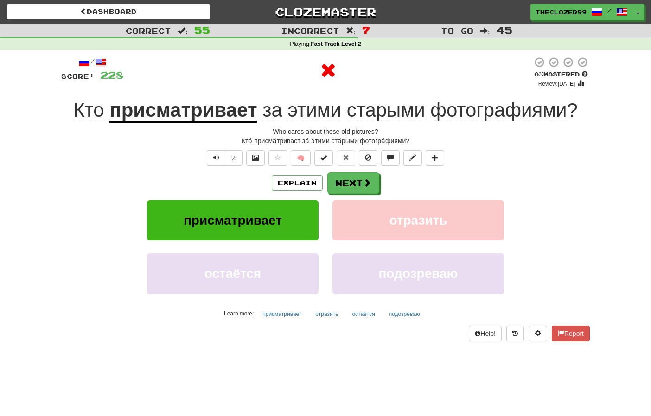
click at [175, 111] on u "присматривает" at bounding box center [182, 111] width 147 height 24
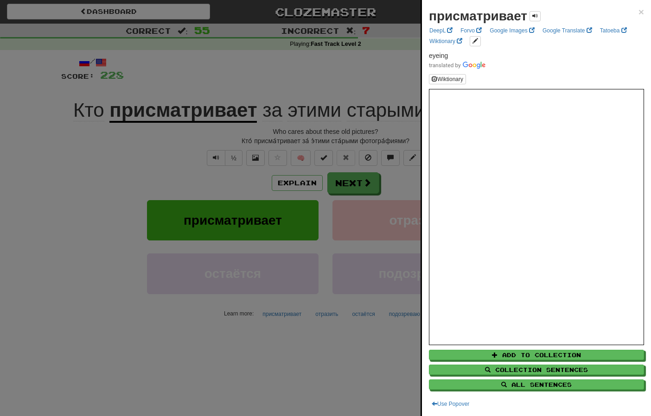
click at [52, 102] on div at bounding box center [325, 208] width 651 height 416
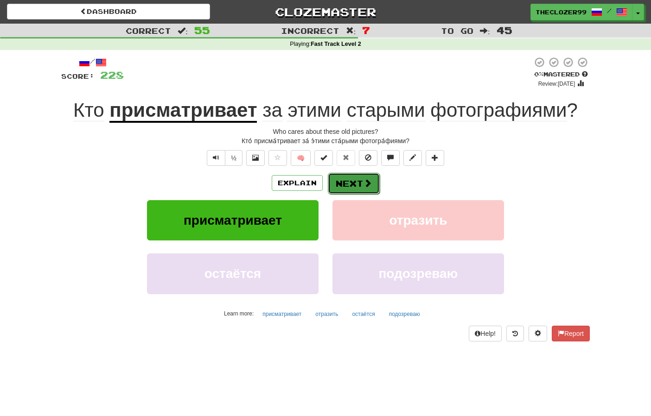
click at [346, 184] on button "Next" at bounding box center [354, 183] width 52 height 21
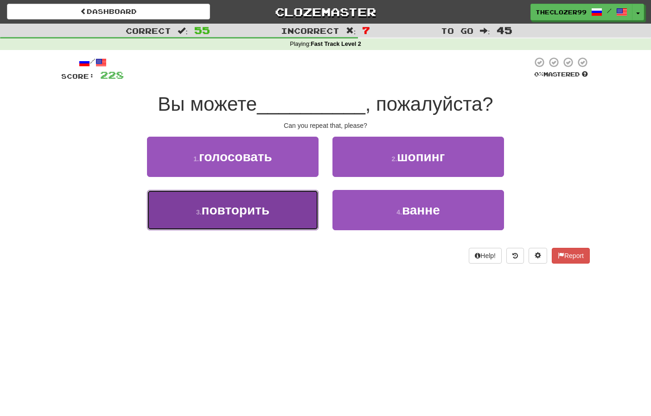
click at [300, 208] on button "3 . повторить" at bounding box center [233, 210] width 172 height 40
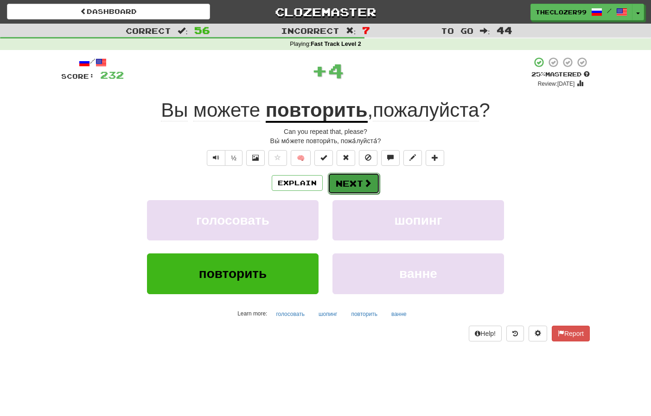
click at [344, 189] on button "Next" at bounding box center [354, 183] width 52 height 21
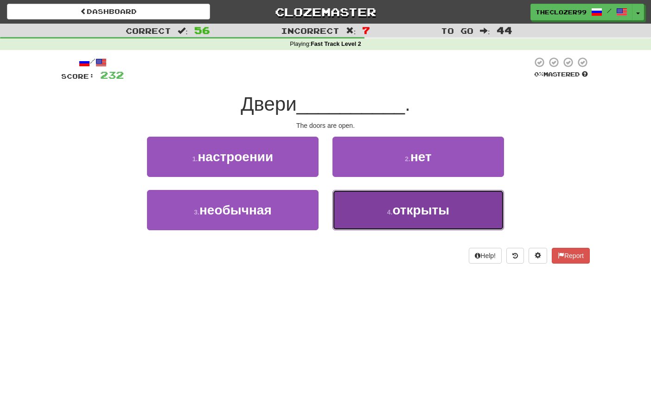
click at [339, 207] on button "4 . открыты" at bounding box center [418, 210] width 172 height 40
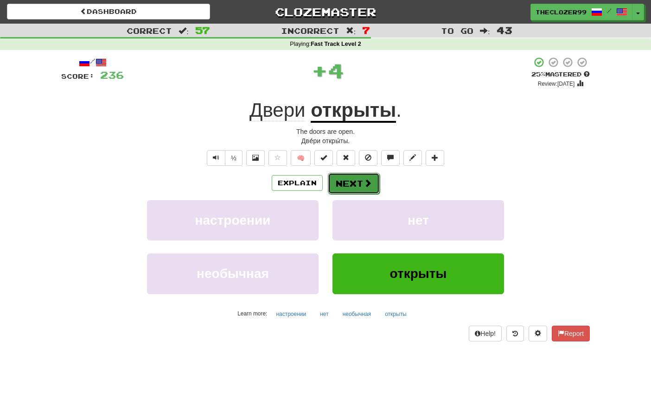
click at [348, 183] on button "Next" at bounding box center [354, 183] width 52 height 21
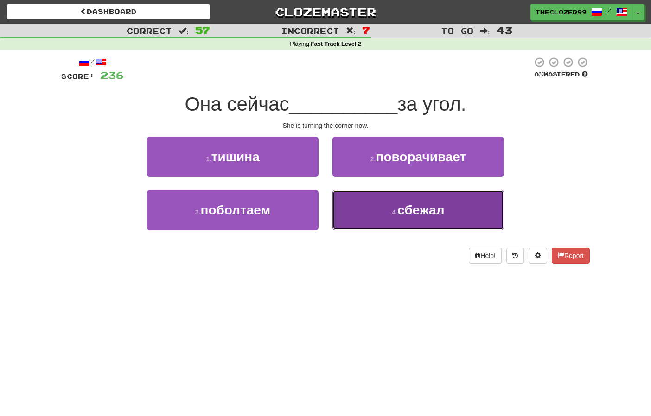
click at [359, 207] on button "4 . сбежал" at bounding box center [418, 210] width 172 height 40
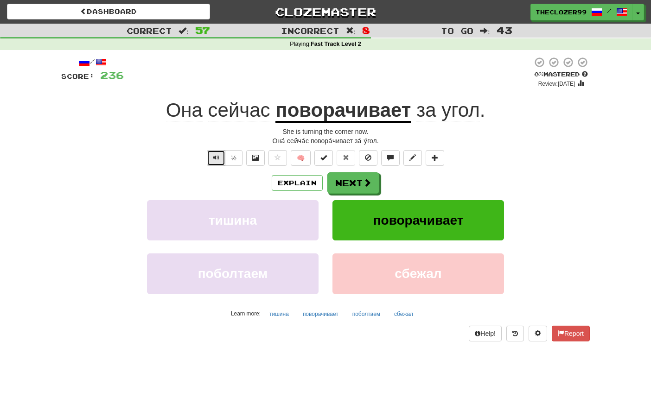
click at [216, 154] on span "Text-to-speech controls" at bounding box center [216, 157] width 6 height 6
click at [321, 119] on u "поворачивает" at bounding box center [342, 111] width 135 height 24
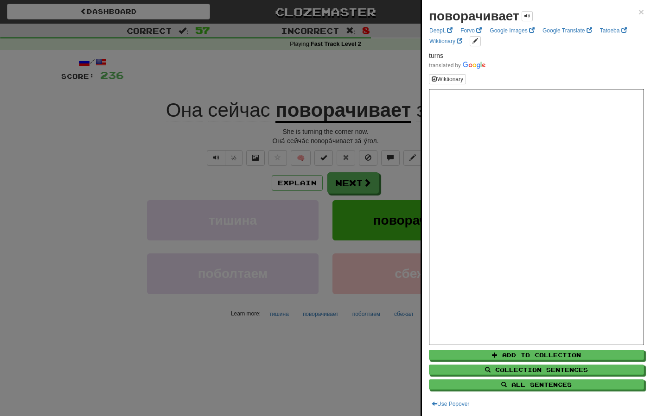
click at [63, 196] on div at bounding box center [325, 208] width 651 height 416
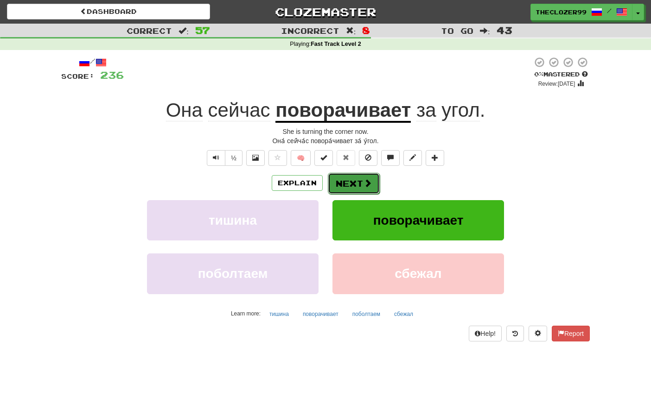
click at [349, 182] on button "Next" at bounding box center [354, 183] width 52 height 21
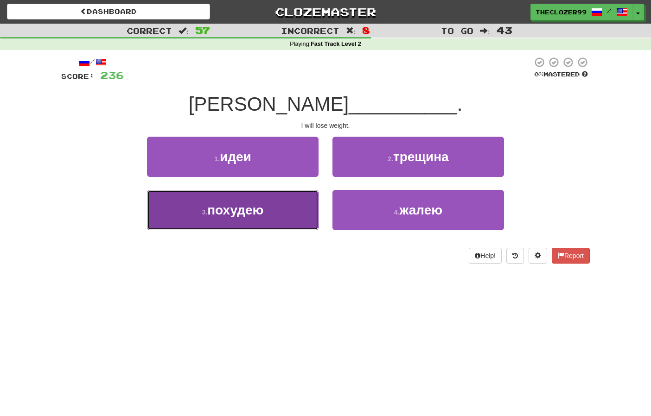
click at [274, 221] on button "3 . похудею" at bounding box center [233, 210] width 172 height 40
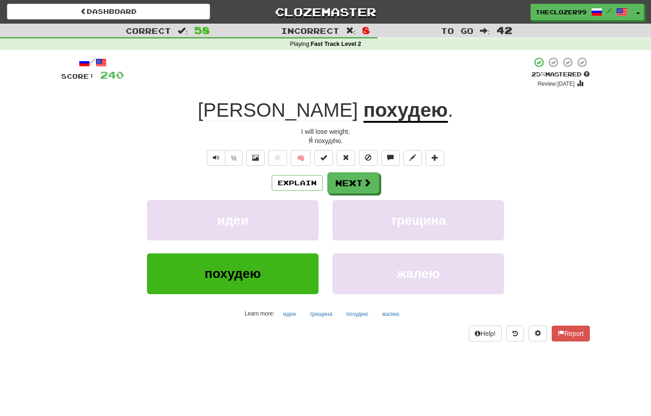
click at [58, 187] on div "/ Score: 240 + 4 25 % Mastered Review: 2025-08-19 Я похудею . I will lose weigh…" at bounding box center [325, 202] width 542 height 304
click at [352, 184] on button "Next" at bounding box center [354, 183] width 52 height 21
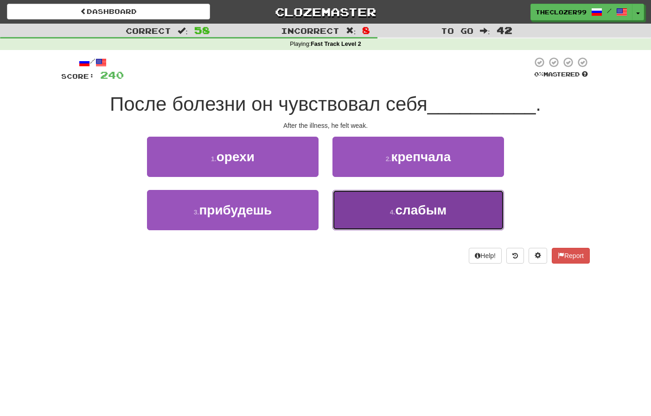
click at [383, 207] on button "4 . слабым" at bounding box center [418, 210] width 172 height 40
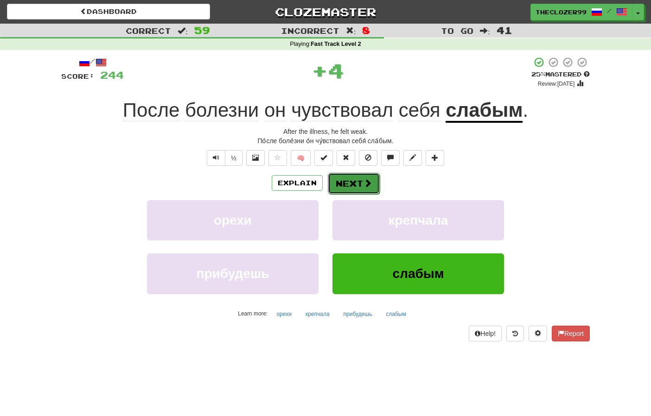
click at [354, 181] on button "Next" at bounding box center [354, 183] width 52 height 21
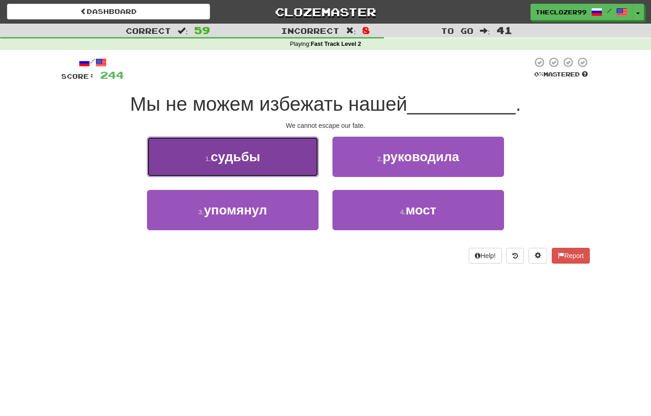
click at [280, 157] on button "1 . судьбы" at bounding box center [233, 157] width 172 height 40
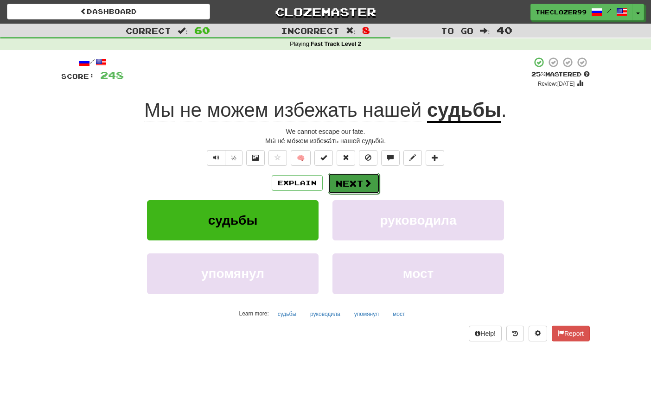
click at [352, 189] on button "Next" at bounding box center [354, 183] width 52 height 21
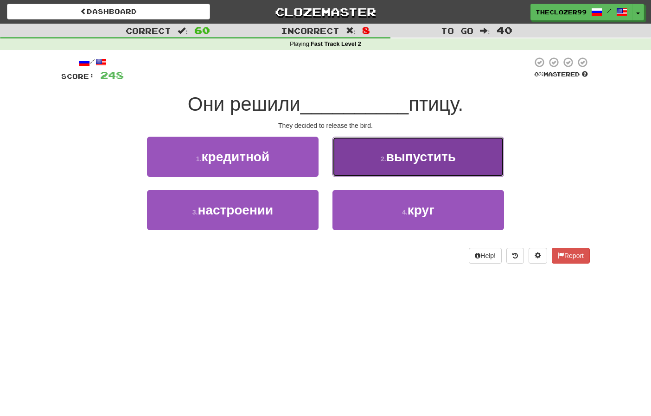
click at [347, 172] on button "2 . выпустить" at bounding box center [418, 157] width 172 height 40
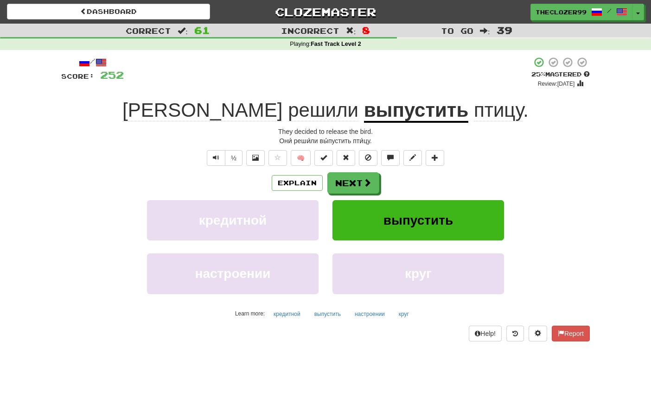
click at [139, 109] on div "Они решили выпустить птицу ." at bounding box center [325, 110] width 528 height 25
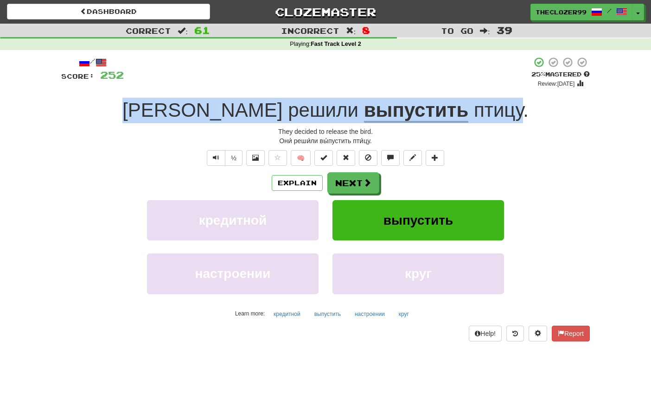
drag, startPoint x: 171, startPoint y: 106, endPoint x: 458, endPoint y: 110, distance: 287.9
click at [458, 110] on div "Они решили выпустить птицу ." at bounding box center [325, 110] width 528 height 25
copy div "Они решили выпустить птицу"
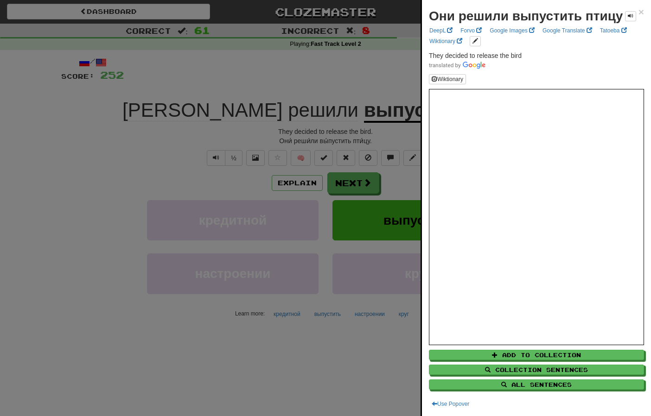
click at [141, 145] on div at bounding box center [325, 208] width 651 height 416
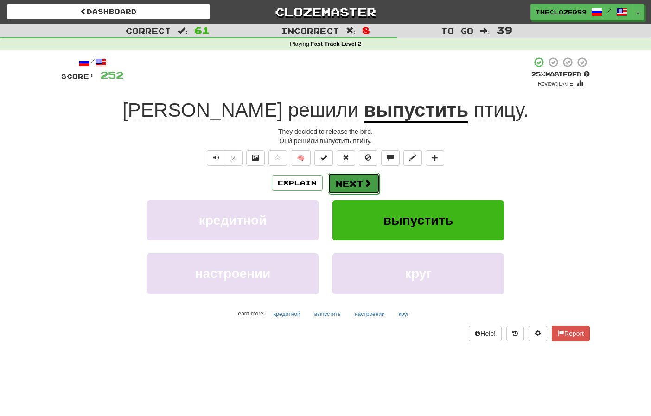
click at [351, 188] on button "Next" at bounding box center [354, 183] width 52 height 21
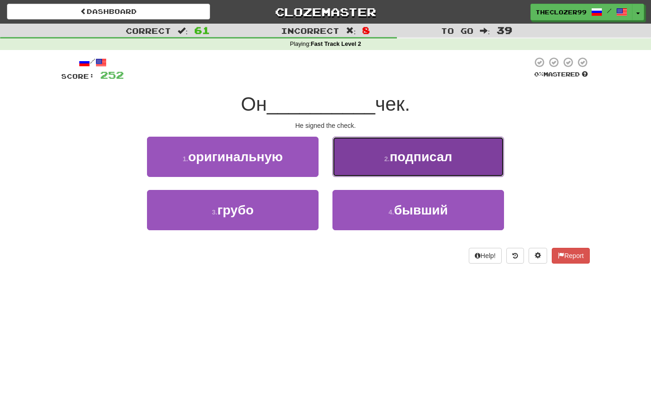
click at [363, 156] on button "2 . подписал" at bounding box center [418, 157] width 172 height 40
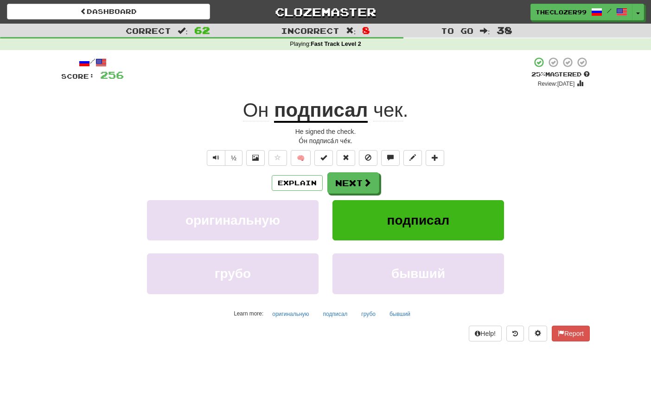
click at [322, 108] on u "подписал" at bounding box center [321, 111] width 94 height 24
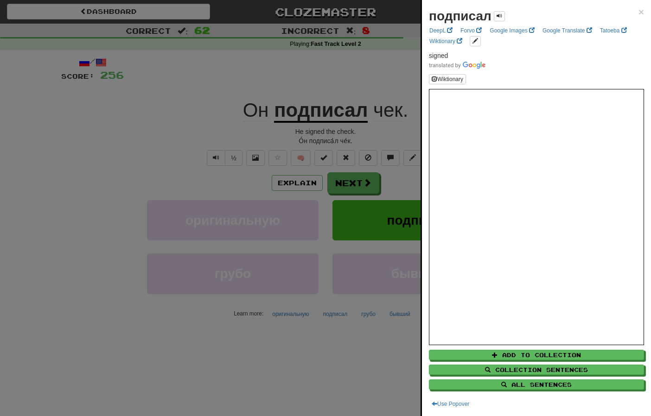
click at [157, 140] on div at bounding box center [325, 208] width 651 height 416
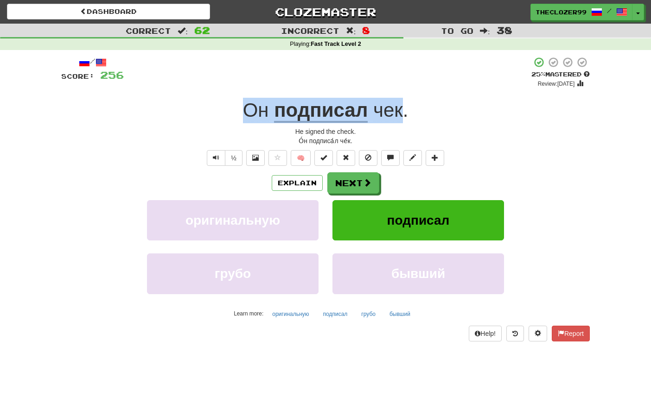
drag, startPoint x: 220, startPoint y: 117, endPoint x: 400, endPoint y: 114, distance: 179.9
click at [400, 114] on div "Он подписал чек ." at bounding box center [325, 110] width 528 height 25
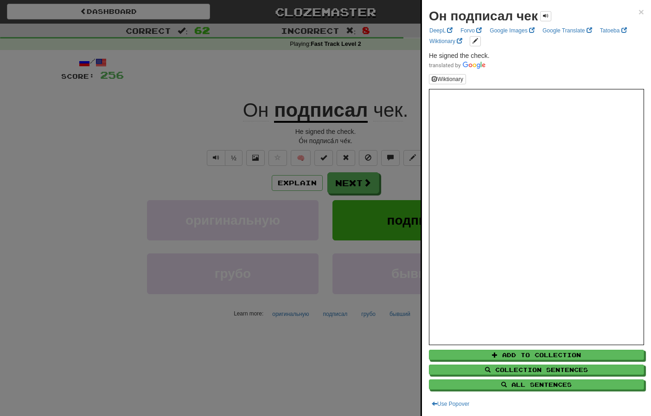
click at [323, 111] on div at bounding box center [325, 208] width 651 height 416
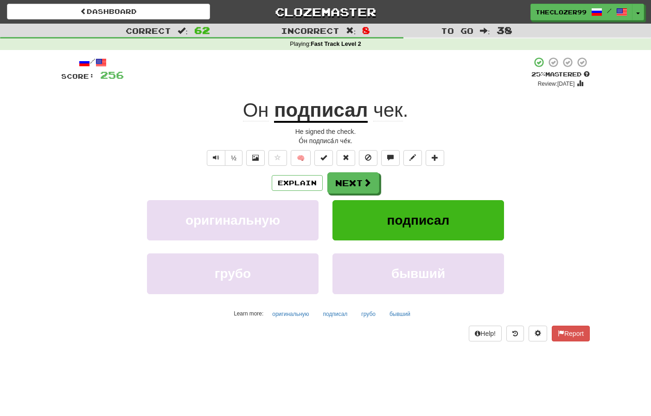
click at [321, 121] on u "подписал" at bounding box center [321, 111] width 94 height 24
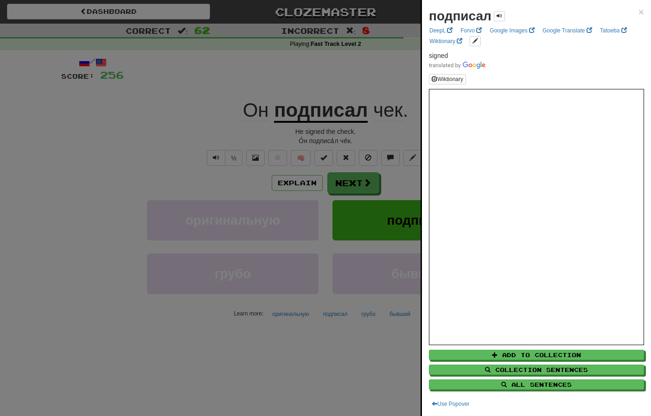
click at [369, 187] on div at bounding box center [325, 208] width 651 height 416
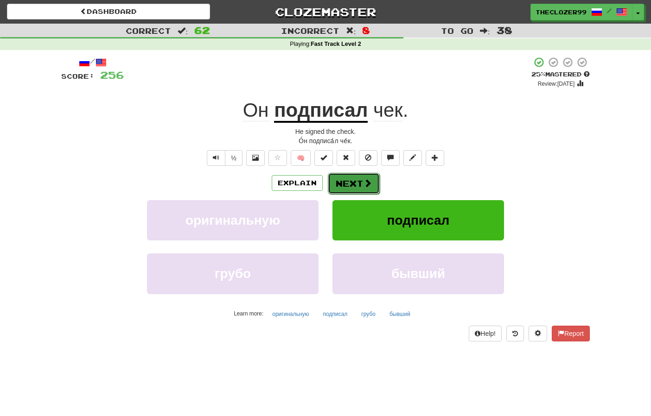
click at [369, 186] on span at bounding box center [367, 183] width 8 height 8
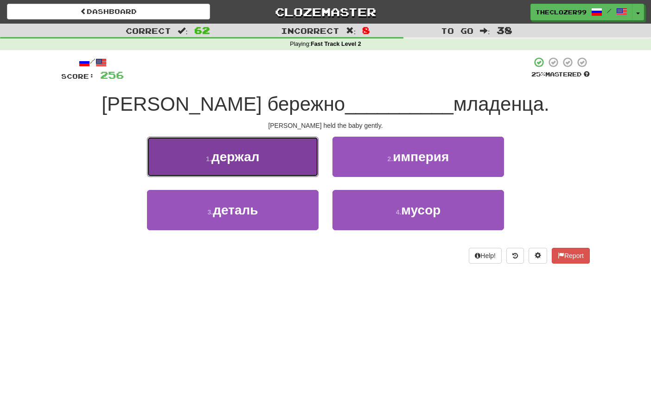
click at [269, 162] on button "1 . держал" at bounding box center [233, 157] width 172 height 40
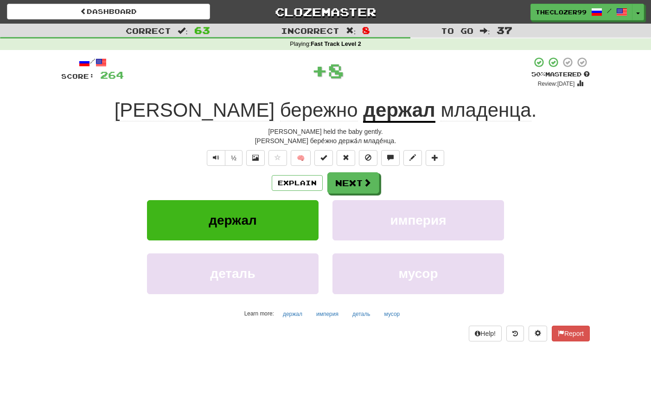
click at [280, 113] on span "бережно" at bounding box center [319, 110] width 78 height 22
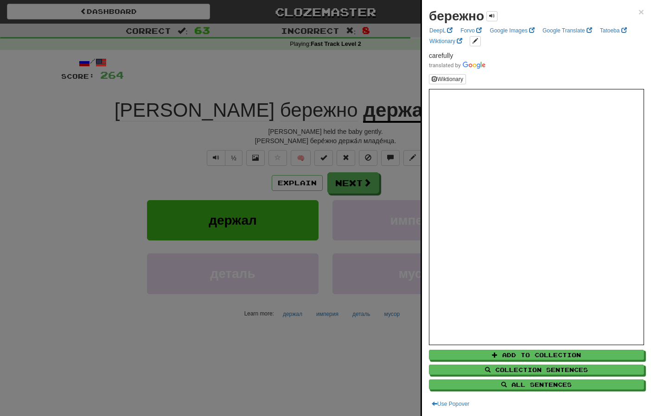
click at [146, 139] on div at bounding box center [325, 208] width 651 height 416
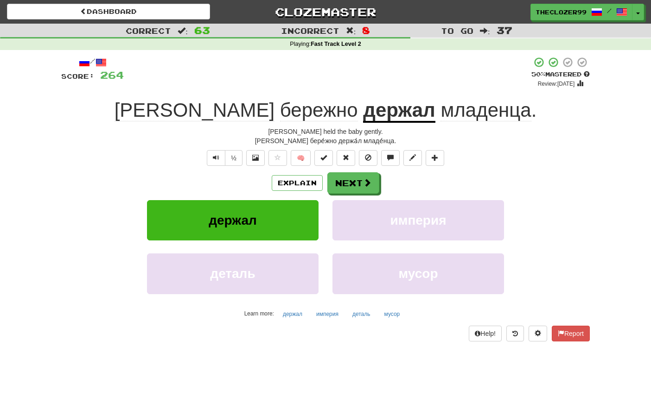
click at [440, 117] on span "младенца" at bounding box center [485, 110] width 90 height 22
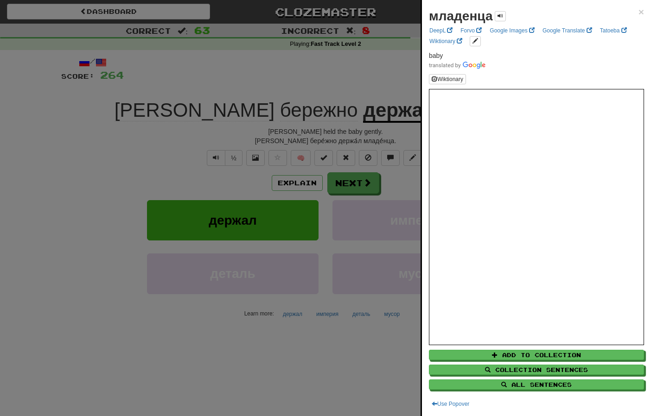
click at [360, 193] on div at bounding box center [325, 208] width 651 height 416
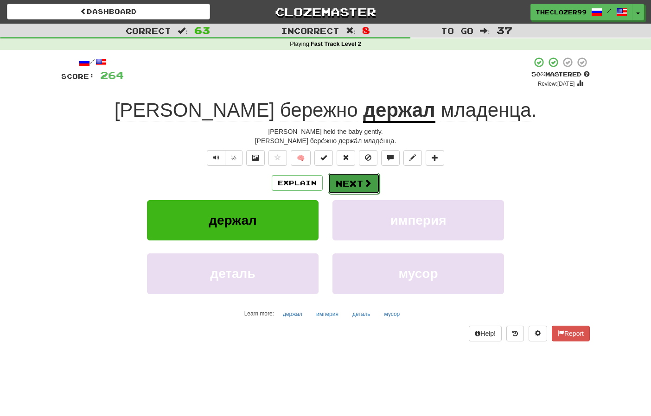
click at [361, 190] on button "Next" at bounding box center [354, 183] width 52 height 21
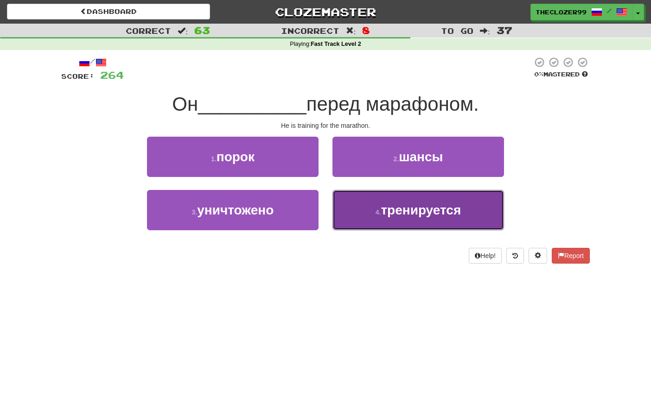
click at [369, 198] on button "4 . тренируется" at bounding box center [418, 210] width 172 height 40
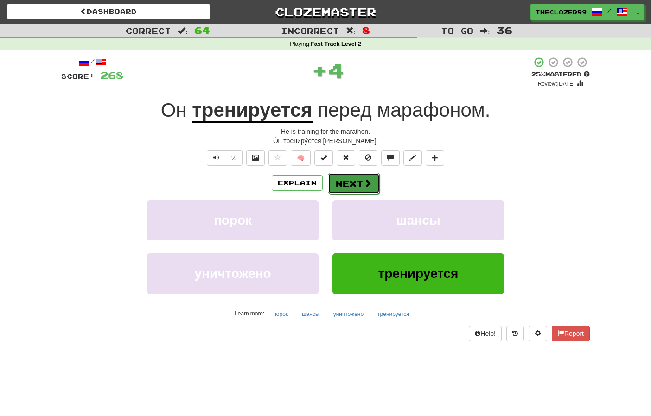
click at [358, 180] on button "Next" at bounding box center [354, 183] width 52 height 21
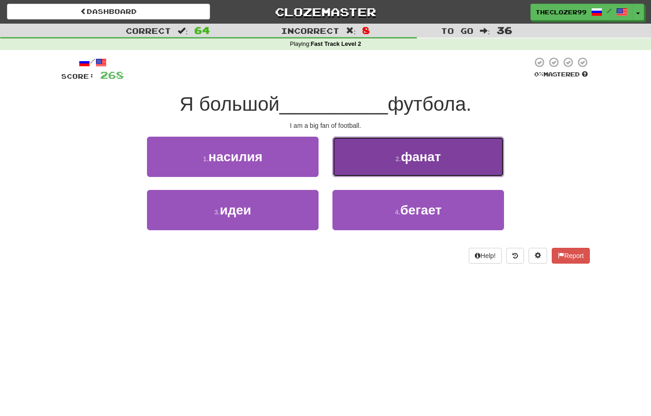
click at [372, 172] on button "2 . фанат" at bounding box center [418, 157] width 172 height 40
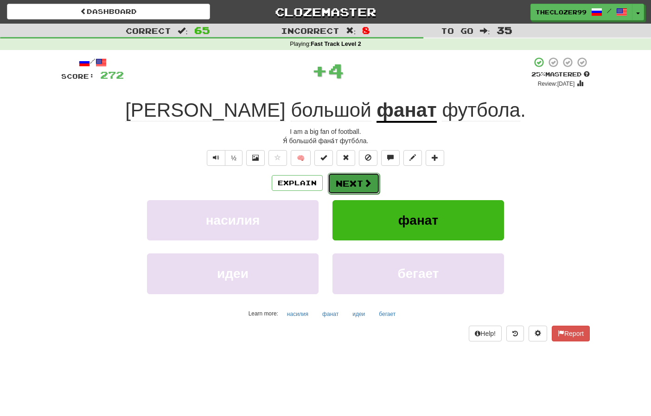
click at [360, 180] on button "Next" at bounding box center [354, 183] width 52 height 21
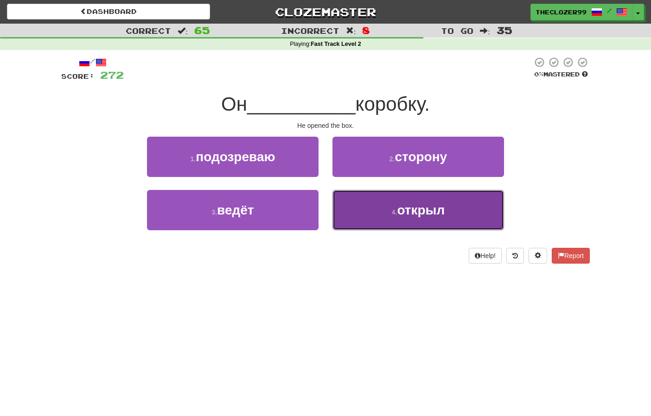
click at [375, 199] on button "4 . открыл" at bounding box center [418, 210] width 172 height 40
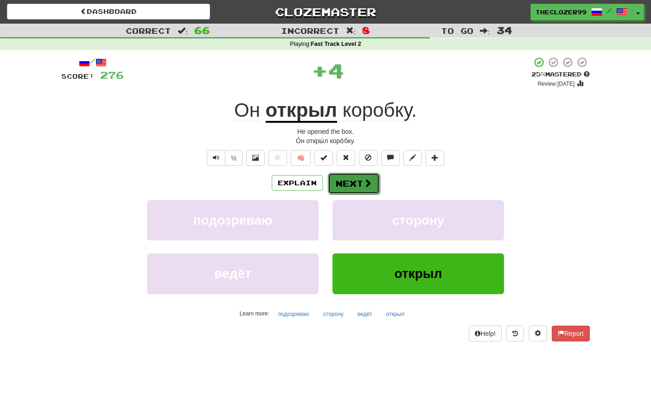
click at [357, 179] on button "Next" at bounding box center [354, 183] width 52 height 21
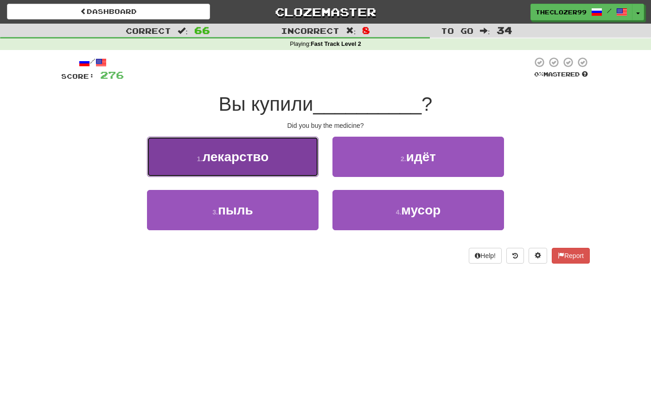
click at [271, 158] on button "1 . лекарство" at bounding box center [233, 157] width 172 height 40
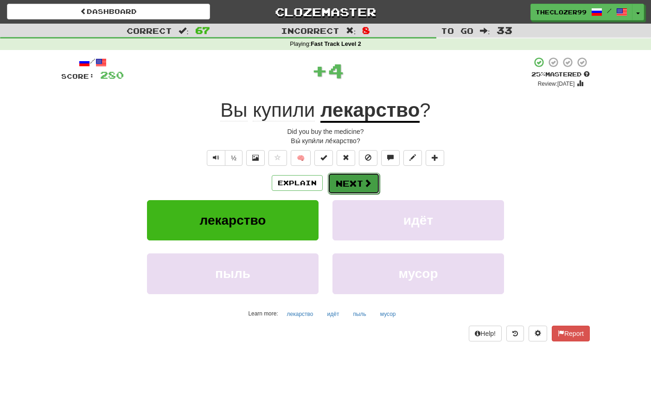
click at [353, 183] on button "Next" at bounding box center [354, 183] width 52 height 21
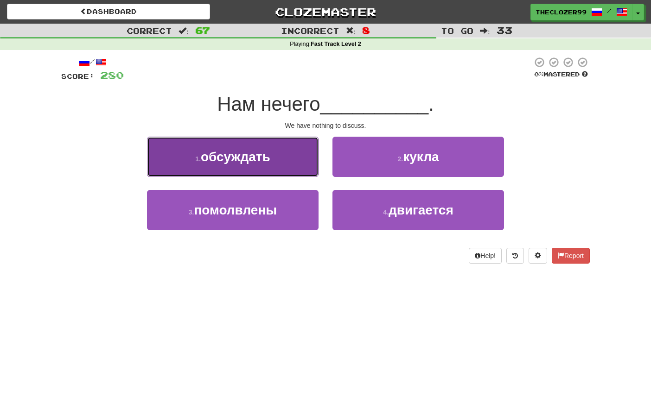
click at [286, 163] on button "1 . обсуждать" at bounding box center [233, 157] width 172 height 40
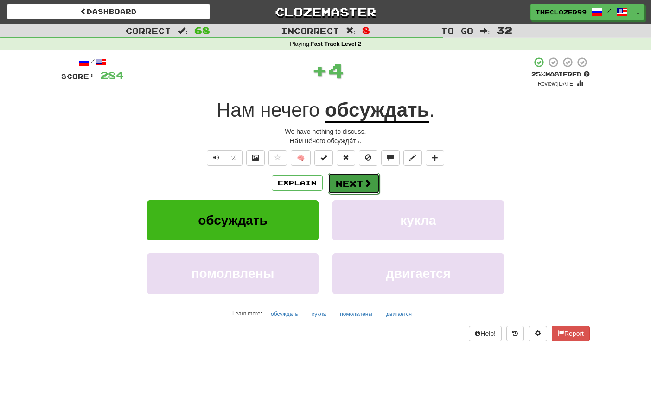
click at [350, 183] on button "Next" at bounding box center [354, 183] width 52 height 21
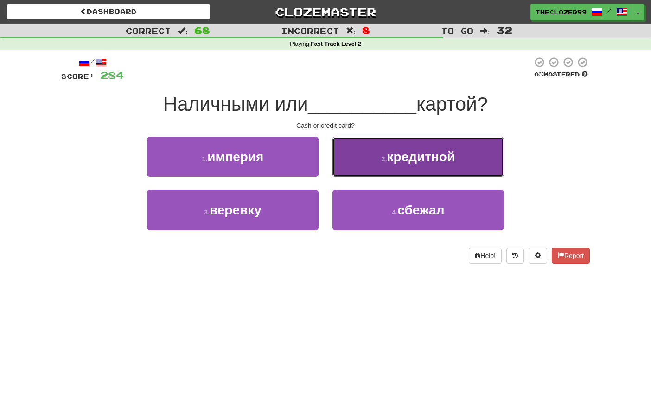
click at [358, 176] on button "2 . кредитной" at bounding box center [418, 157] width 172 height 40
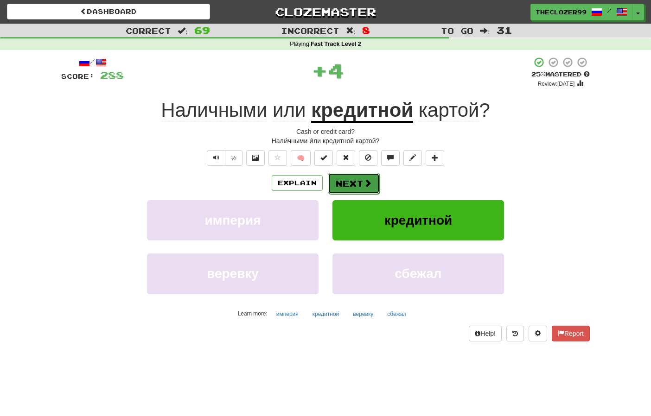
click at [356, 185] on button "Next" at bounding box center [354, 183] width 52 height 21
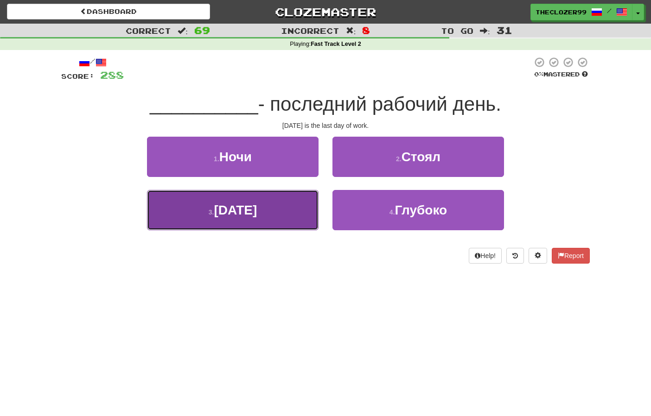
click at [290, 215] on button "3 . Пятница" at bounding box center [233, 210] width 172 height 40
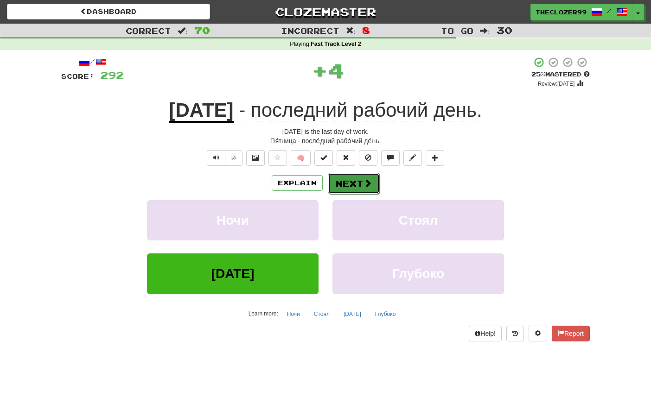
click at [337, 185] on button "Next" at bounding box center [354, 183] width 52 height 21
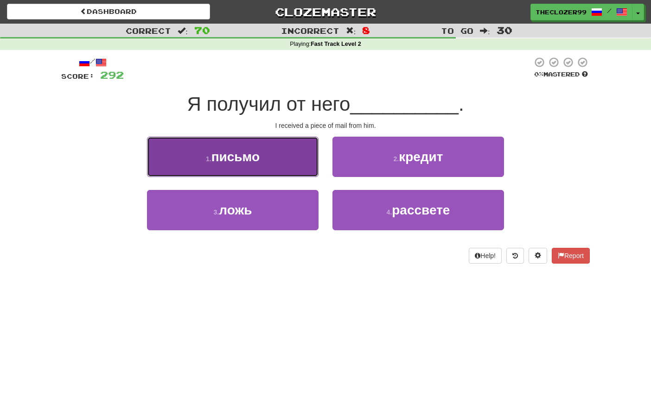
click at [286, 172] on button "1 . письмо" at bounding box center [233, 157] width 172 height 40
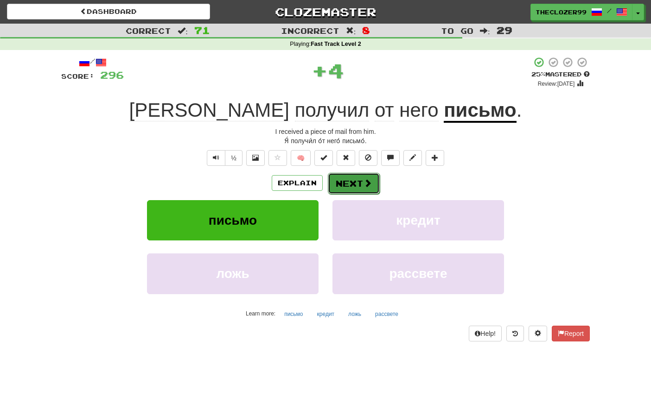
click at [344, 181] on button "Next" at bounding box center [354, 183] width 52 height 21
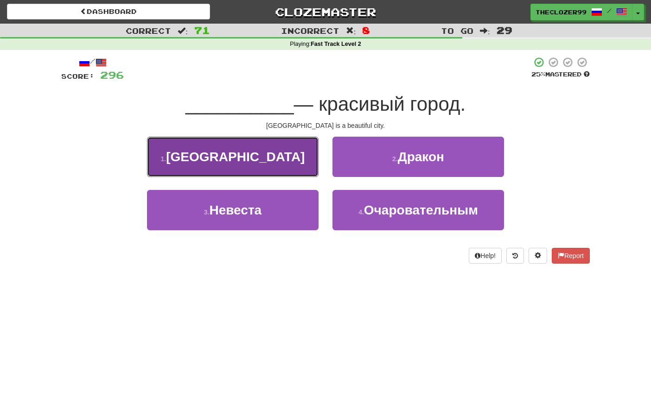
click at [281, 167] on button "1 . Рим" at bounding box center [233, 157] width 172 height 40
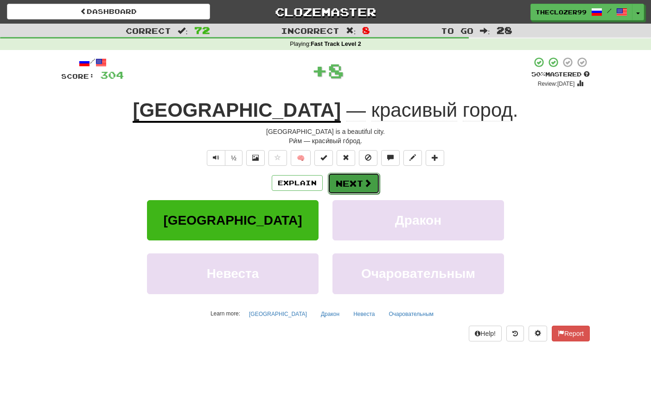
click at [345, 183] on button "Next" at bounding box center [354, 183] width 52 height 21
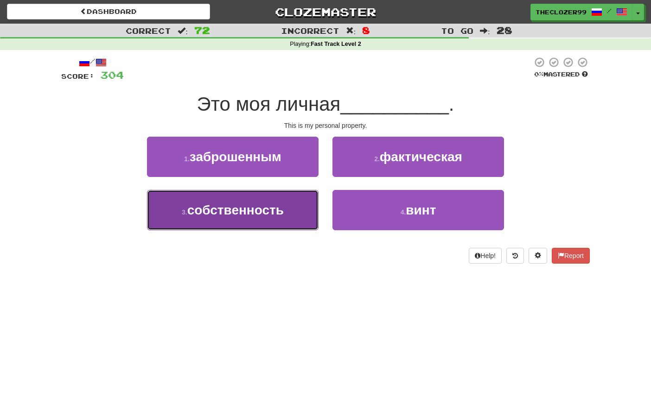
click at [303, 209] on button "3 . собственность" at bounding box center [233, 210] width 172 height 40
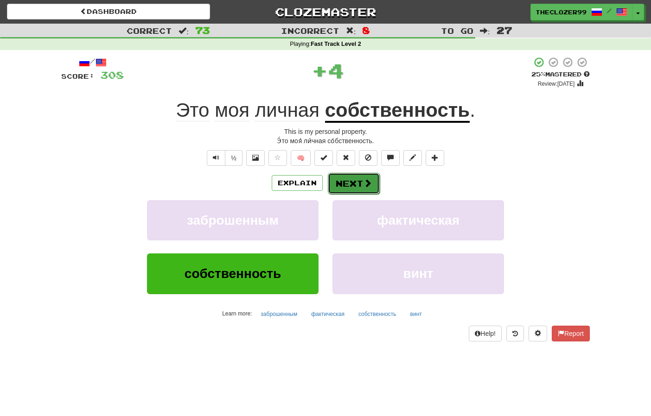
click at [342, 187] on button "Next" at bounding box center [354, 183] width 52 height 21
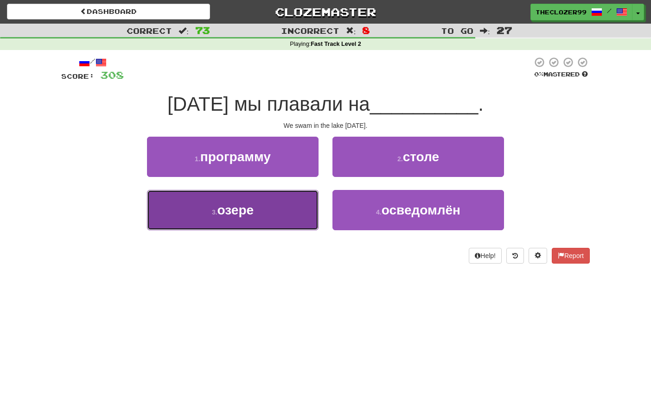
click at [312, 204] on button "3 . озере" at bounding box center [233, 210] width 172 height 40
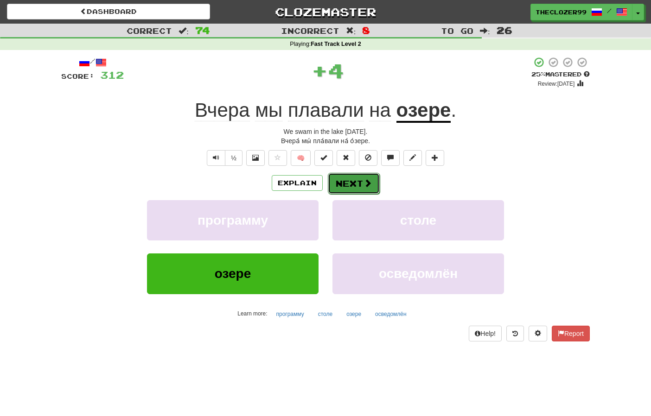
click at [360, 179] on button "Next" at bounding box center [354, 183] width 52 height 21
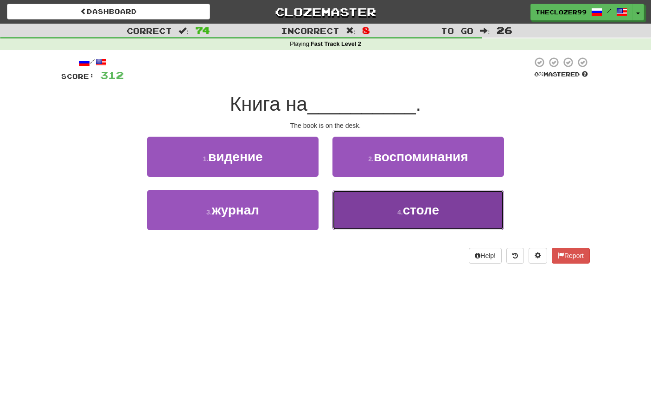
click at [380, 223] on button "4 . столе" at bounding box center [418, 210] width 172 height 40
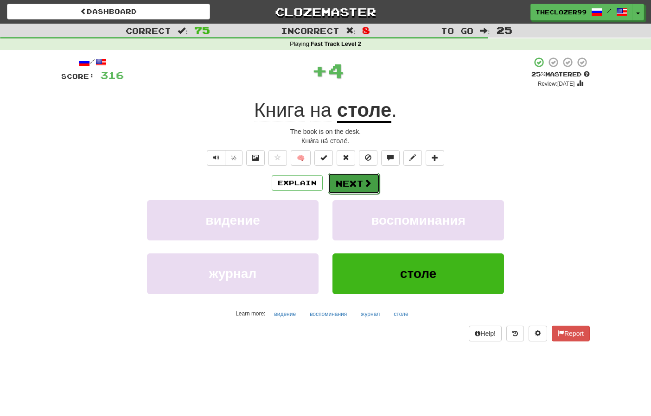
click at [346, 180] on button "Next" at bounding box center [354, 183] width 52 height 21
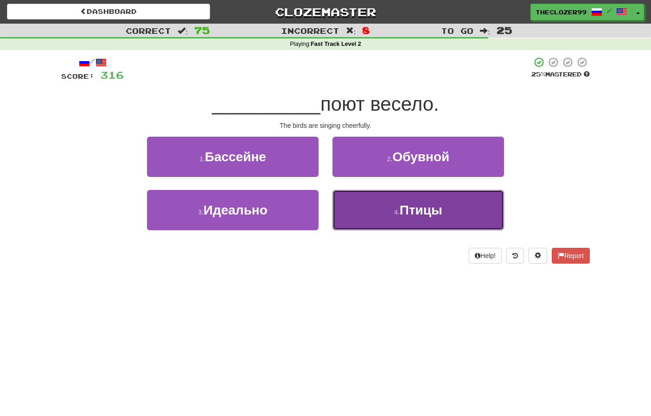
click at [367, 203] on button "4 . Птицы" at bounding box center [418, 210] width 172 height 40
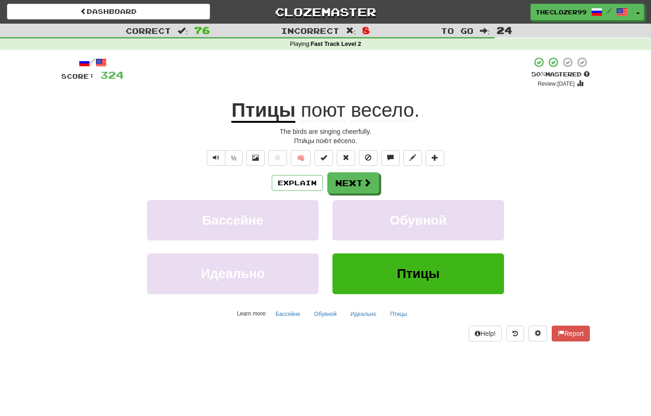
click at [332, 108] on span "поют" at bounding box center [323, 110] width 45 height 22
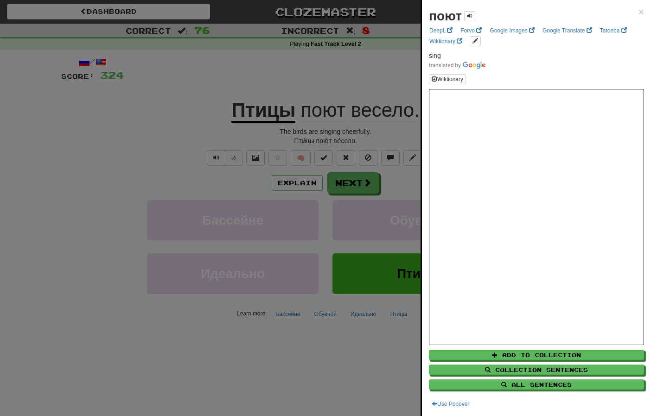
click at [155, 143] on div at bounding box center [325, 208] width 651 height 416
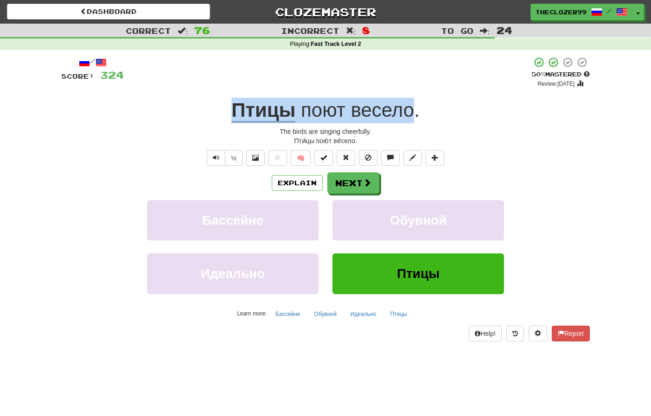
drag, startPoint x: 216, startPoint y: 113, endPoint x: 411, endPoint y: 115, distance: 194.3
click at [411, 115] on div "Птицы поют весело ." at bounding box center [325, 110] width 528 height 25
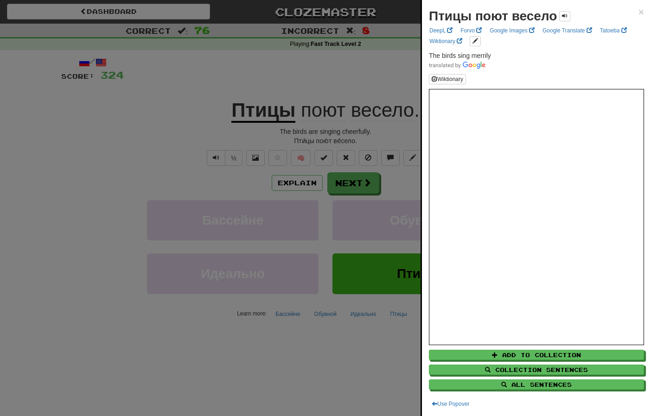
drag, startPoint x: 137, startPoint y: 148, endPoint x: 142, endPoint y: 146, distance: 5.7
click at [137, 148] on div at bounding box center [325, 208] width 651 height 416
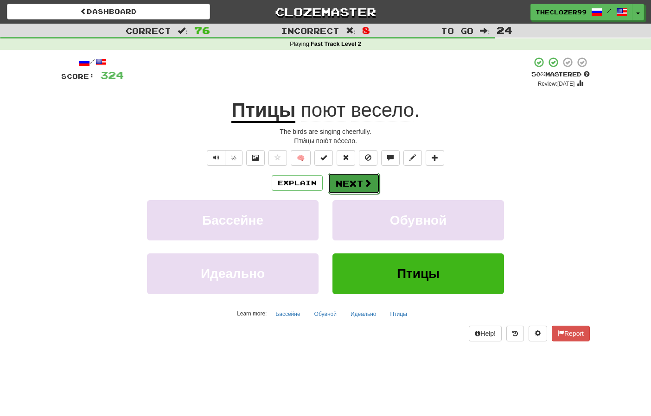
click at [347, 179] on button "Next" at bounding box center [354, 183] width 52 height 21
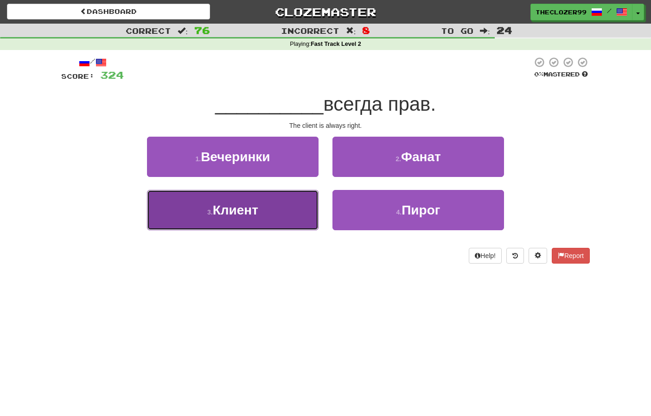
click at [274, 202] on button "3 . Клиент" at bounding box center [233, 210] width 172 height 40
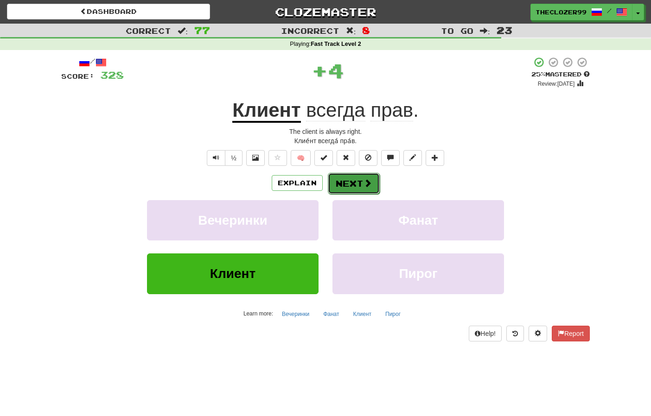
click at [348, 184] on button "Next" at bounding box center [354, 183] width 52 height 21
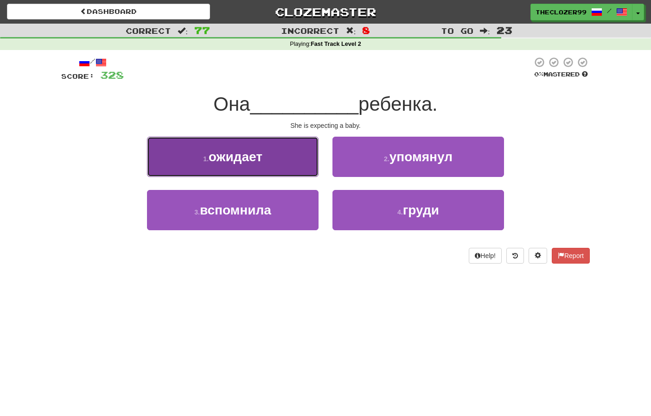
click at [281, 159] on button "1 . ожидает" at bounding box center [233, 157] width 172 height 40
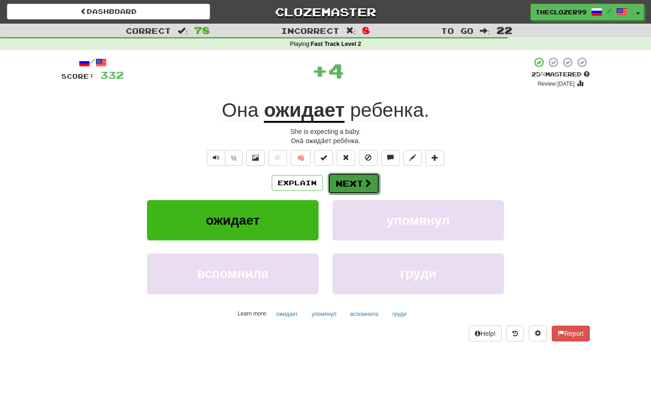
click at [354, 184] on button "Next" at bounding box center [354, 183] width 52 height 21
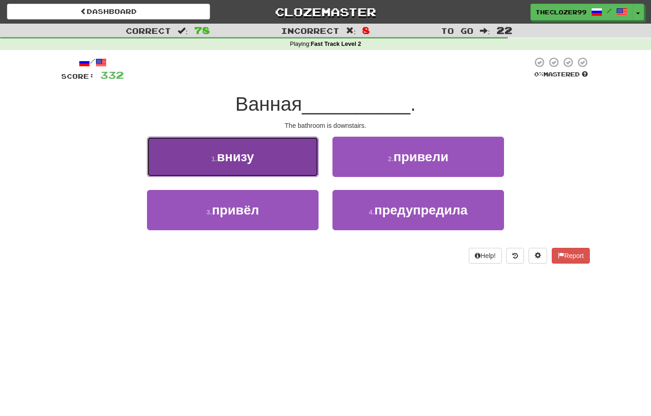
click at [289, 159] on button "1 . внизу" at bounding box center [233, 157] width 172 height 40
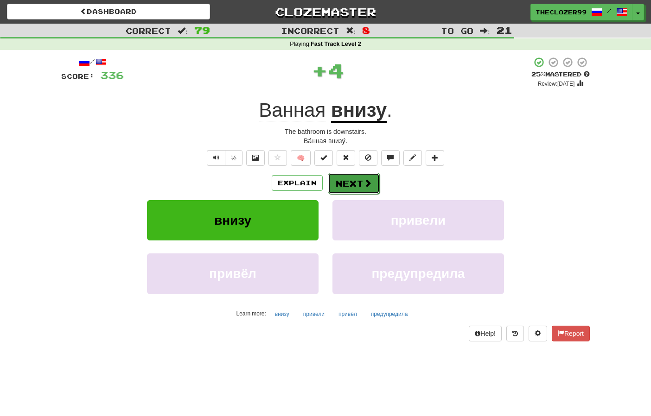
click at [347, 184] on button "Next" at bounding box center [354, 183] width 52 height 21
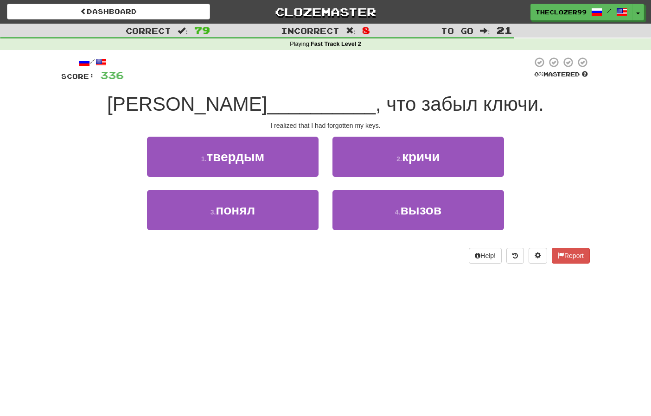
drag, startPoint x: 186, startPoint y: 283, endPoint x: 198, endPoint y: 267, distance: 20.9
click at [191, 277] on div "Dashboard Clozemaster theclozer99 / Toggle Dropdown Dashboard Leaderboard Activ…" at bounding box center [325, 208] width 651 height 416
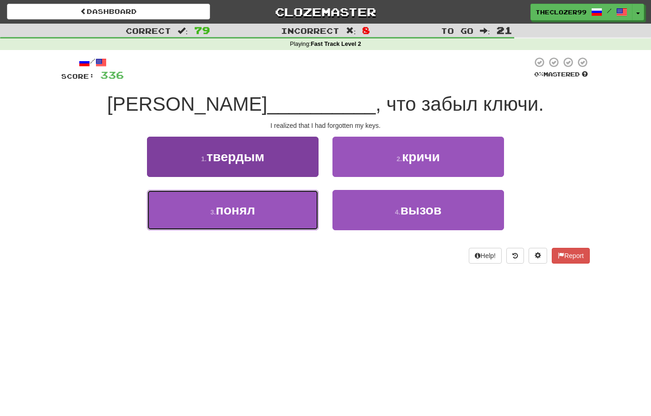
drag, startPoint x: 265, startPoint y: 223, endPoint x: 277, endPoint y: 226, distance: 12.8
click at [272, 224] on button "3 . понял" at bounding box center [233, 210] width 172 height 40
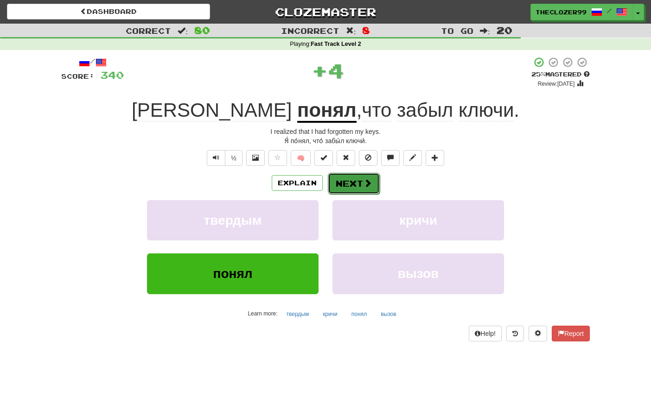
click at [372, 184] on button "Next" at bounding box center [354, 183] width 52 height 21
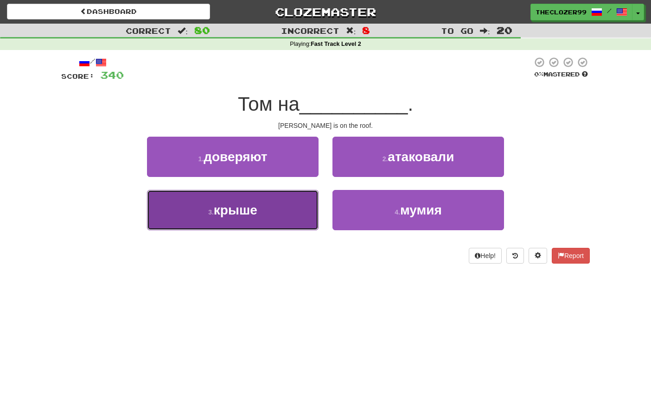
click at [304, 215] on button "3 . крыше" at bounding box center [233, 210] width 172 height 40
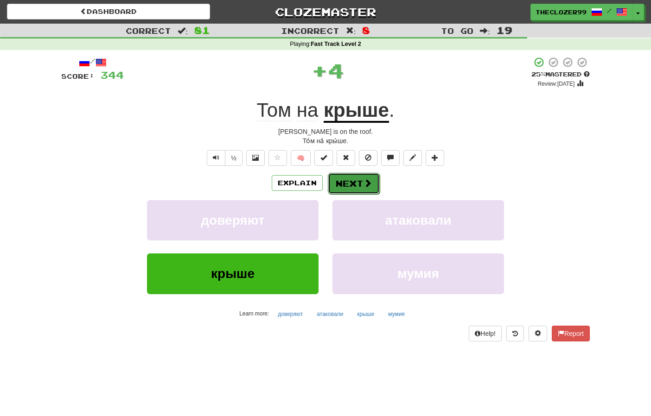
click at [356, 184] on button "Next" at bounding box center [354, 183] width 52 height 21
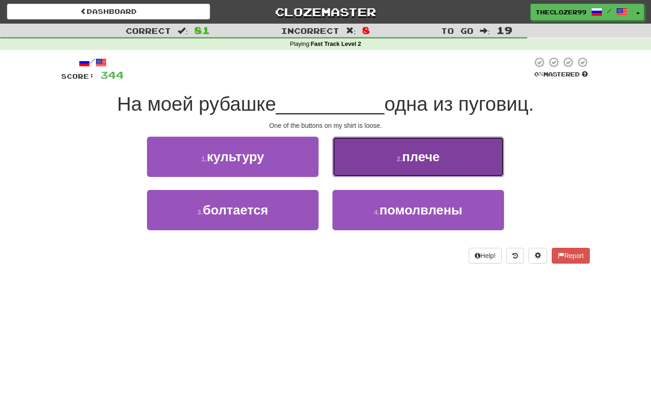
click at [366, 167] on button "2 . плече" at bounding box center [418, 157] width 172 height 40
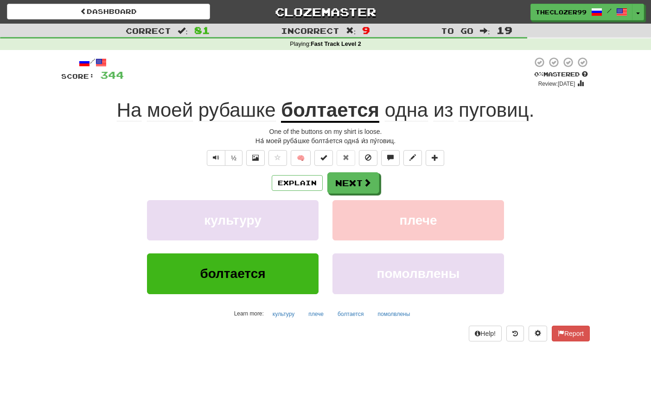
click at [483, 113] on span "пуговиц" at bounding box center [493, 110] width 70 height 22
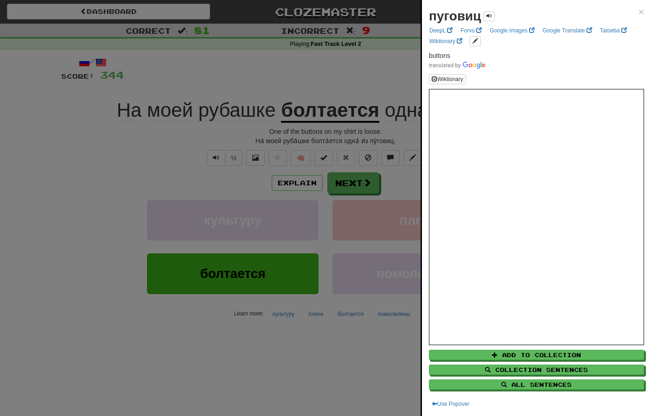
click at [320, 89] on div at bounding box center [325, 208] width 651 height 416
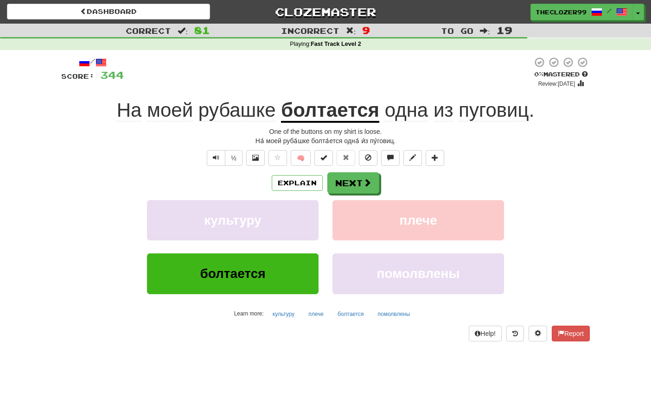
click at [329, 110] on u "болтается" at bounding box center [330, 111] width 98 height 24
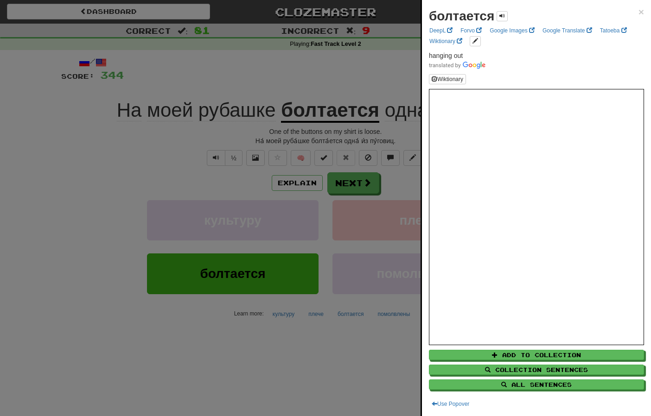
click at [192, 87] on div at bounding box center [325, 208] width 651 height 416
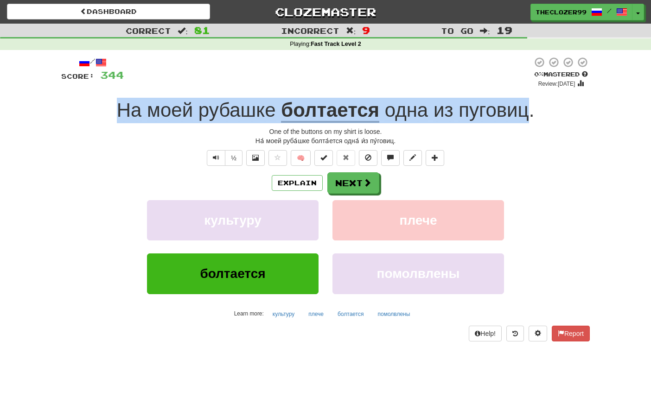
drag, startPoint x: 116, startPoint y: 109, endPoint x: 527, endPoint y: 119, distance: 410.4
click at [527, 119] on div "На моей рубашке болтается одна из пуговиц ." at bounding box center [325, 110] width 528 height 25
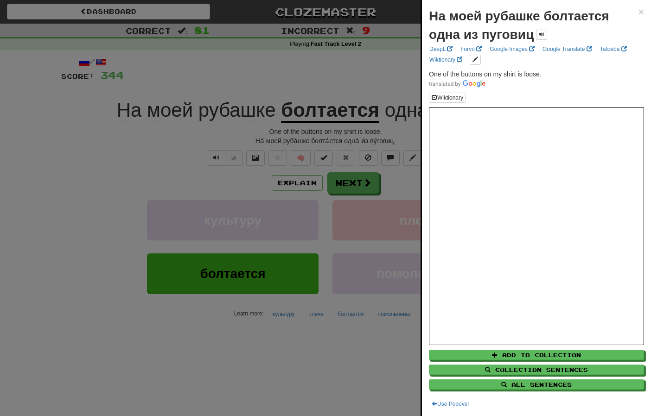
click at [123, 175] on div at bounding box center [325, 208] width 651 height 416
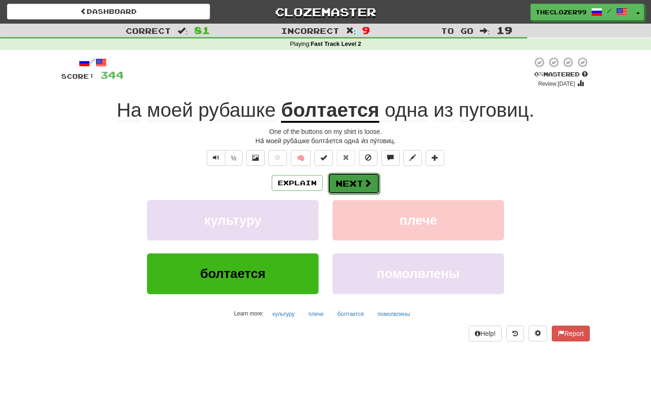
click at [351, 187] on button "Next" at bounding box center [354, 183] width 52 height 21
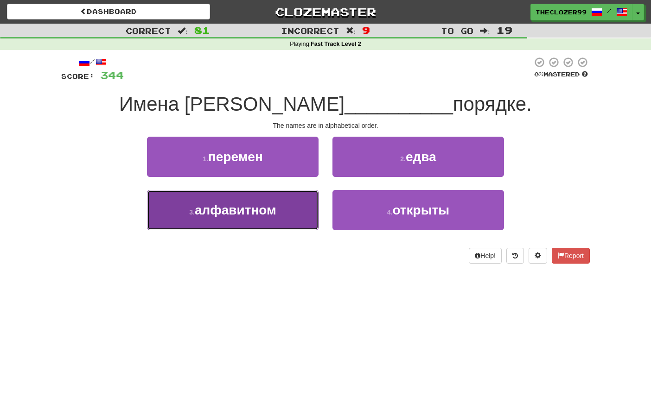
click at [305, 207] on button "3 . алфавитном" at bounding box center [233, 210] width 172 height 40
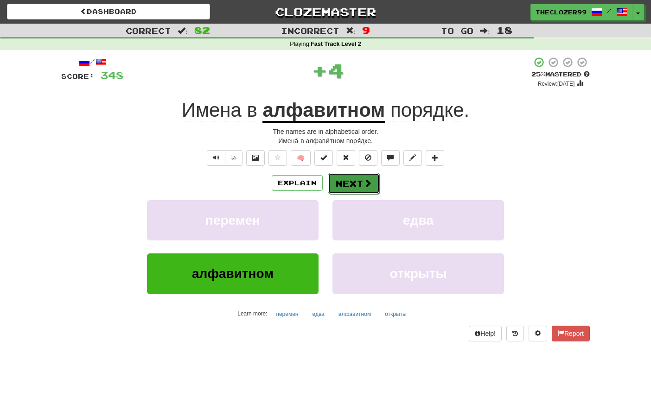
click at [344, 184] on button "Next" at bounding box center [354, 183] width 52 height 21
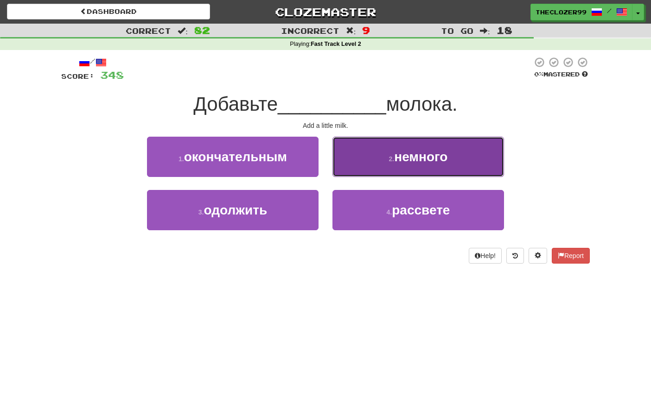
click at [361, 171] on button "2 . немного" at bounding box center [418, 157] width 172 height 40
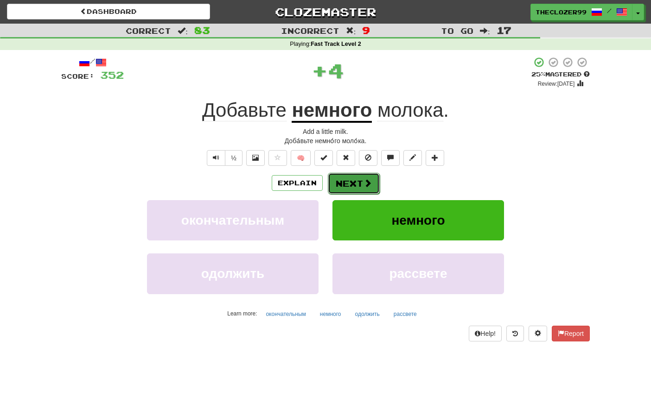
click at [359, 187] on button "Next" at bounding box center [354, 183] width 52 height 21
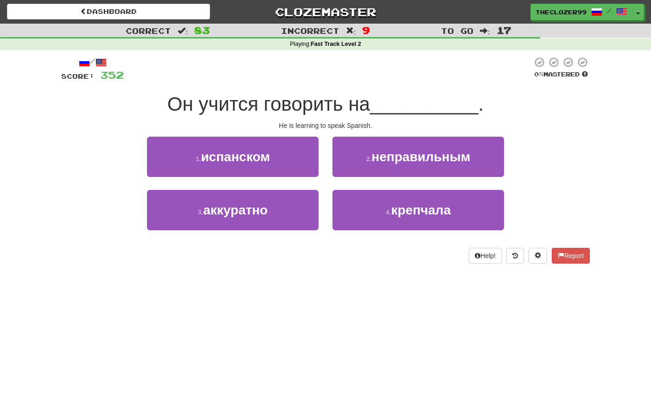
click at [326, 169] on div "2 . неправильным" at bounding box center [417, 163] width 185 height 53
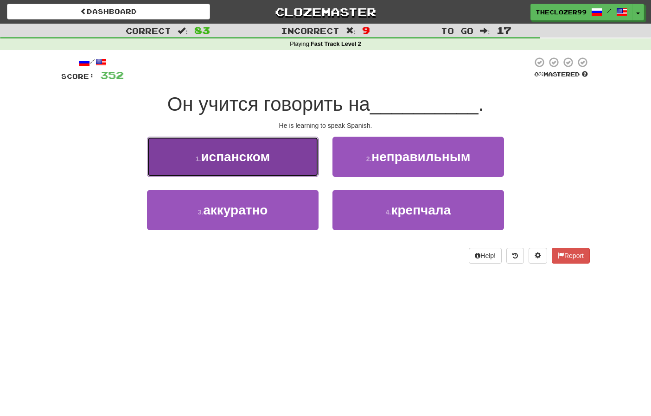
click at [302, 161] on button "1 . испанском" at bounding box center [233, 157] width 172 height 40
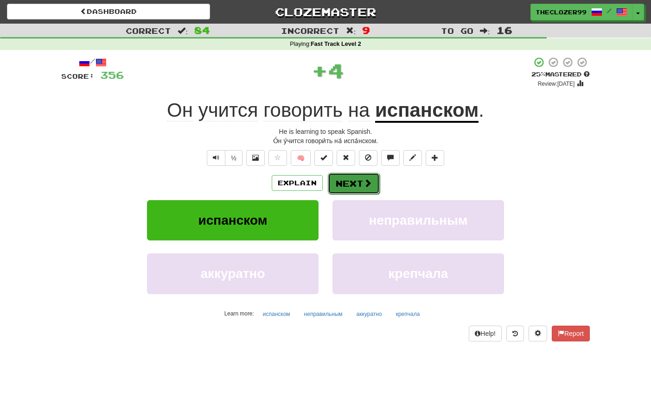
click at [350, 176] on button "Next" at bounding box center [354, 183] width 52 height 21
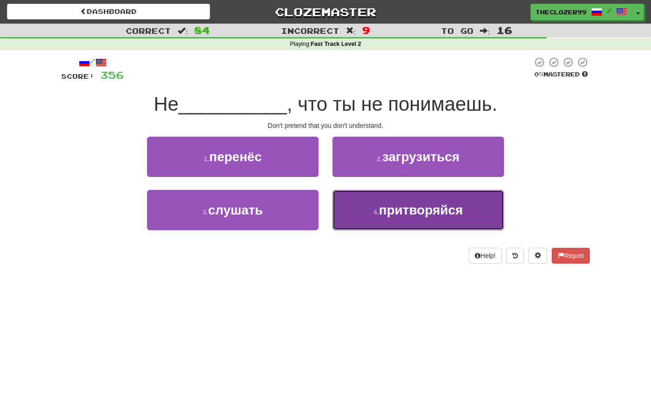
click at [357, 194] on button "4 . притворяйся" at bounding box center [418, 210] width 172 height 40
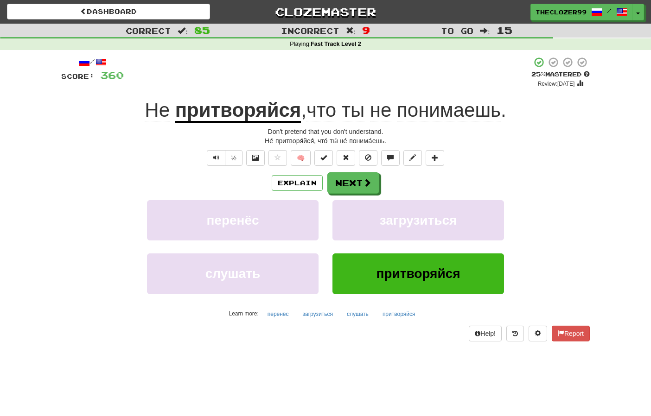
click at [217, 106] on u "притворяйся" at bounding box center [238, 111] width 126 height 24
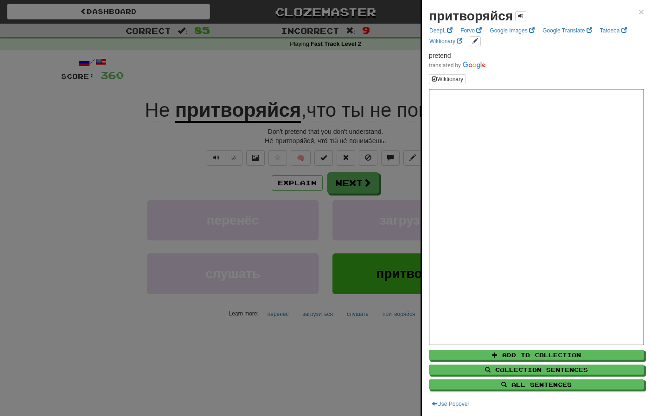
click at [226, 136] on div at bounding box center [325, 208] width 651 height 416
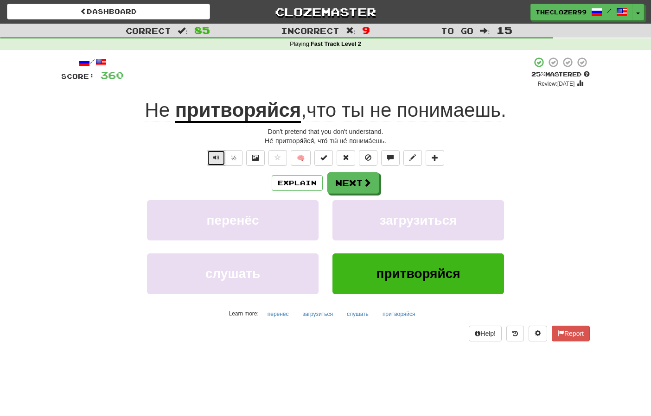
click at [214, 159] on span "Text-to-speech controls" at bounding box center [216, 157] width 6 height 6
click at [343, 185] on button "Next" at bounding box center [354, 183] width 52 height 21
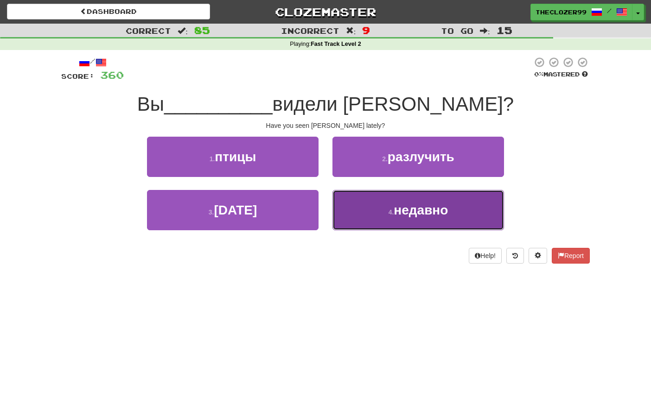
click at [348, 197] on button "4 . недавно" at bounding box center [418, 210] width 172 height 40
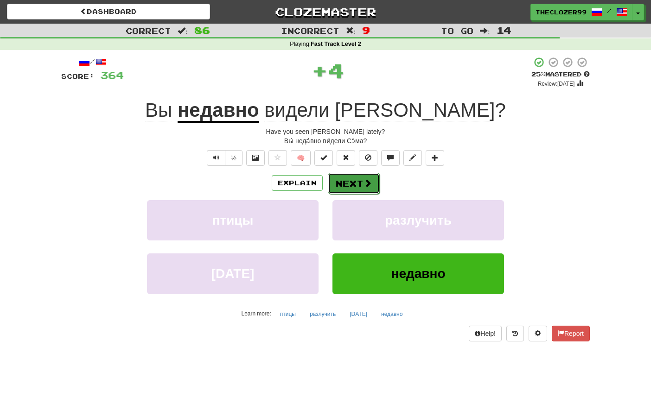
click at [352, 183] on button "Next" at bounding box center [354, 183] width 52 height 21
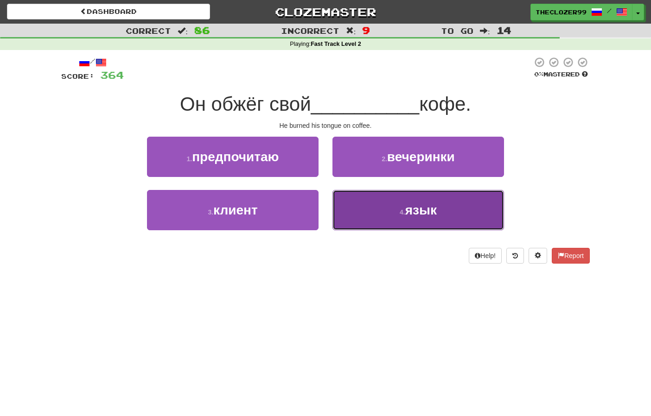
click at [375, 190] on button "4 . язык" at bounding box center [418, 210] width 172 height 40
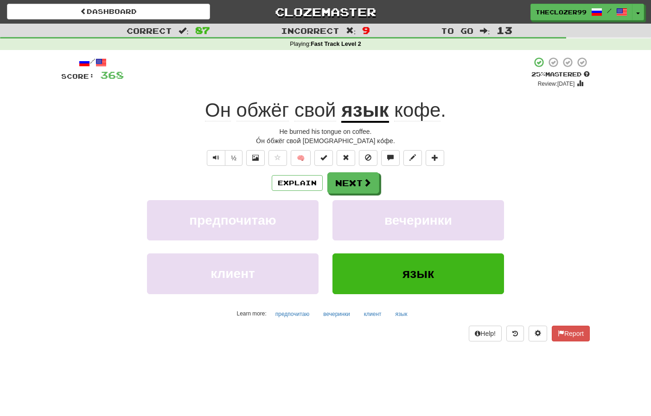
click at [294, 108] on span "обжёг" at bounding box center [315, 110] width 42 height 22
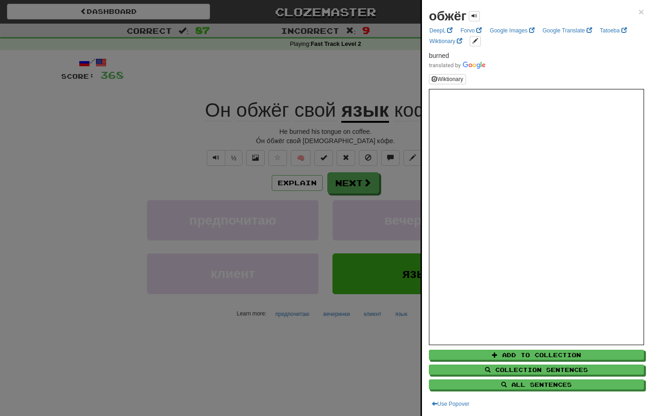
click at [171, 102] on div at bounding box center [325, 208] width 651 height 416
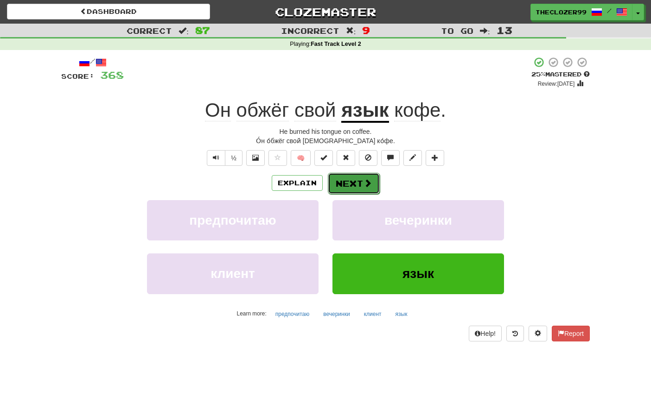
click at [344, 181] on button "Next" at bounding box center [354, 183] width 52 height 21
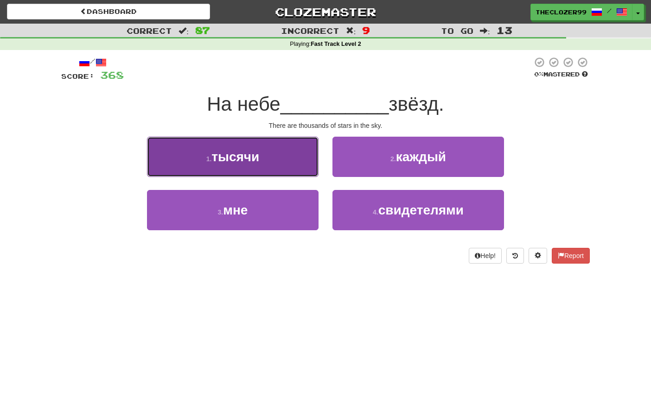
click at [278, 157] on button "1 . тысячи" at bounding box center [233, 157] width 172 height 40
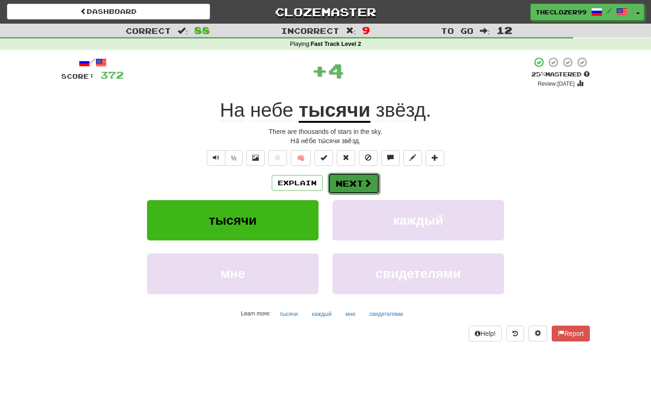
click at [354, 182] on button "Next" at bounding box center [354, 183] width 52 height 21
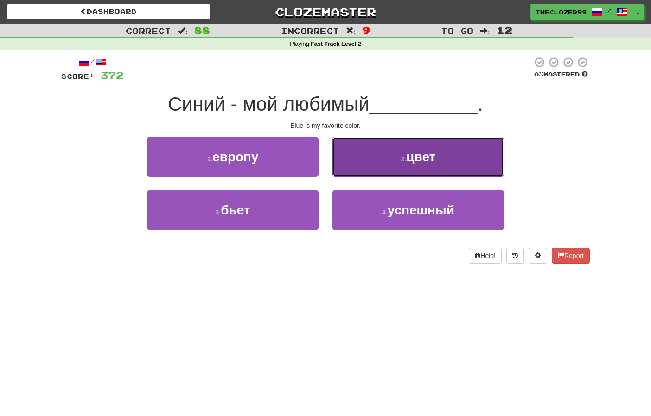
click at [387, 165] on button "2 . цвет" at bounding box center [418, 157] width 172 height 40
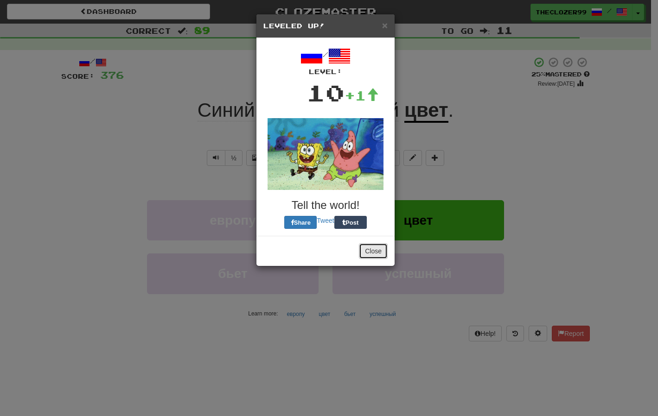
click at [370, 252] on button "Close" at bounding box center [373, 251] width 29 height 16
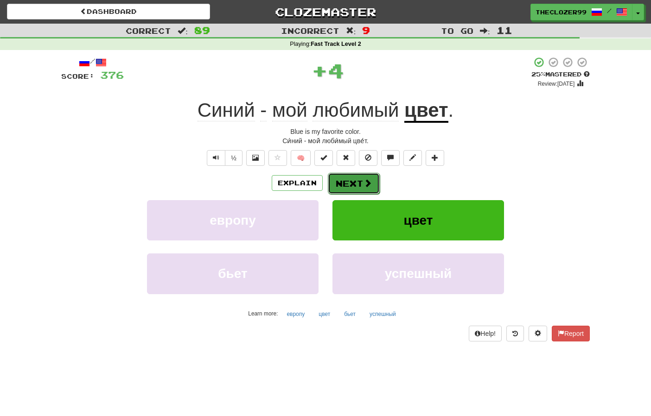
click at [369, 192] on button "Next" at bounding box center [354, 183] width 52 height 21
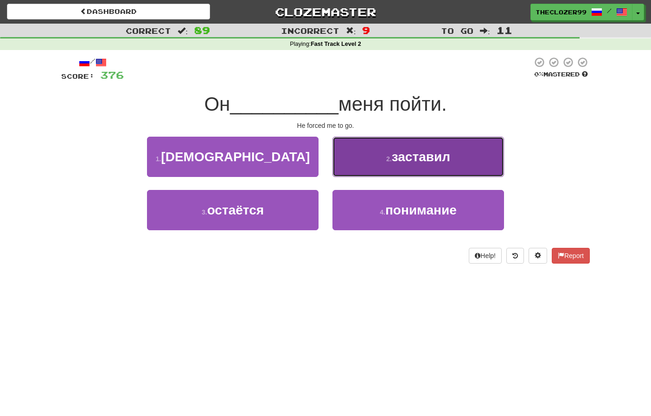
click at [369, 167] on button "2 . заставил" at bounding box center [418, 157] width 172 height 40
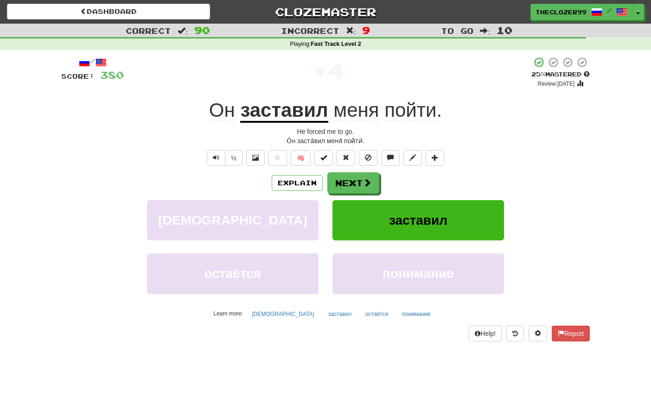
click at [260, 116] on u "заставил" at bounding box center [284, 111] width 88 height 24
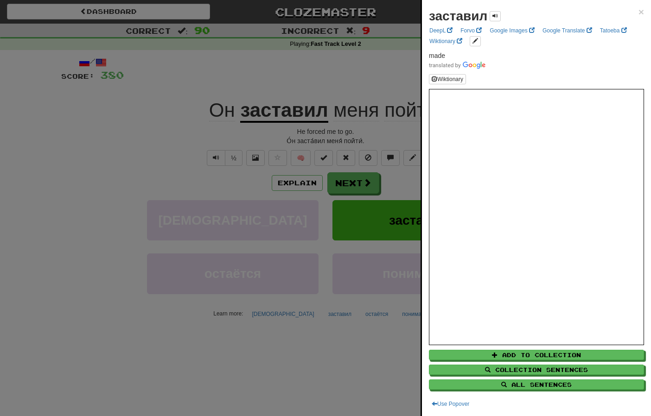
click at [202, 92] on div at bounding box center [325, 208] width 651 height 416
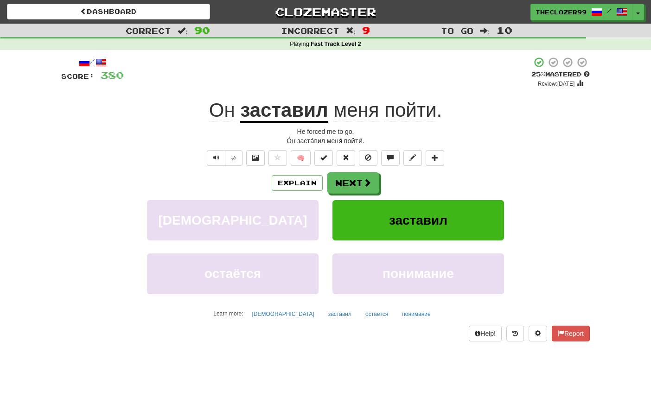
drag, startPoint x: 192, startPoint y: 102, endPoint x: 396, endPoint y: 111, distance: 204.6
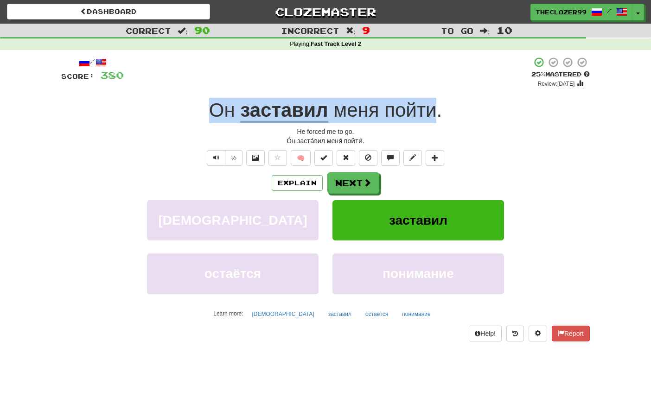
drag, startPoint x: 202, startPoint y: 100, endPoint x: 433, endPoint y: 115, distance: 231.8
click at [433, 115] on div "Он заставил меня пойти ." at bounding box center [325, 110] width 528 height 25
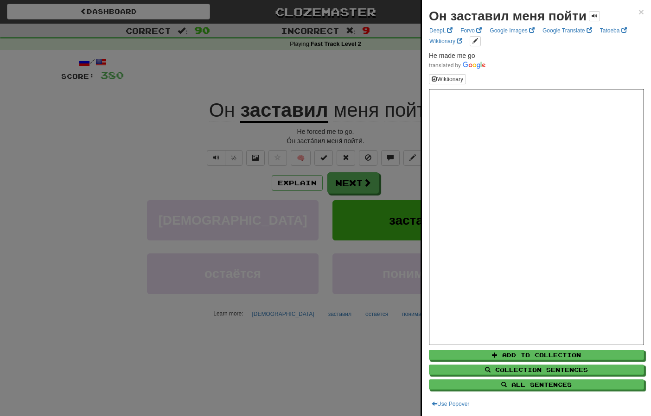
drag, startPoint x: 117, startPoint y: 112, endPoint x: 260, endPoint y: 126, distance: 144.0
click at [117, 112] on div at bounding box center [325, 208] width 651 height 416
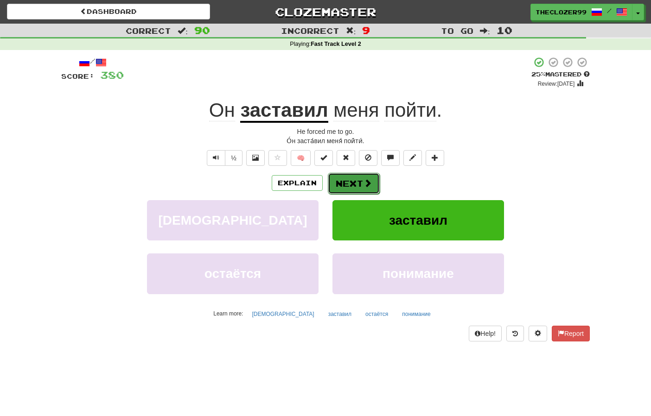
click at [363, 184] on span at bounding box center [367, 183] width 8 height 8
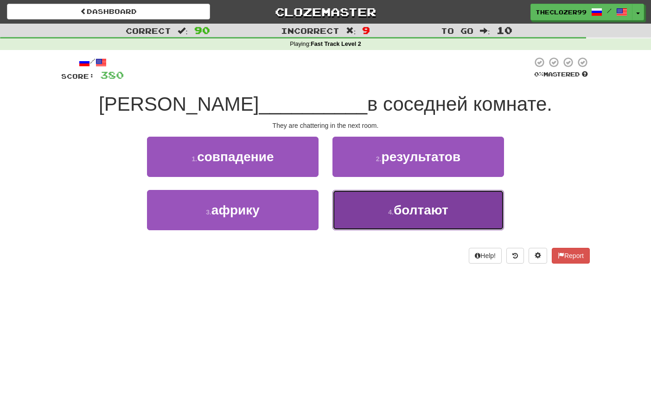
click at [388, 210] on small "4 ." at bounding box center [391, 212] width 6 height 7
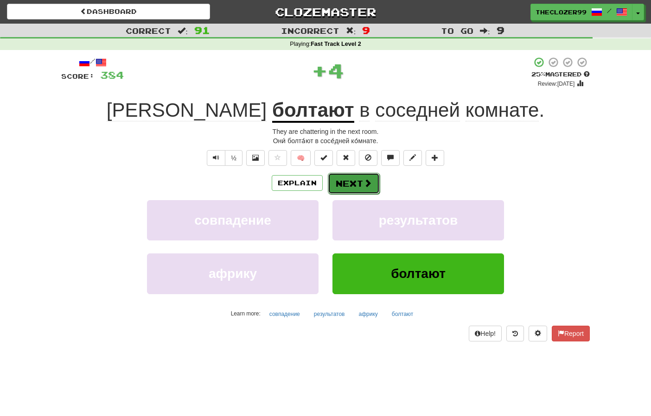
click at [363, 184] on span at bounding box center [367, 183] width 8 height 8
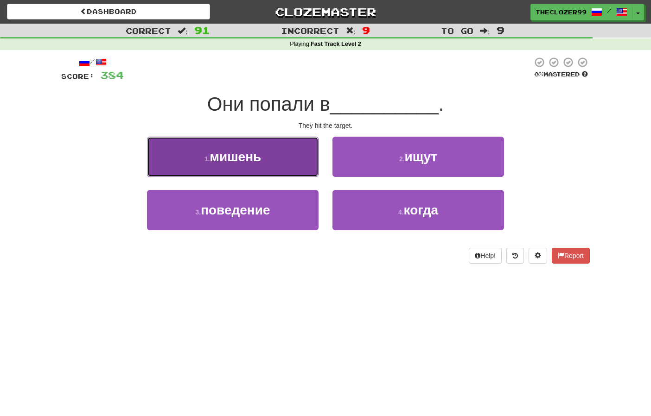
click at [297, 163] on button "1 . мишень" at bounding box center [233, 157] width 172 height 40
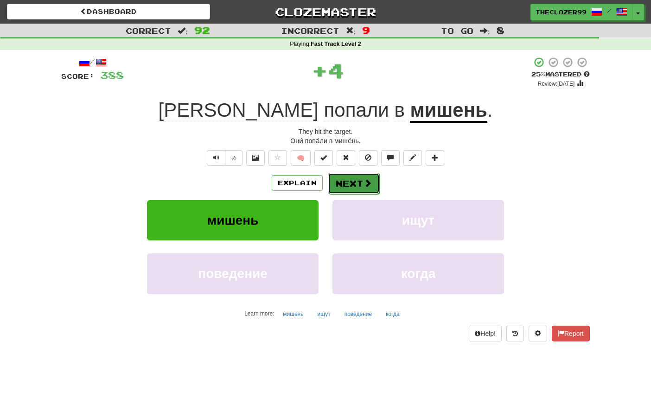
click at [353, 187] on button "Next" at bounding box center [354, 183] width 52 height 21
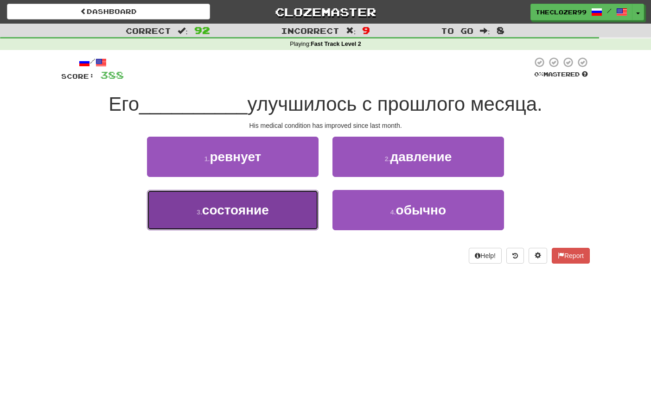
click at [286, 214] on button "3 . состояние" at bounding box center [233, 210] width 172 height 40
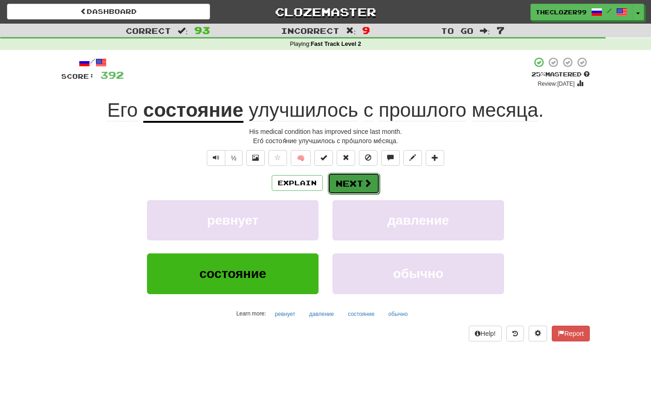
click at [354, 188] on button "Next" at bounding box center [354, 183] width 52 height 21
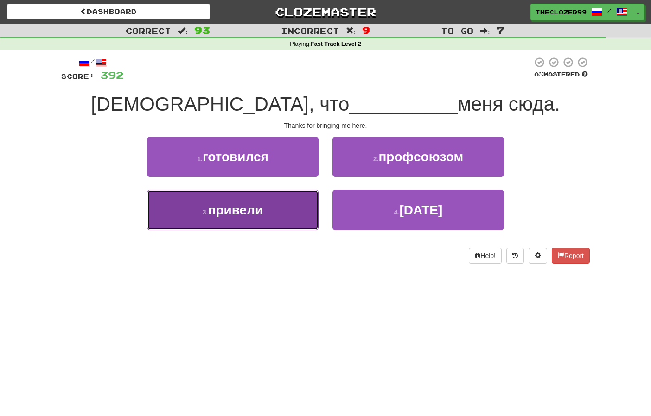
click at [286, 199] on button "3 . привели" at bounding box center [233, 210] width 172 height 40
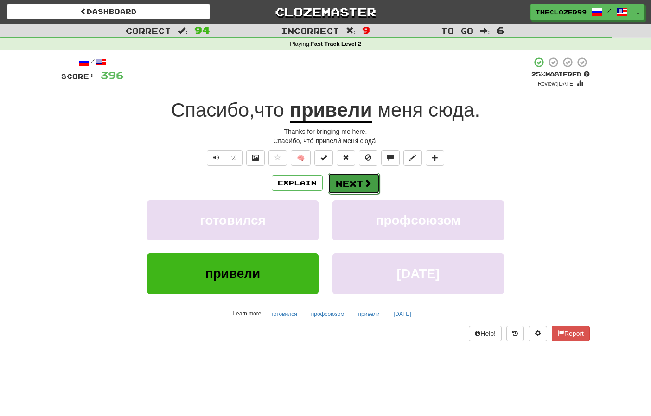
click at [345, 186] on button "Next" at bounding box center [354, 183] width 52 height 21
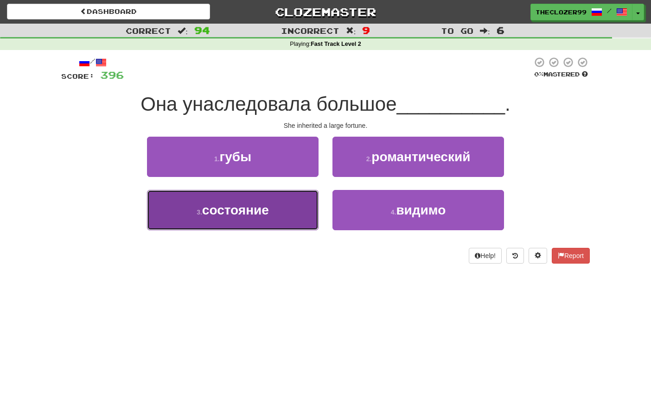
click at [287, 207] on button "3 . состояние" at bounding box center [233, 210] width 172 height 40
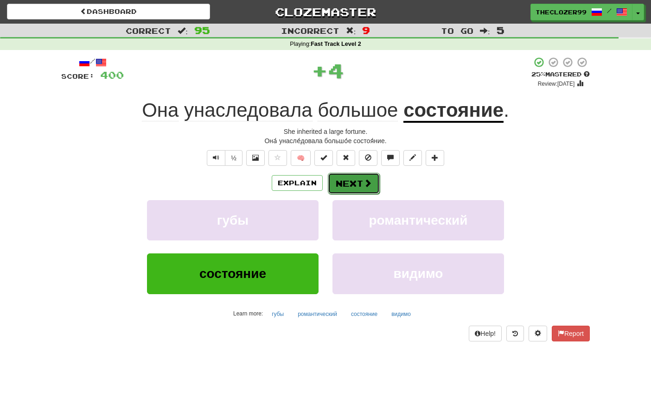
click at [352, 182] on button "Next" at bounding box center [354, 183] width 52 height 21
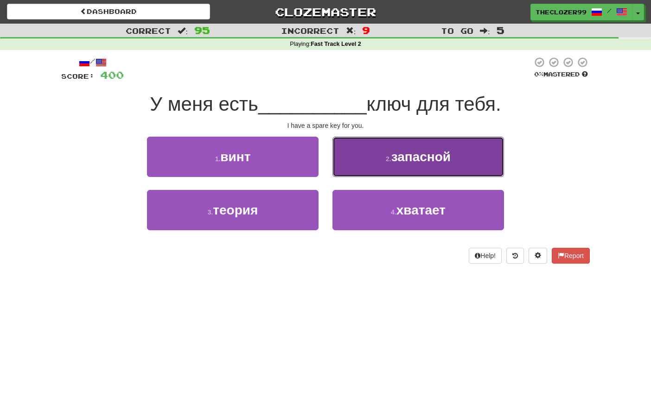
click at [366, 168] on button "2 . запасной" at bounding box center [418, 157] width 172 height 40
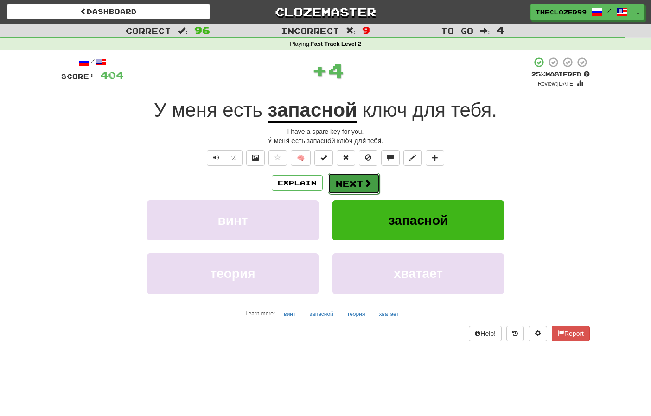
click at [369, 181] on span at bounding box center [367, 183] width 8 height 8
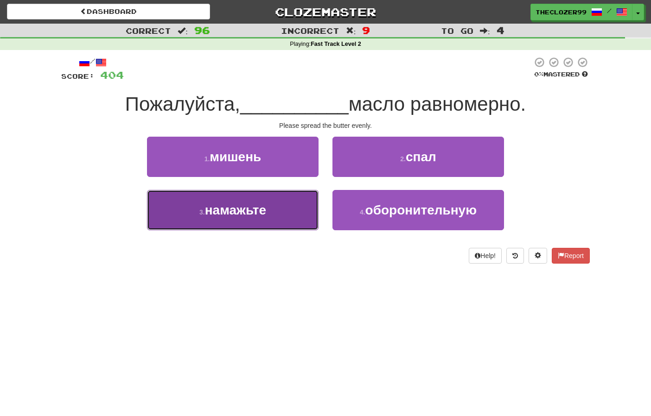
click at [298, 200] on button "3 . намажьте" at bounding box center [233, 210] width 172 height 40
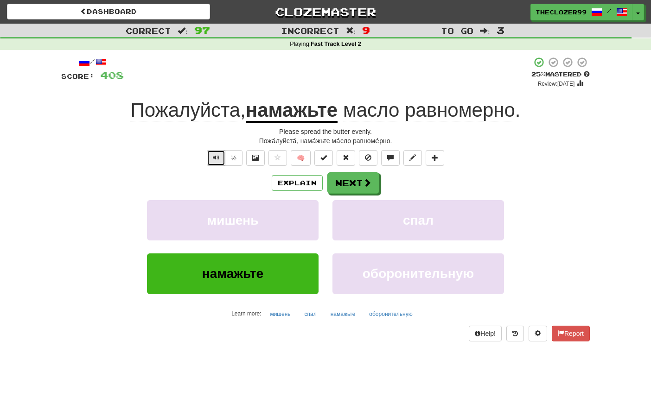
click at [217, 160] on span "Text-to-speech controls" at bounding box center [216, 157] width 6 height 6
click at [350, 177] on button "Next" at bounding box center [354, 183] width 52 height 21
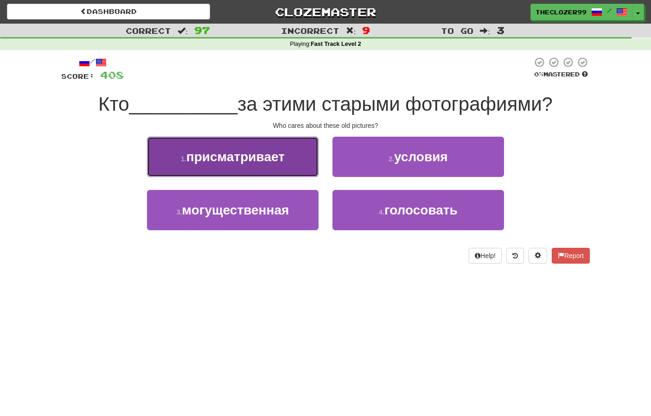
click at [307, 161] on button "1 . присматривает" at bounding box center [233, 157] width 172 height 40
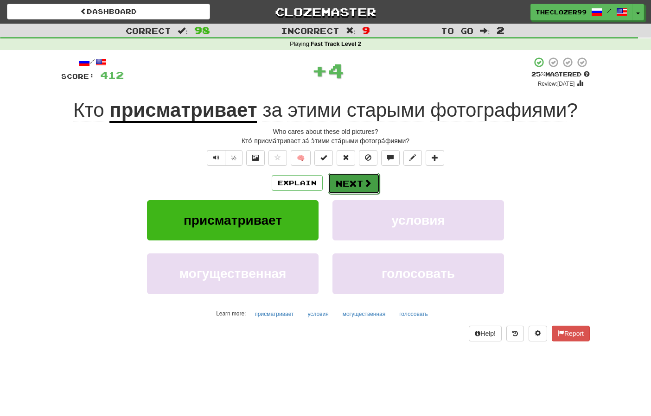
click at [358, 183] on button "Next" at bounding box center [354, 183] width 52 height 21
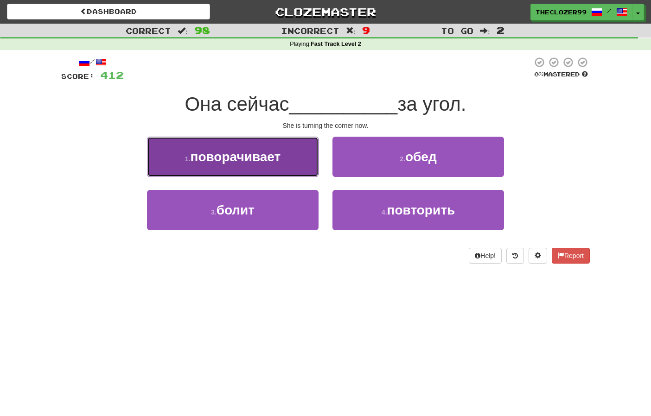
click at [299, 165] on button "1 . поворачивает" at bounding box center [233, 157] width 172 height 40
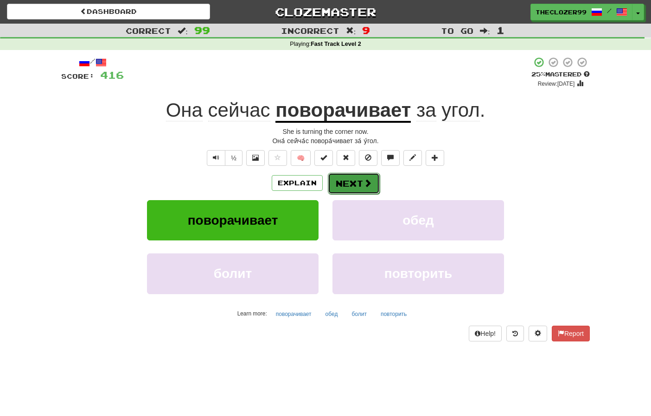
click at [366, 183] on span at bounding box center [367, 183] width 8 height 8
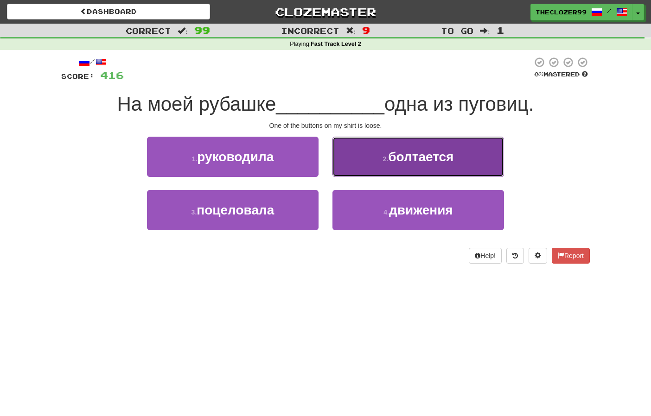
click at [364, 165] on button "2 . болтается" at bounding box center [418, 157] width 172 height 40
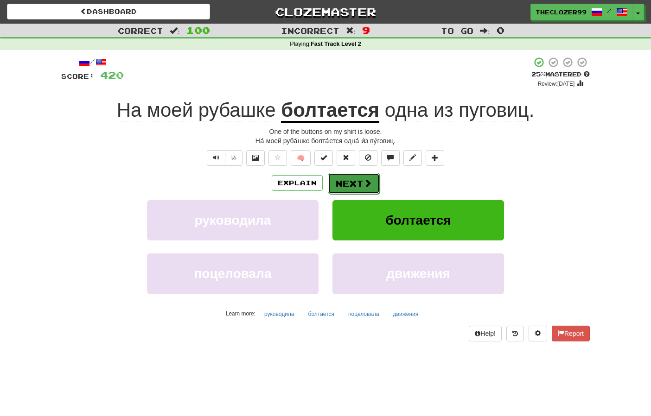
click at [359, 181] on button "Next" at bounding box center [354, 183] width 52 height 21
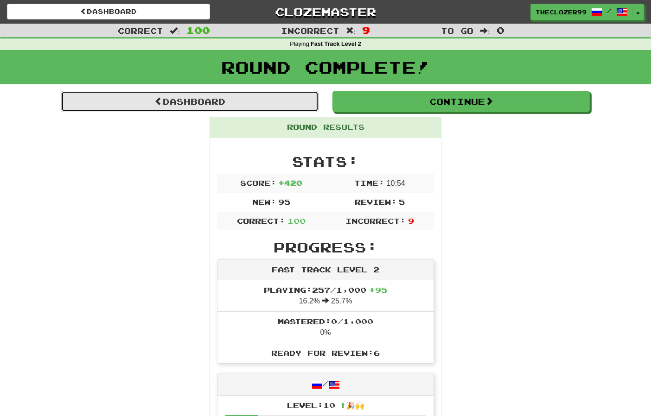
click at [292, 108] on link "Dashboard" at bounding box center [189, 101] width 257 height 21
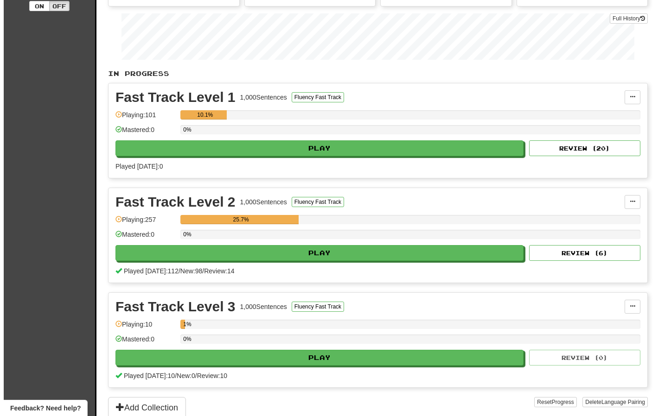
scroll to position [139, 0]
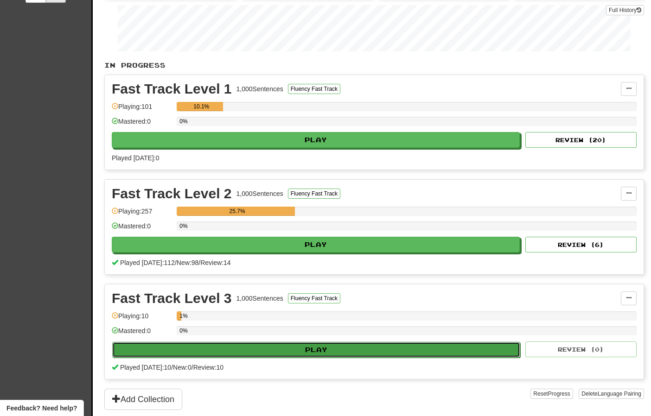
click at [310, 350] on button "Play" at bounding box center [316, 350] width 408 height 16
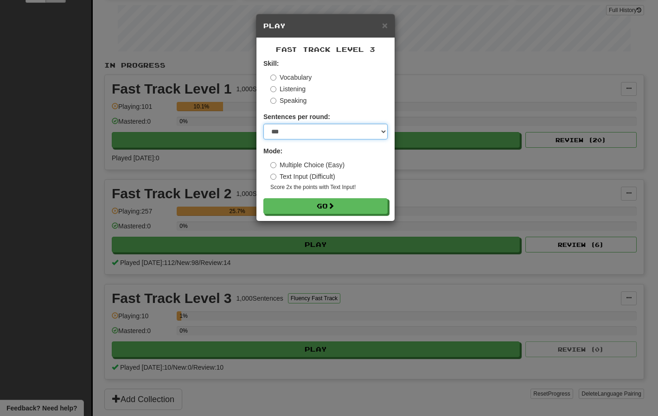
click at [290, 133] on select "* ** ** ** ** ** *** ********" at bounding box center [325, 132] width 124 height 16
select select "**"
click at [263, 124] on select "* ** ** ** ** ** *** ********" at bounding box center [325, 132] width 124 height 16
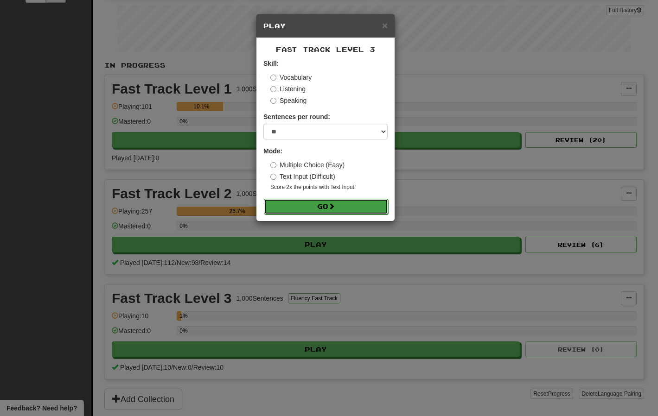
click at [303, 207] on button "Go" at bounding box center [326, 207] width 124 height 16
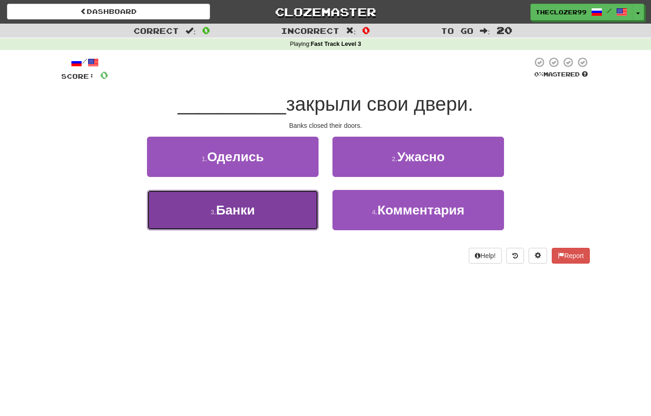
click at [275, 216] on button "3 . [GEOGRAPHIC_DATA]" at bounding box center [233, 210] width 172 height 40
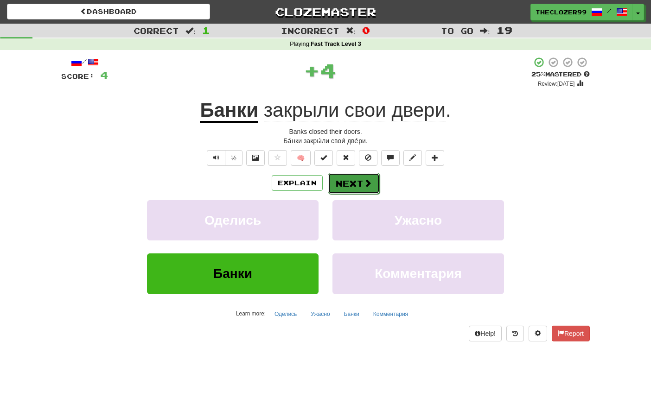
click at [356, 178] on button "Next" at bounding box center [354, 183] width 52 height 21
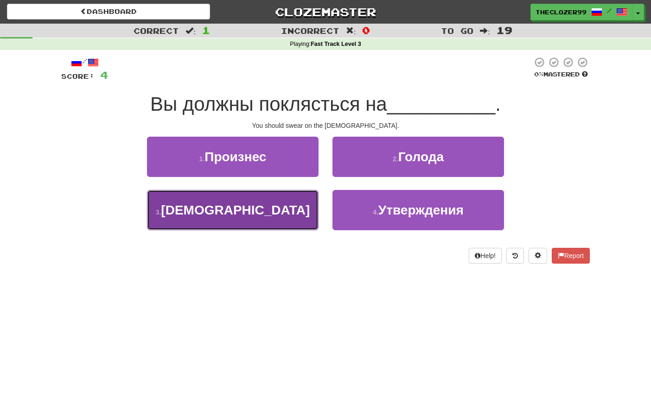
click at [292, 214] on button "3 . [DEMOGRAPHIC_DATA]" at bounding box center [233, 210] width 172 height 40
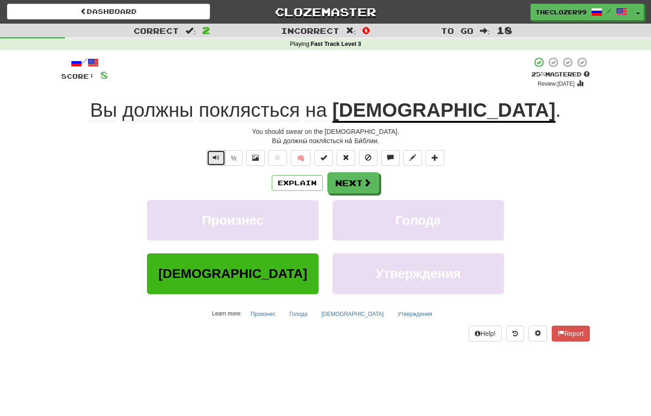
click at [219, 157] on span "Text-to-speech controls" at bounding box center [216, 157] width 6 height 6
click at [341, 189] on button "Next" at bounding box center [354, 183] width 52 height 21
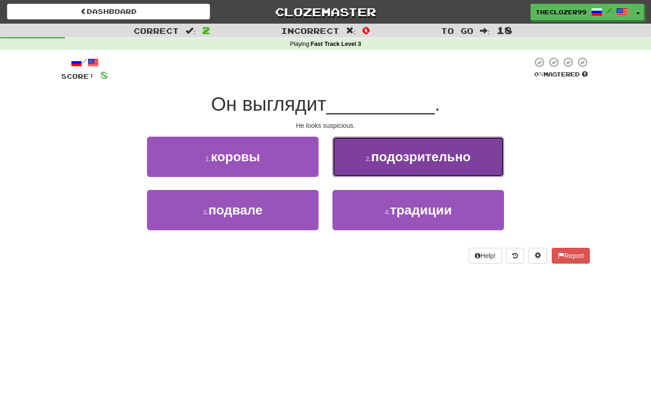
click at [349, 169] on button "2 . подозрительно" at bounding box center [418, 157] width 172 height 40
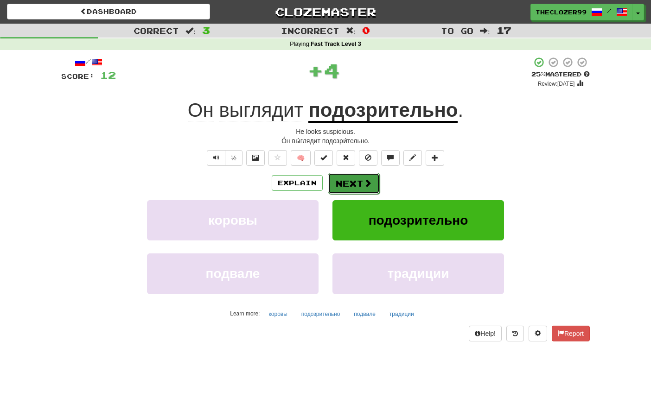
click at [355, 182] on button "Next" at bounding box center [354, 183] width 52 height 21
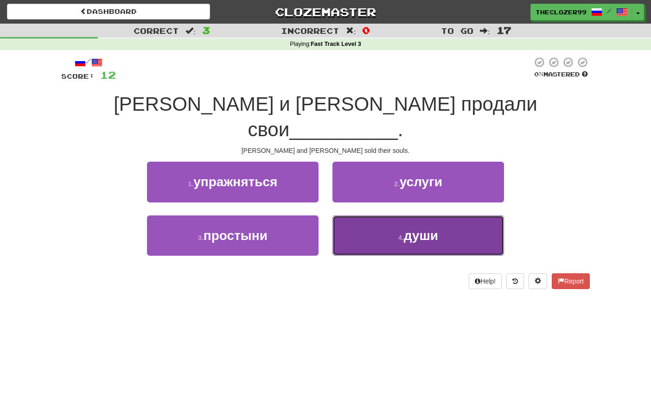
click at [363, 216] on button "4 . души" at bounding box center [418, 236] width 172 height 40
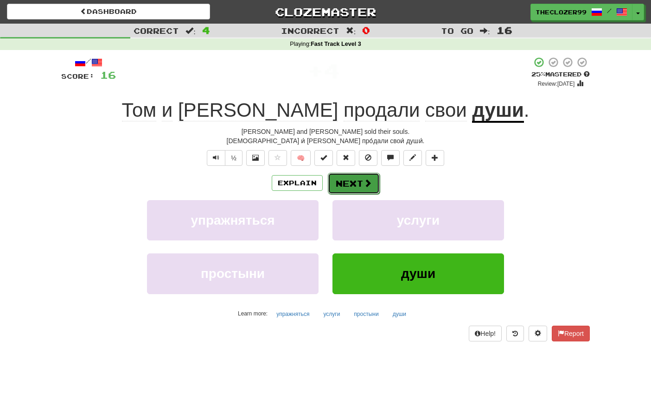
click at [354, 180] on button "Next" at bounding box center [354, 183] width 52 height 21
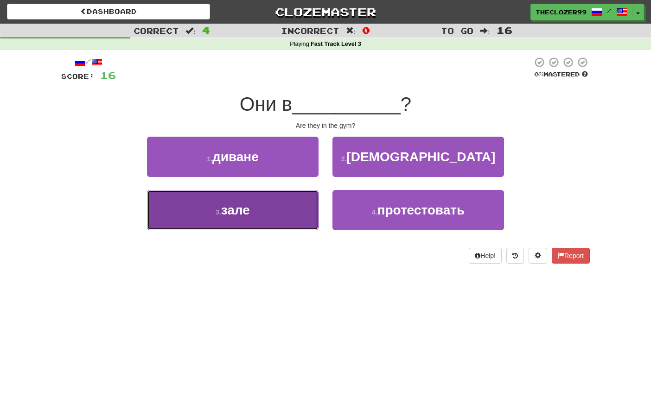
click at [300, 215] on button "3 . зале" at bounding box center [233, 210] width 172 height 40
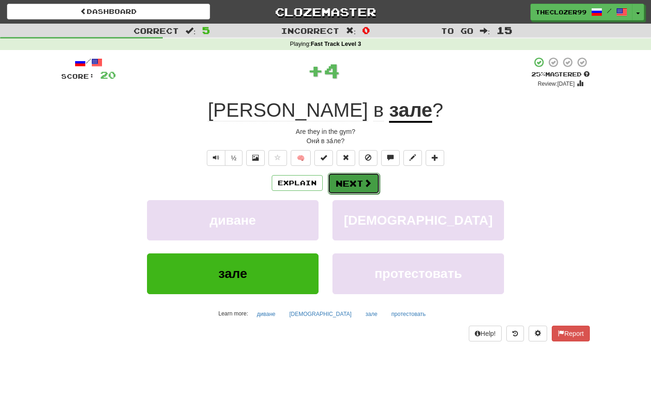
click at [339, 184] on button "Next" at bounding box center [354, 183] width 52 height 21
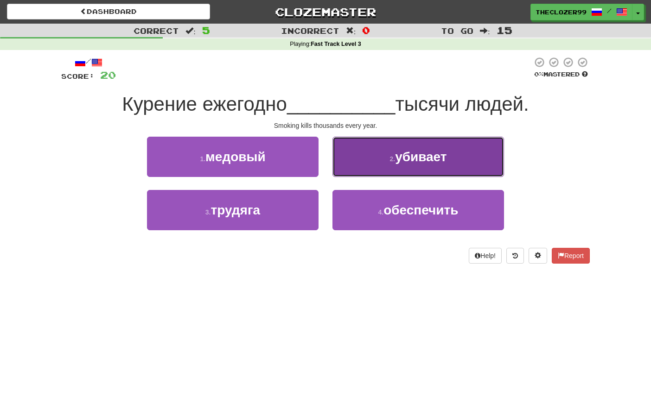
click at [346, 172] on button "2 . убивает" at bounding box center [418, 157] width 172 height 40
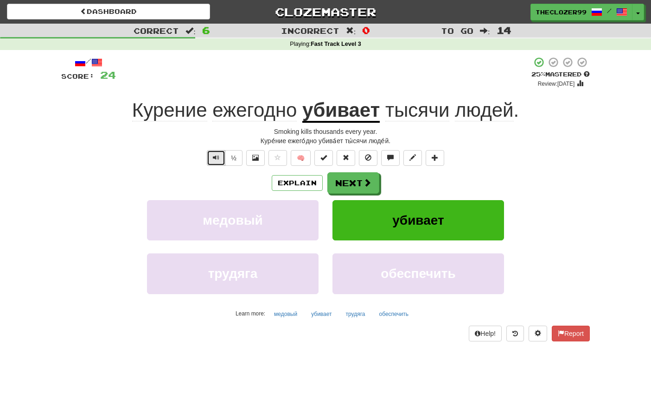
click at [215, 156] on span "Text-to-speech controls" at bounding box center [216, 157] width 6 height 6
click at [350, 180] on button "Next" at bounding box center [354, 183] width 52 height 21
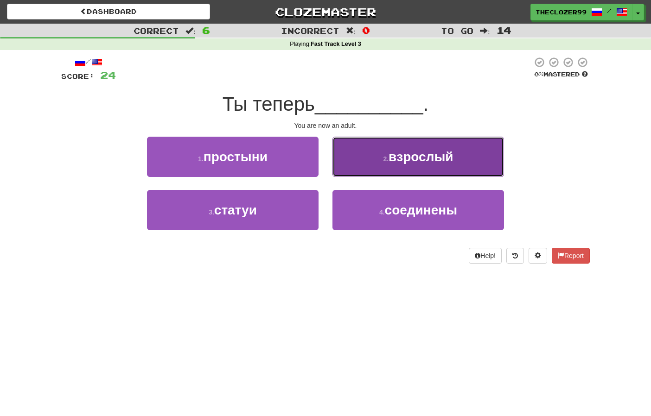
click at [359, 162] on button "2 . взрослый" at bounding box center [418, 157] width 172 height 40
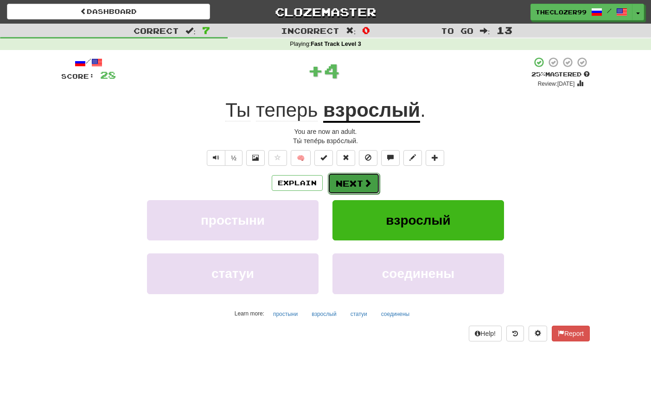
click at [358, 183] on button "Next" at bounding box center [354, 183] width 52 height 21
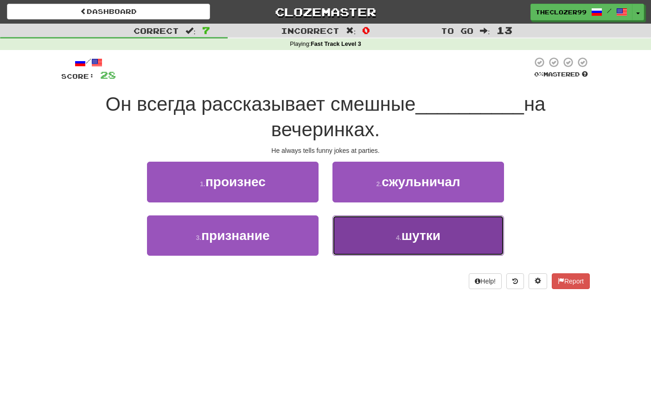
click at [369, 227] on button "4 . шутки" at bounding box center [418, 236] width 172 height 40
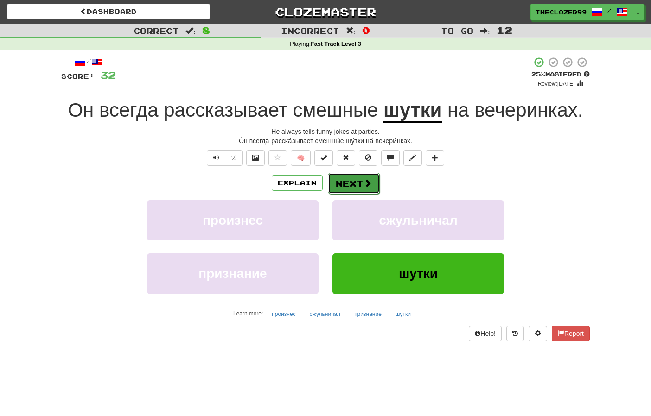
click at [357, 189] on button "Next" at bounding box center [354, 183] width 52 height 21
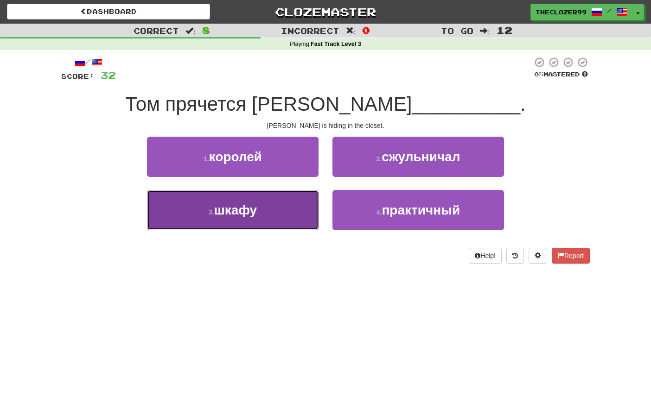
click at [304, 207] on button "3 . шкафу" at bounding box center [233, 210] width 172 height 40
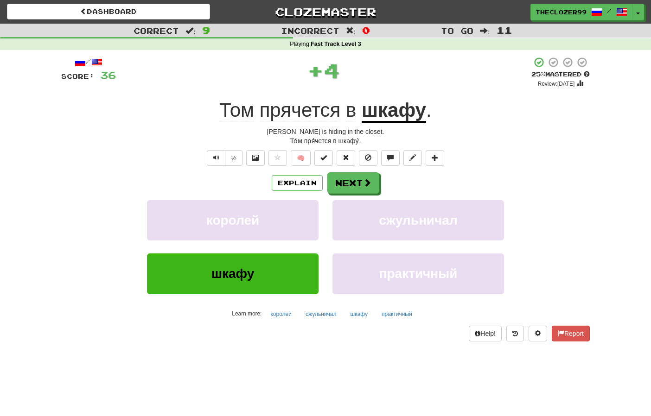
click at [346, 109] on span "прячется" at bounding box center [351, 110] width 10 height 22
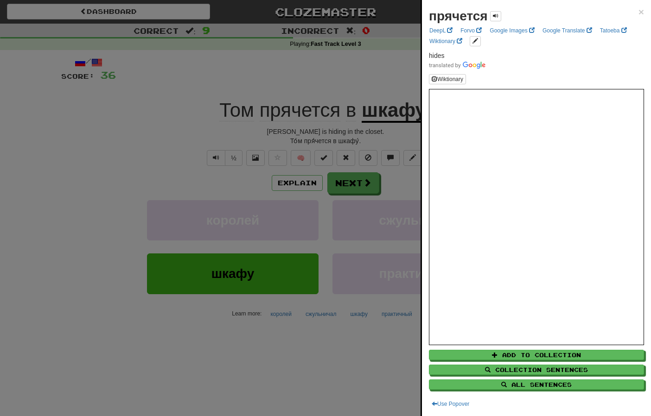
click at [184, 106] on div at bounding box center [325, 208] width 651 height 416
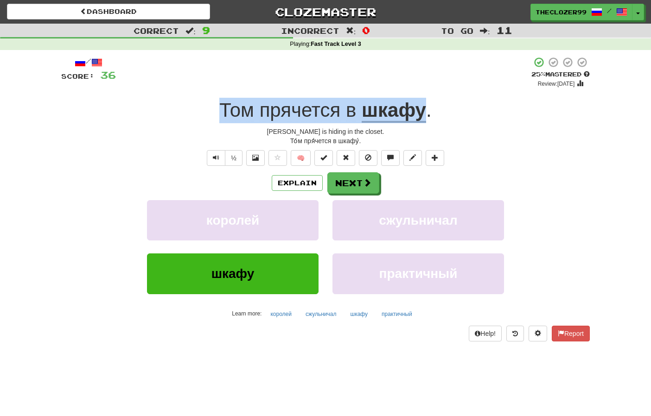
drag, startPoint x: 210, startPoint y: 104, endPoint x: 425, endPoint y: 106, distance: 214.2
click at [425, 106] on div "Том прячется в шкафу ." at bounding box center [325, 110] width 528 height 25
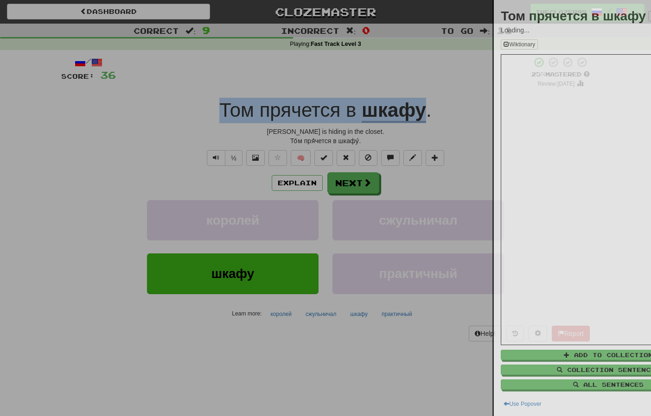
copy div "Том прячется в шкафу"
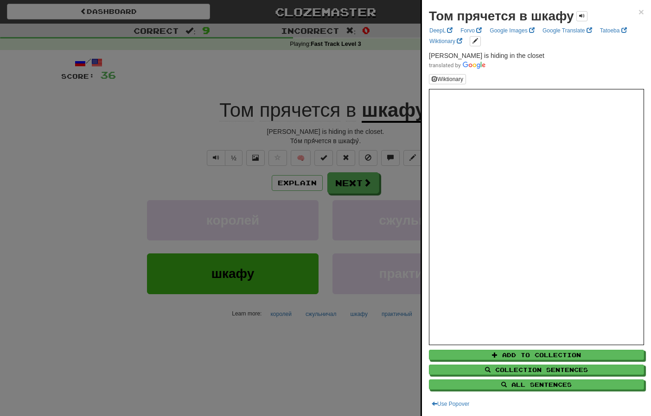
drag, startPoint x: 182, startPoint y: 111, endPoint x: 190, endPoint y: 110, distance: 8.4
click at [182, 111] on div at bounding box center [325, 208] width 651 height 416
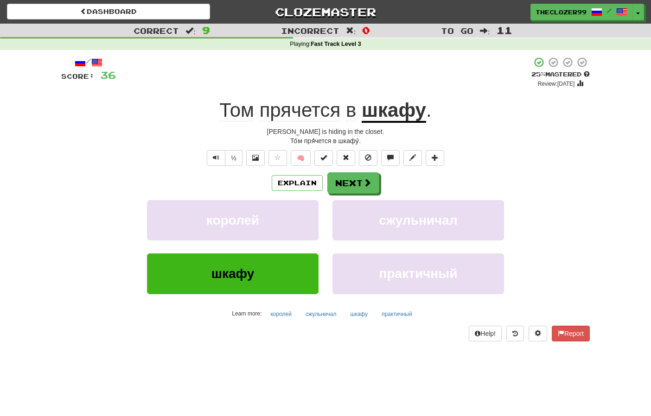
click at [346, 108] on span "прячется" at bounding box center [351, 110] width 10 height 22
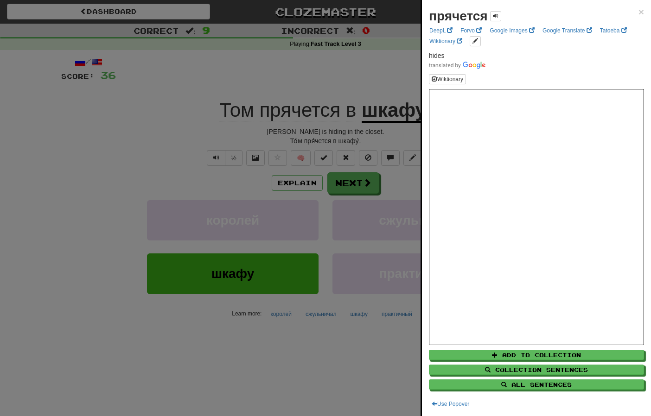
click at [123, 159] on div at bounding box center [325, 208] width 651 height 416
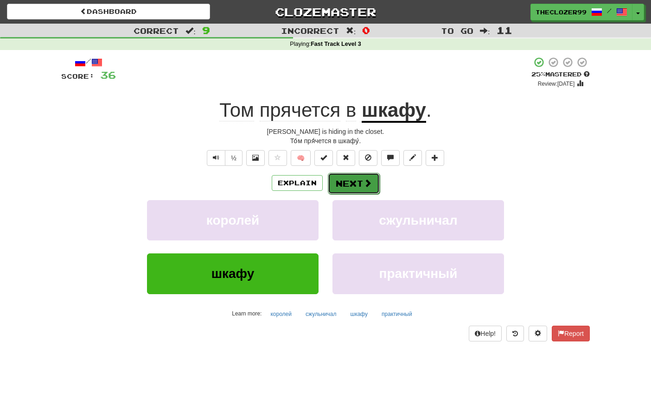
click at [344, 189] on button "Next" at bounding box center [354, 183] width 52 height 21
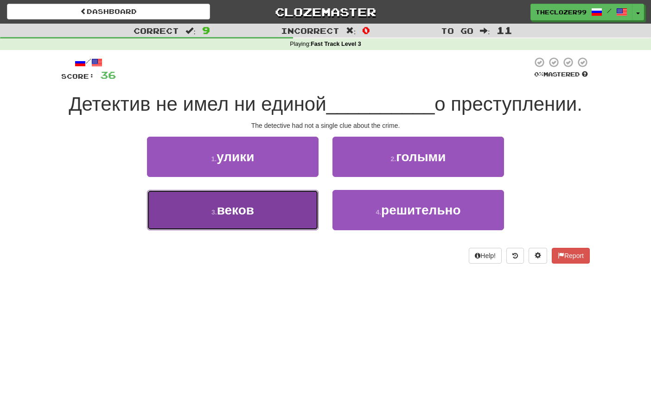
click at [301, 209] on button "3 . веков" at bounding box center [233, 210] width 172 height 40
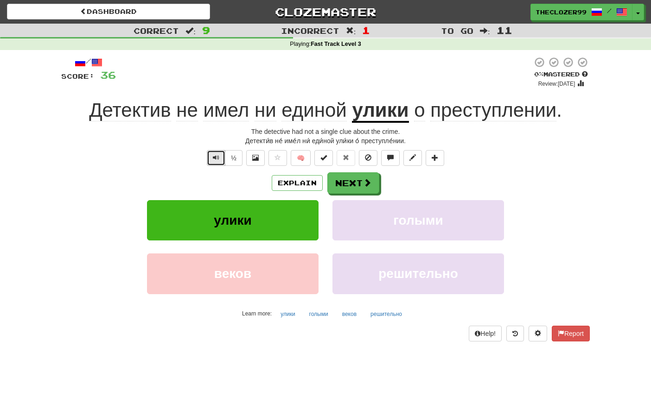
click at [219, 159] on button "Text-to-speech controls" at bounding box center [216, 158] width 19 height 16
click at [343, 188] on button "Next" at bounding box center [354, 183] width 52 height 21
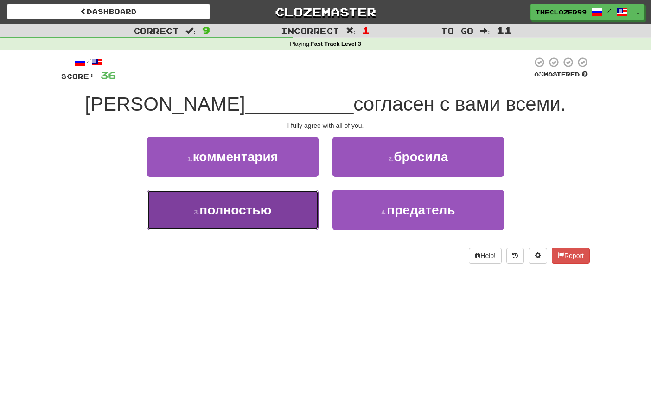
click at [309, 201] on button "3 . полностью" at bounding box center [233, 210] width 172 height 40
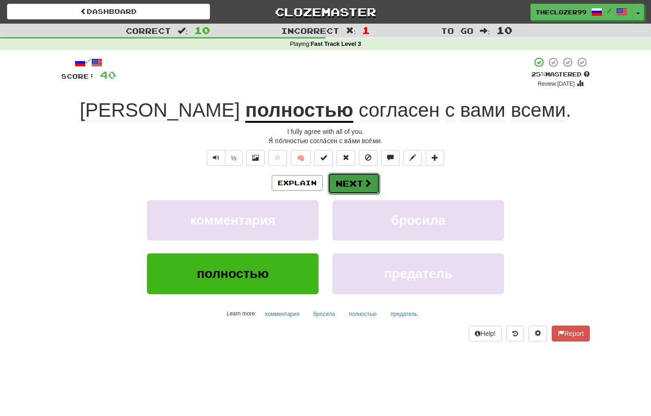
click at [347, 183] on button "Next" at bounding box center [354, 183] width 52 height 21
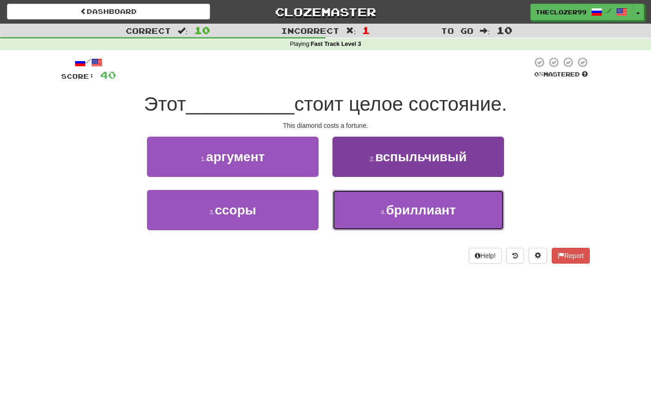
click at [377, 212] on button "4 . бриллиант" at bounding box center [418, 210] width 172 height 40
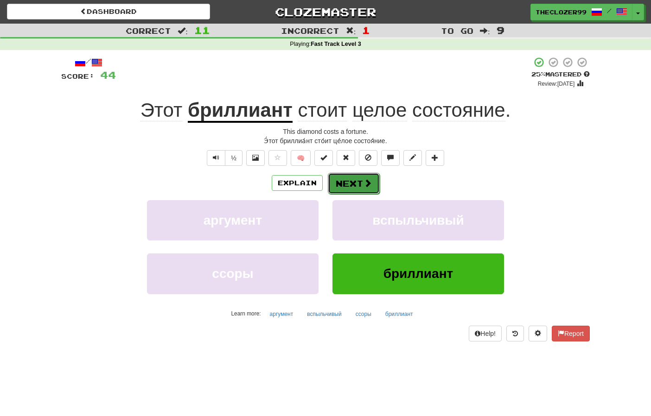
click at [362, 186] on button "Next" at bounding box center [354, 183] width 52 height 21
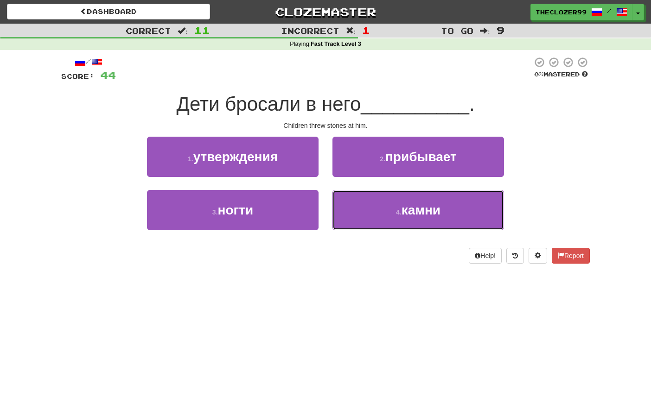
click at [368, 198] on button "4 . камни" at bounding box center [418, 210] width 172 height 40
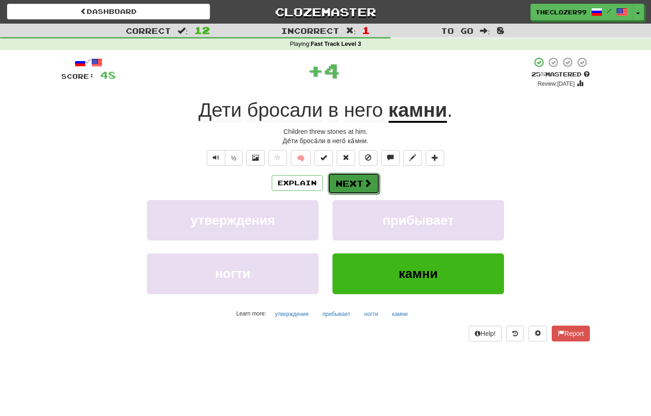
click at [363, 183] on span at bounding box center [367, 183] width 8 height 8
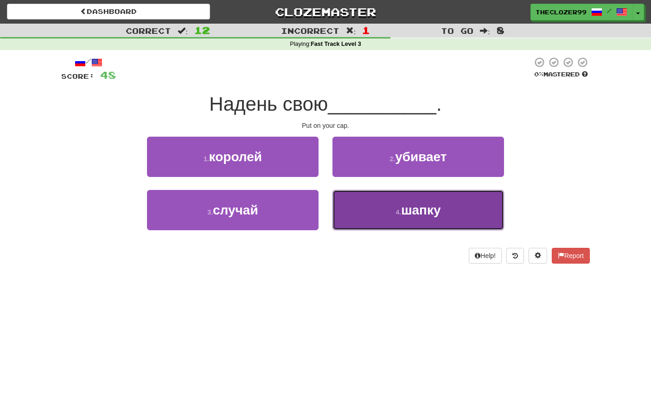
click at [367, 201] on button "4 . шапку" at bounding box center [418, 210] width 172 height 40
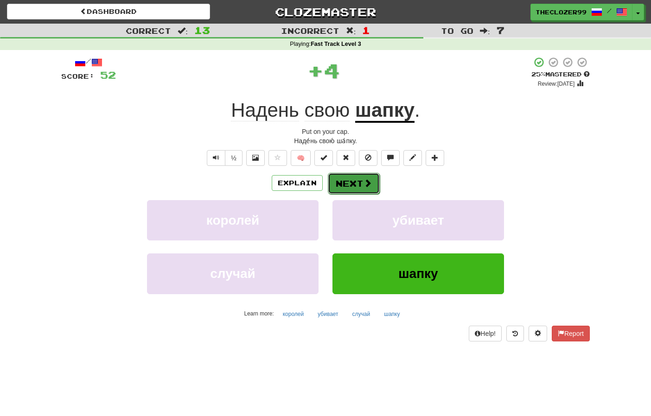
click at [358, 176] on button "Next" at bounding box center [354, 183] width 52 height 21
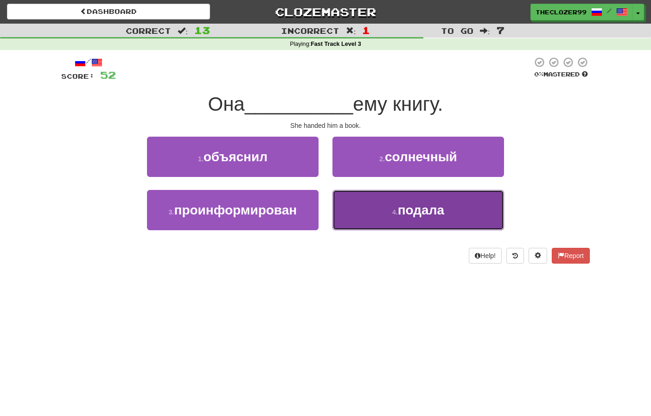
click at [371, 213] on button "4 . подала" at bounding box center [418, 210] width 172 height 40
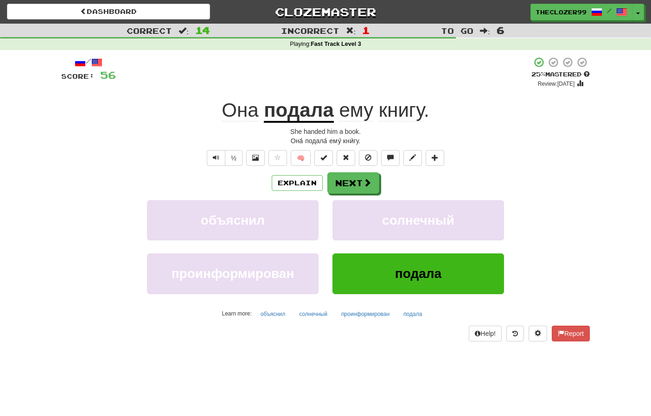
click at [300, 107] on u "подала" at bounding box center [299, 111] width 70 height 24
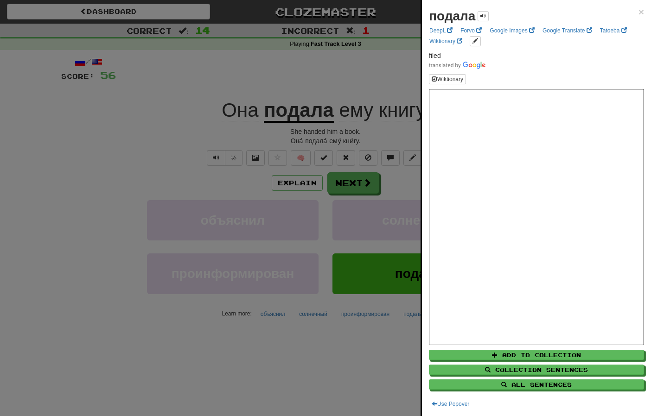
click at [165, 146] on div at bounding box center [325, 208] width 651 height 416
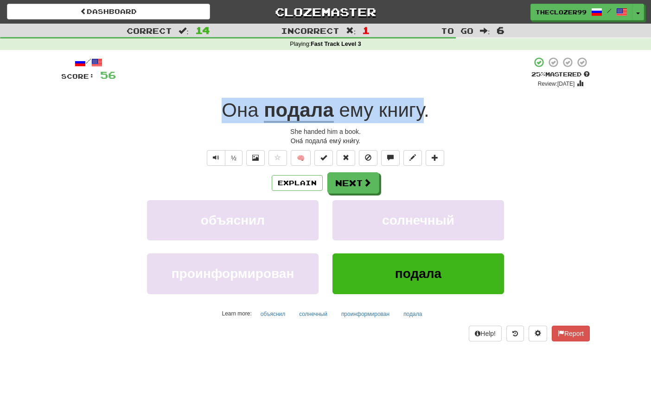
drag, startPoint x: 214, startPoint y: 112, endPoint x: 424, endPoint y: 118, distance: 210.5
click at [424, 118] on div "Она подала ему книгу ." at bounding box center [325, 110] width 528 height 25
copy div "Она подала ему книгу"
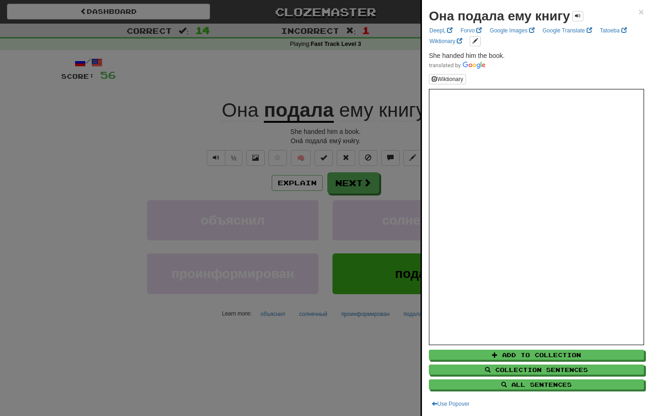
click at [166, 113] on div at bounding box center [325, 208] width 651 height 416
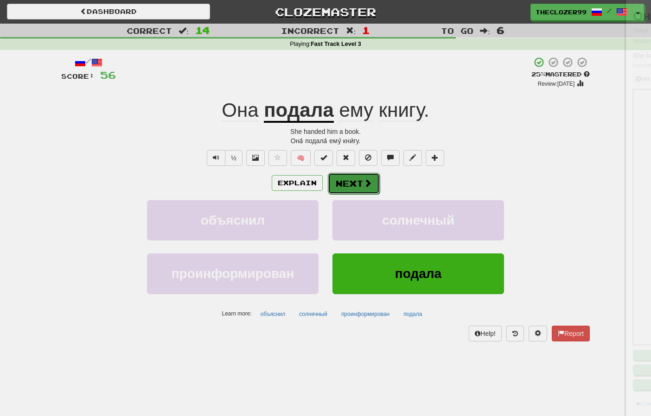
click at [363, 190] on button "Next" at bounding box center [354, 183] width 52 height 21
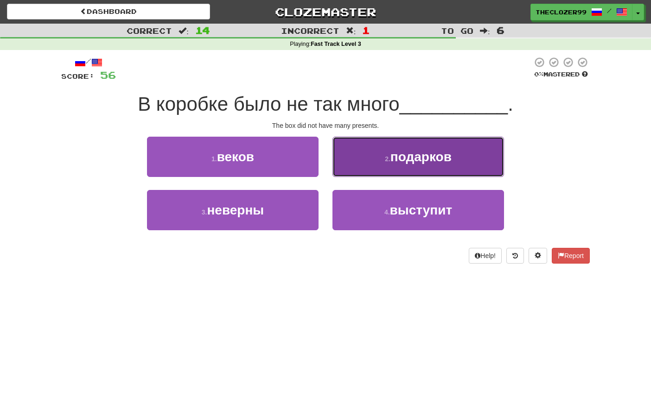
click at [368, 165] on button "2 . подарков" at bounding box center [418, 157] width 172 height 40
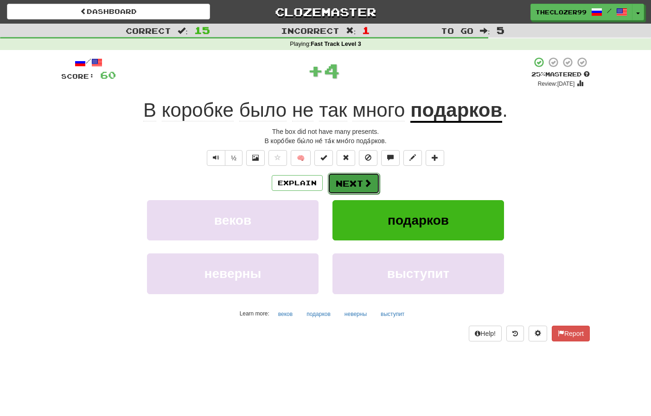
click at [367, 182] on span at bounding box center [367, 183] width 8 height 8
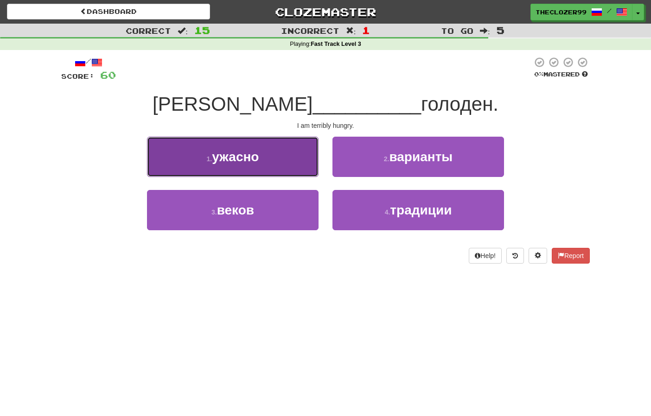
click at [292, 166] on button "1 . ужасно" at bounding box center [233, 157] width 172 height 40
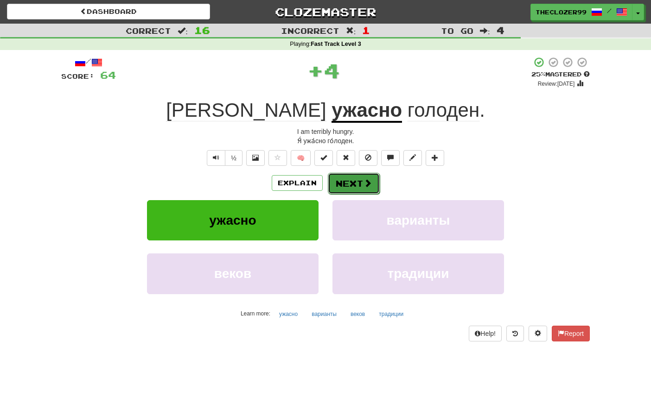
click at [350, 179] on button "Next" at bounding box center [354, 183] width 52 height 21
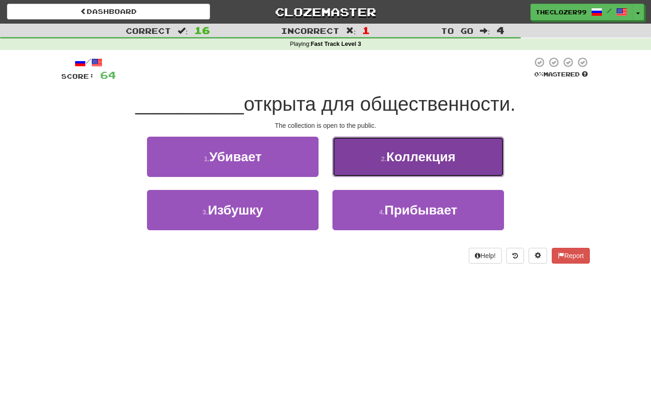
click at [378, 163] on button "2 . Коллекция" at bounding box center [418, 157] width 172 height 40
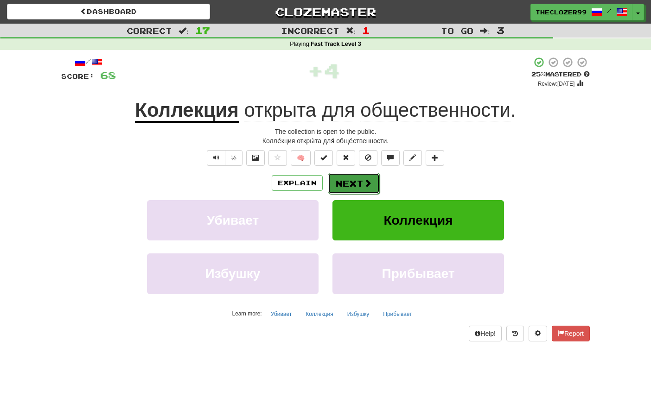
click at [358, 181] on button "Next" at bounding box center [354, 183] width 52 height 21
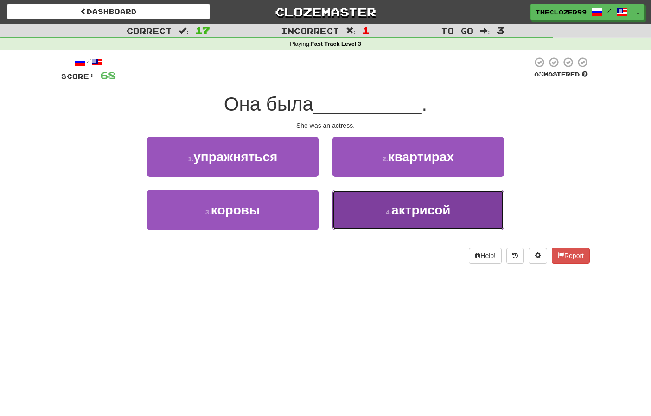
click at [373, 203] on button "4 . актрисой" at bounding box center [418, 210] width 172 height 40
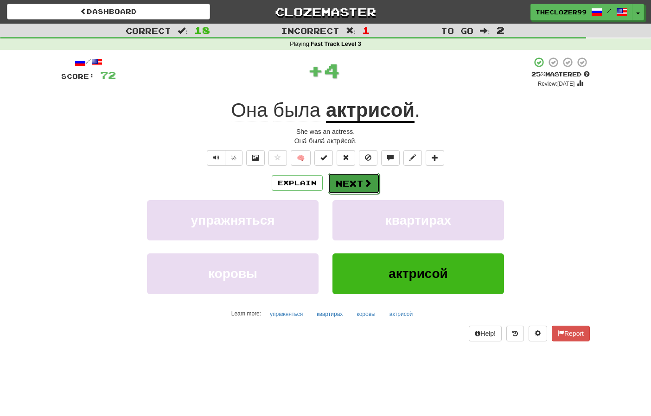
click at [358, 175] on button "Next" at bounding box center [354, 183] width 52 height 21
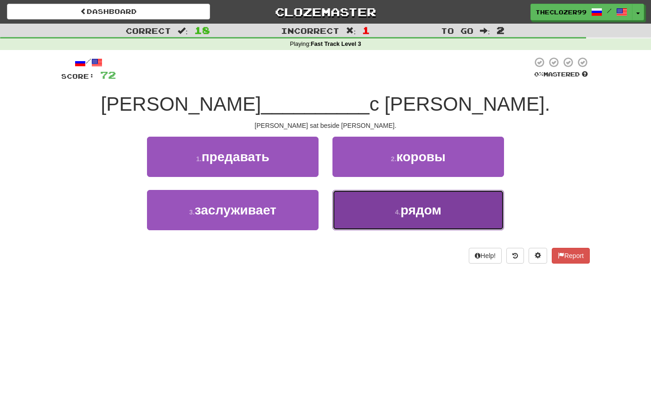
click at [374, 203] on button "4 . рядом" at bounding box center [418, 210] width 172 height 40
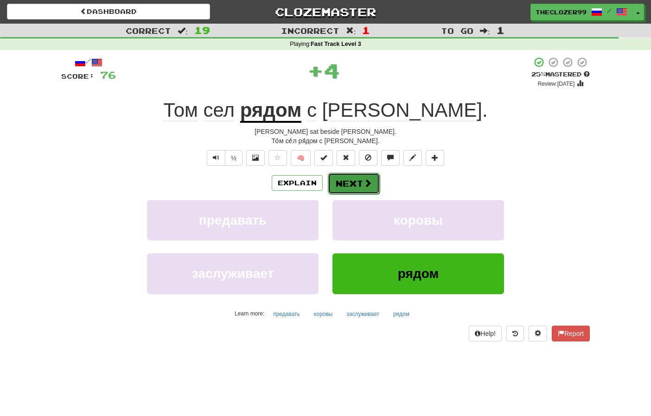
click at [357, 179] on button "Next" at bounding box center [354, 183] width 52 height 21
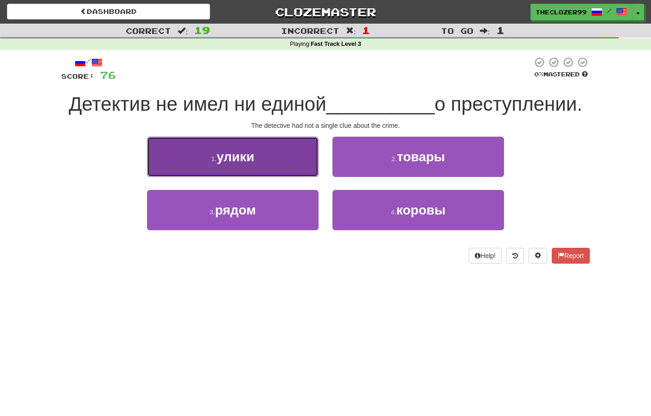
click at [299, 172] on button "1 . улики" at bounding box center [233, 157] width 172 height 40
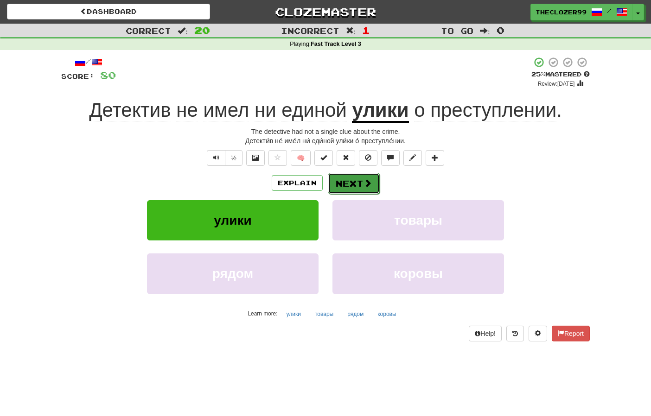
click at [344, 182] on button "Next" at bounding box center [354, 183] width 52 height 21
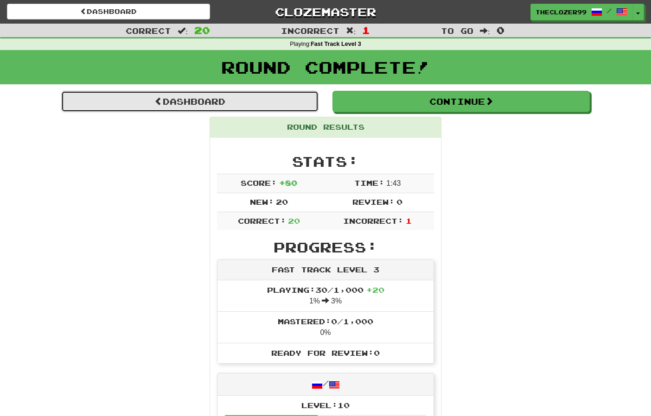
click at [180, 107] on link "Dashboard" at bounding box center [189, 101] width 257 height 21
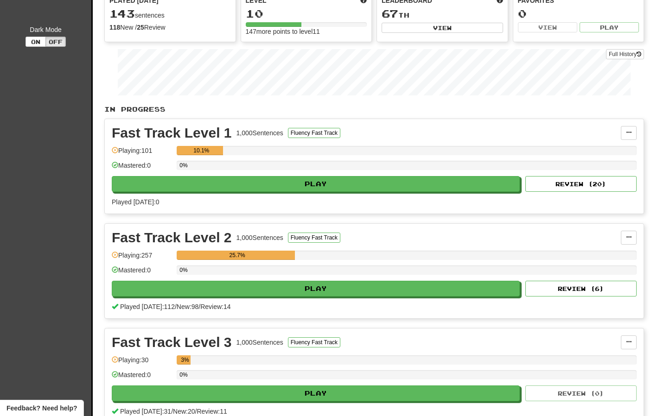
scroll to position [185, 0]
